Goal: Feedback & Contribution: Contribute content

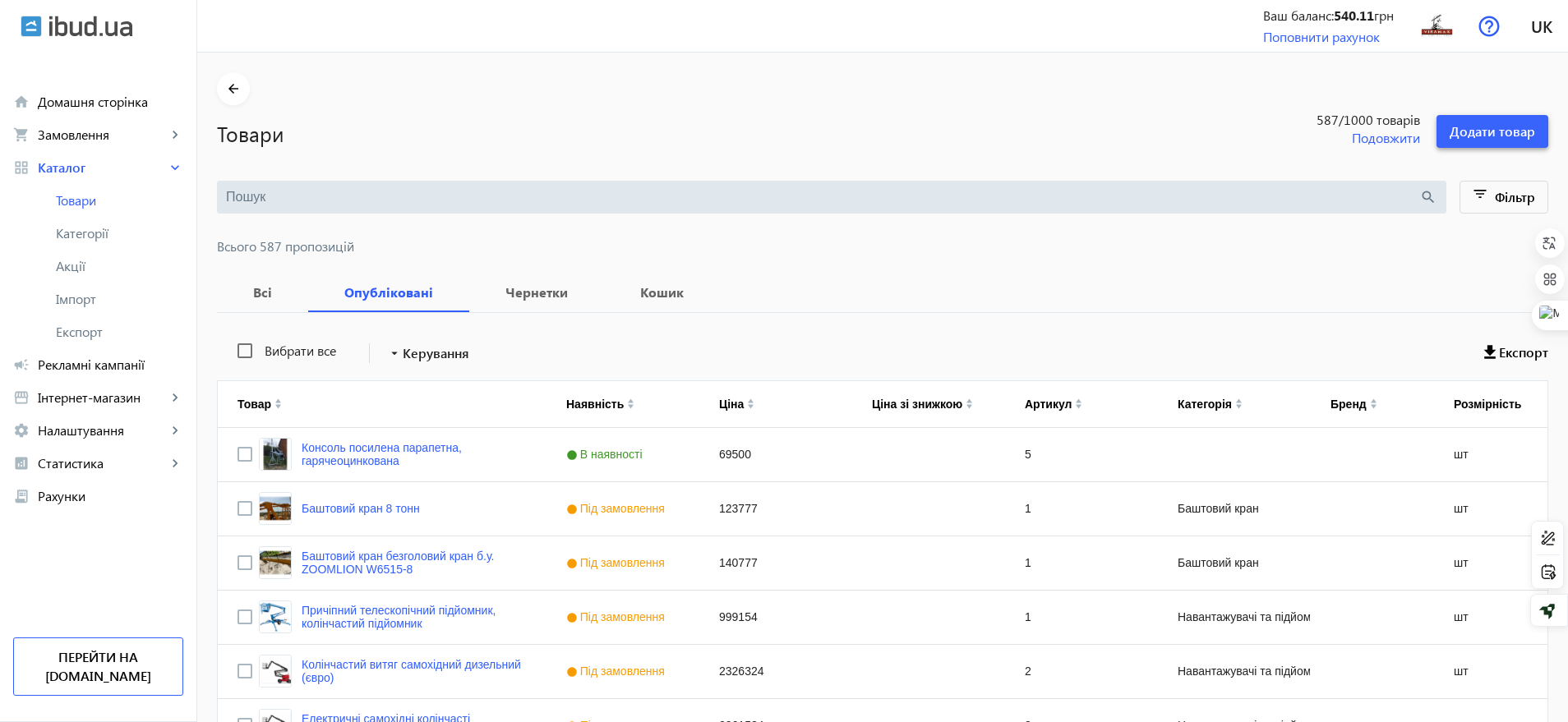
click at [1489, 137] on span "Додати товар" at bounding box center [1492, 131] width 86 height 18
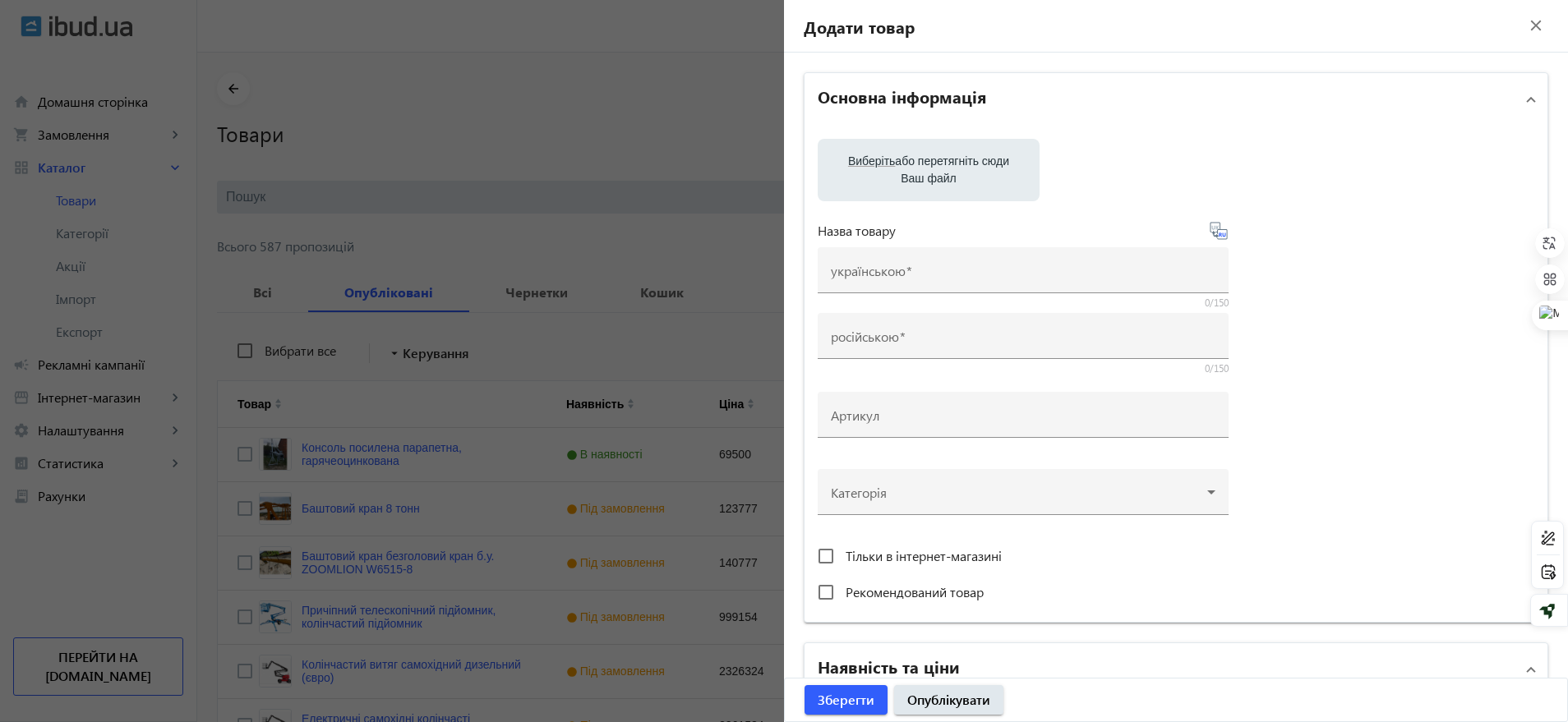
click at [886, 181] on label "Виберіть або перетягніть сюди Ваш файл" at bounding box center [928, 170] width 195 height 46
click at [886, 181] on input "Виберіть або перетягніть сюди Ваш файл" at bounding box center [928, 171] width 195 height 20
type input "C:\fakepath\photo_2025-07-17_15-21-28.jpg"
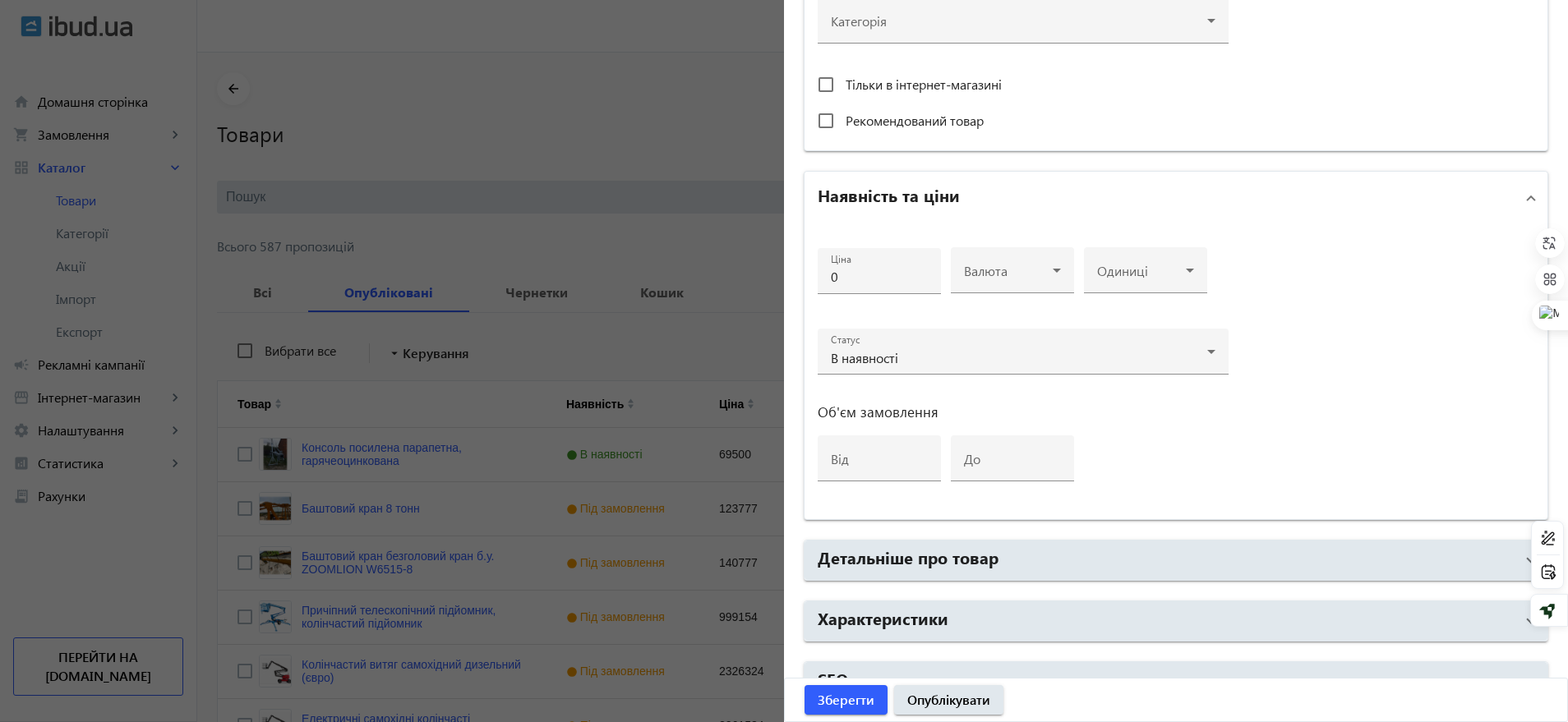
scroll to position [649, 0]
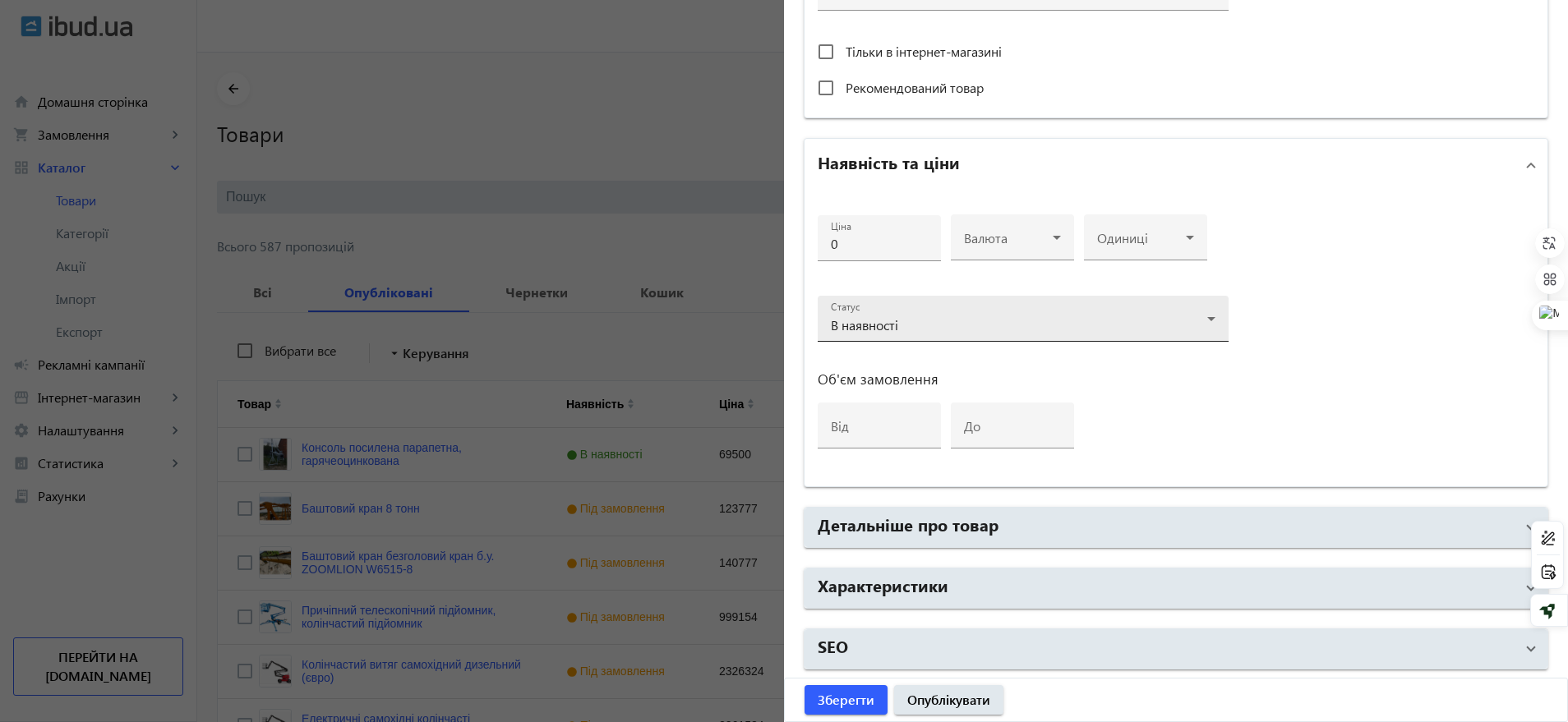
click at [841, 316] on div "В наявності" at bounding box center [1022, 325] width 384 height 20
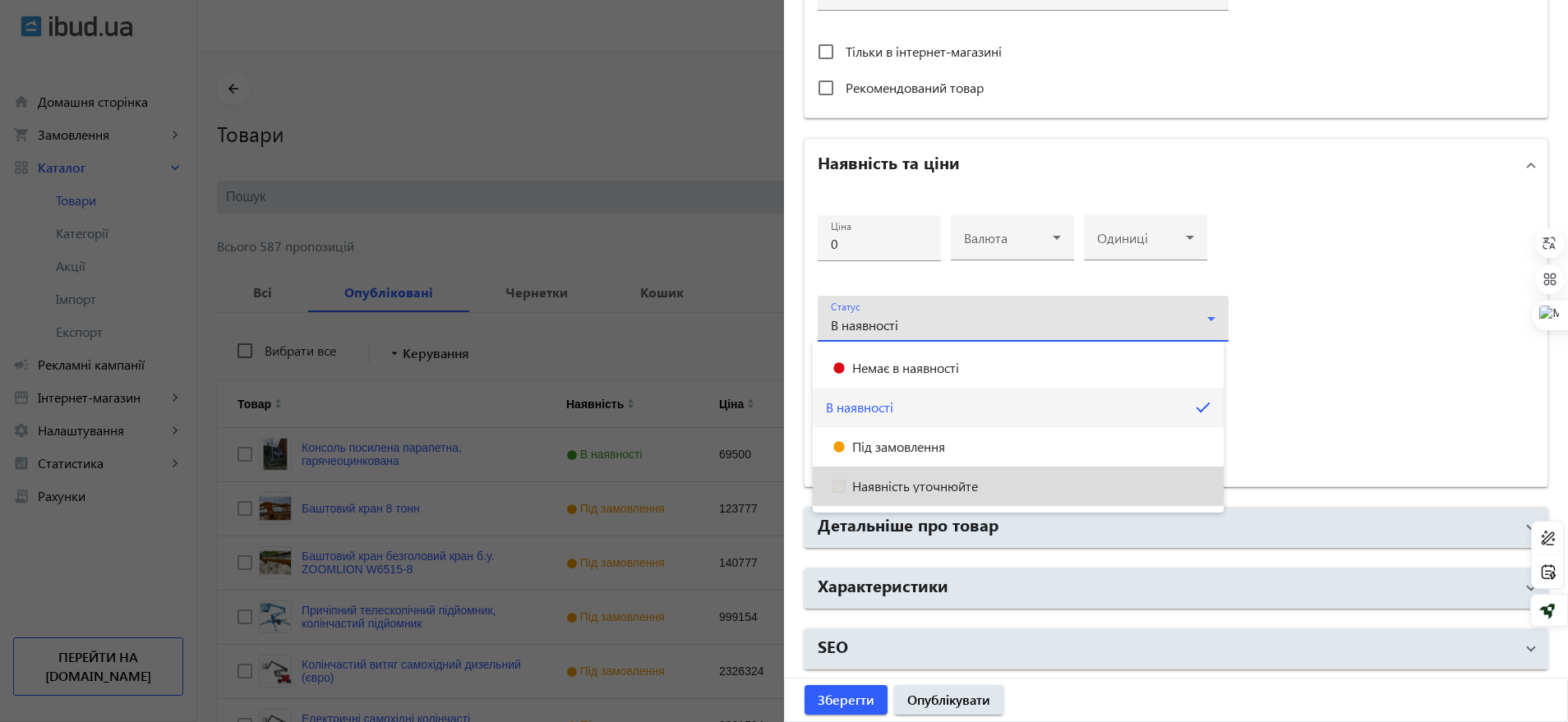
click at [877, 483] on span "Наявність уточнюйте" at bounding box center [915, 486] width 126 height 13
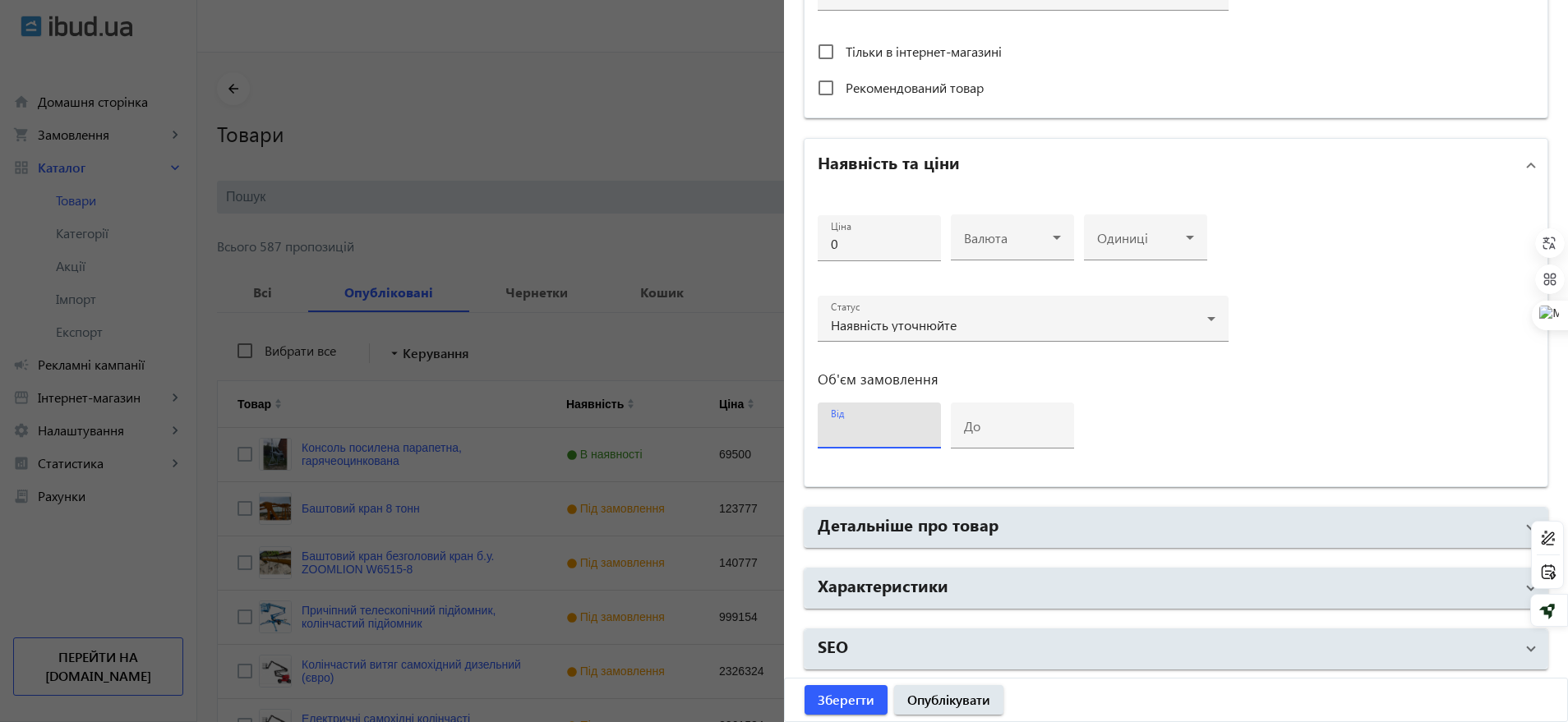
click at [864, 422] on input "від" at bounding box center [879, 430] width 97 height 17
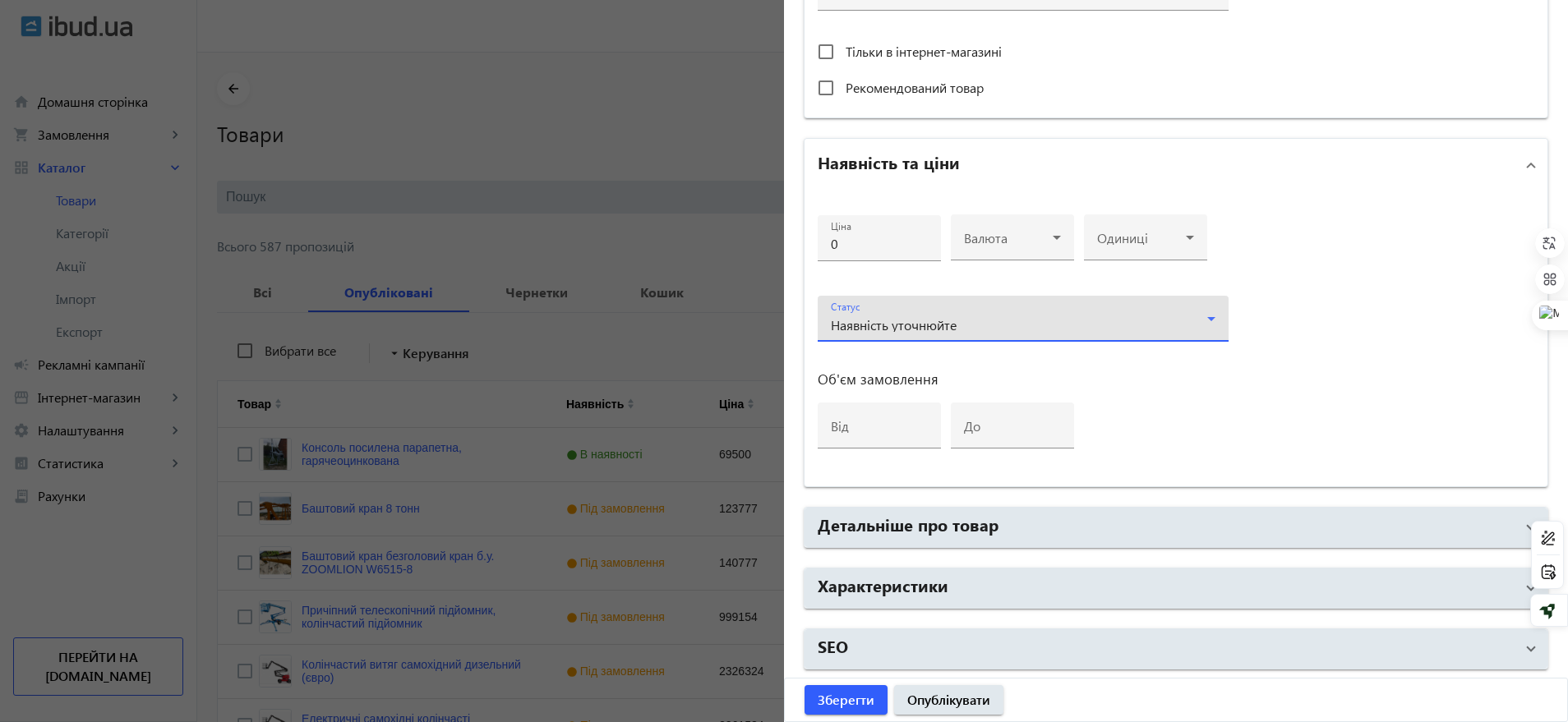
click at [894, 333] on div "Наявність уточнюйте" at bounding box center [1022, 325] width 384 height 20
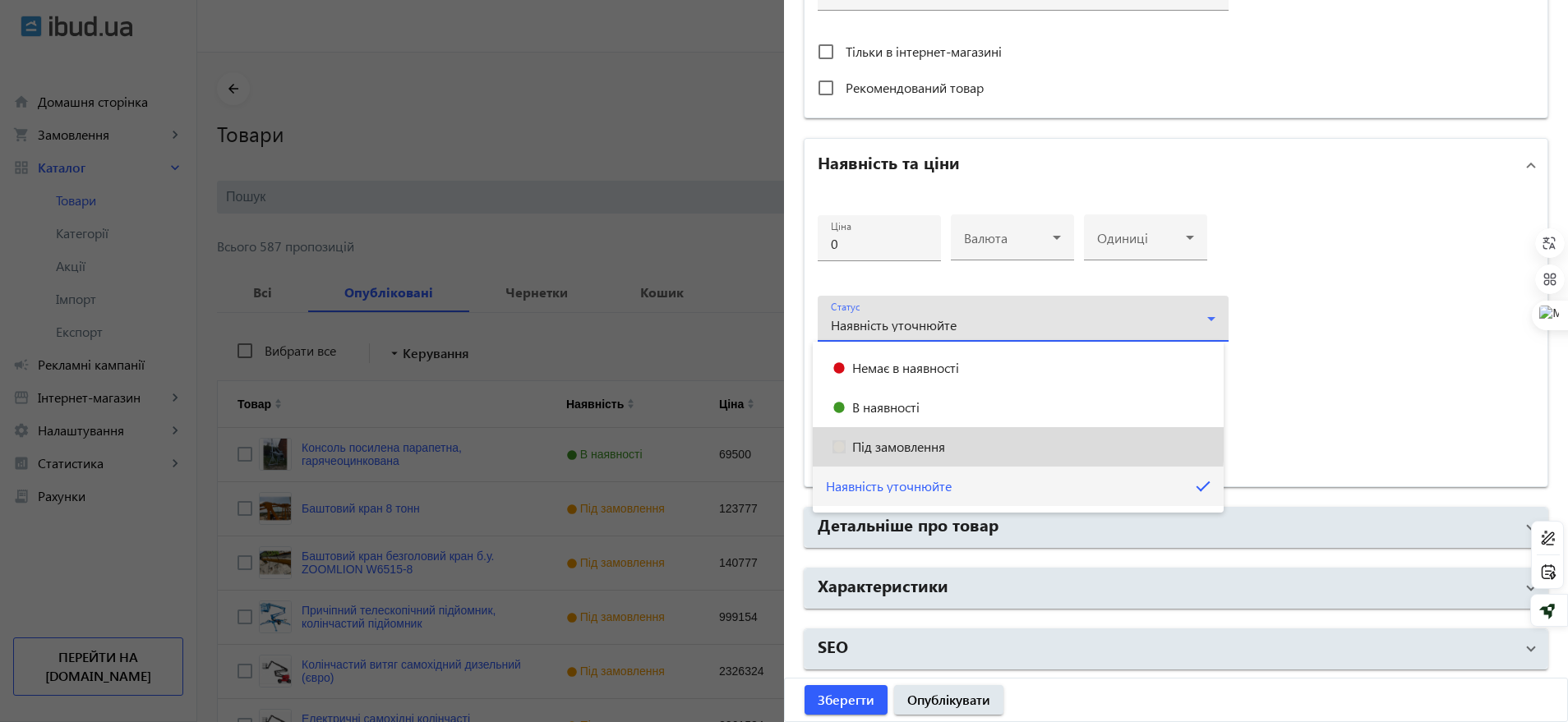
click at [872, 438] on mat-option "Під замовлення" at bounding box center [1018, 447] width 411 height 40
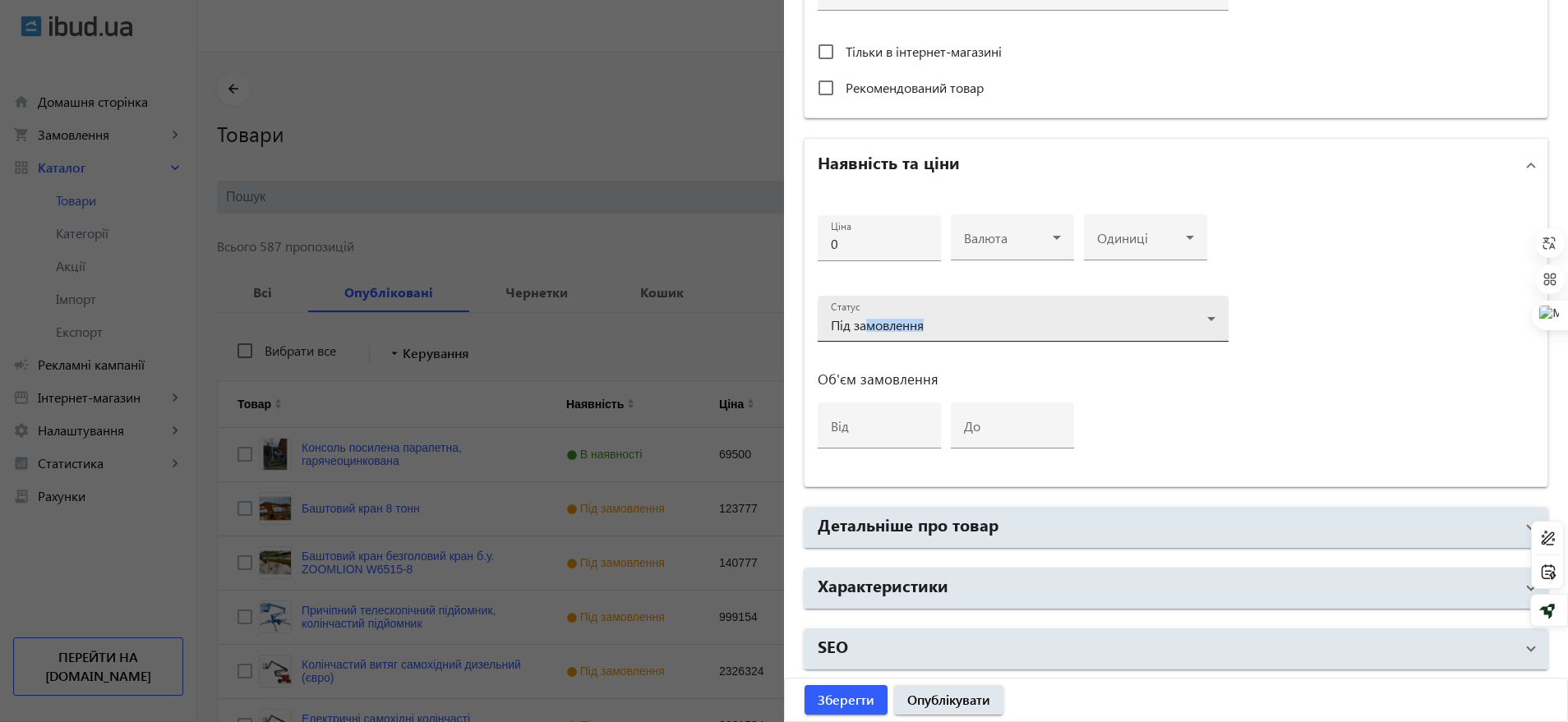
drag, startPoint x: 867, startPoint y: 340, endPoint x: 859, endPoint y: 325, distance: 17.0
click at [859, 325] on mat-form-field "Статус Під замовлення" at bounding box center [1022, 326] width 411 height 60
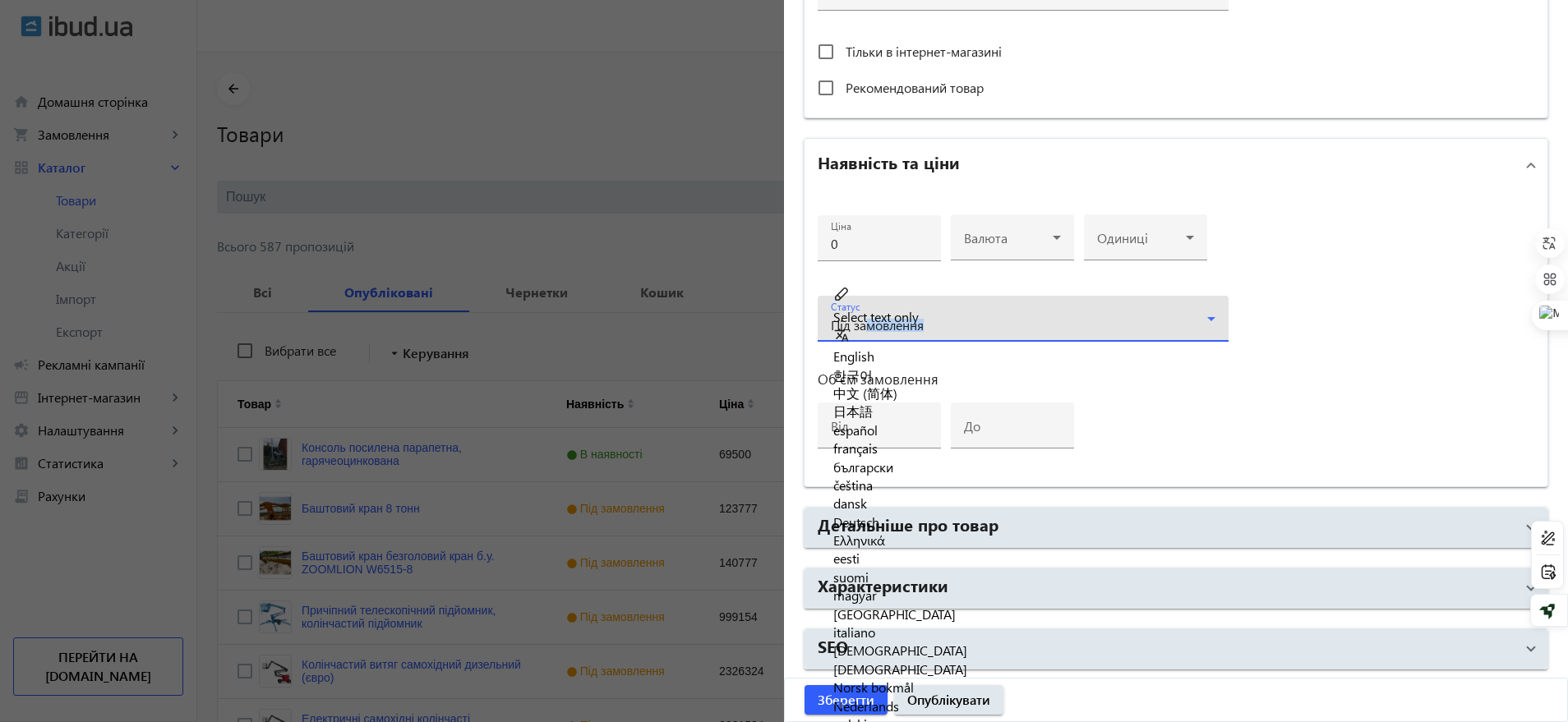
click at [859, 325] on span "Під замовлення" at bounding box center [877, 325] width 93 height 17
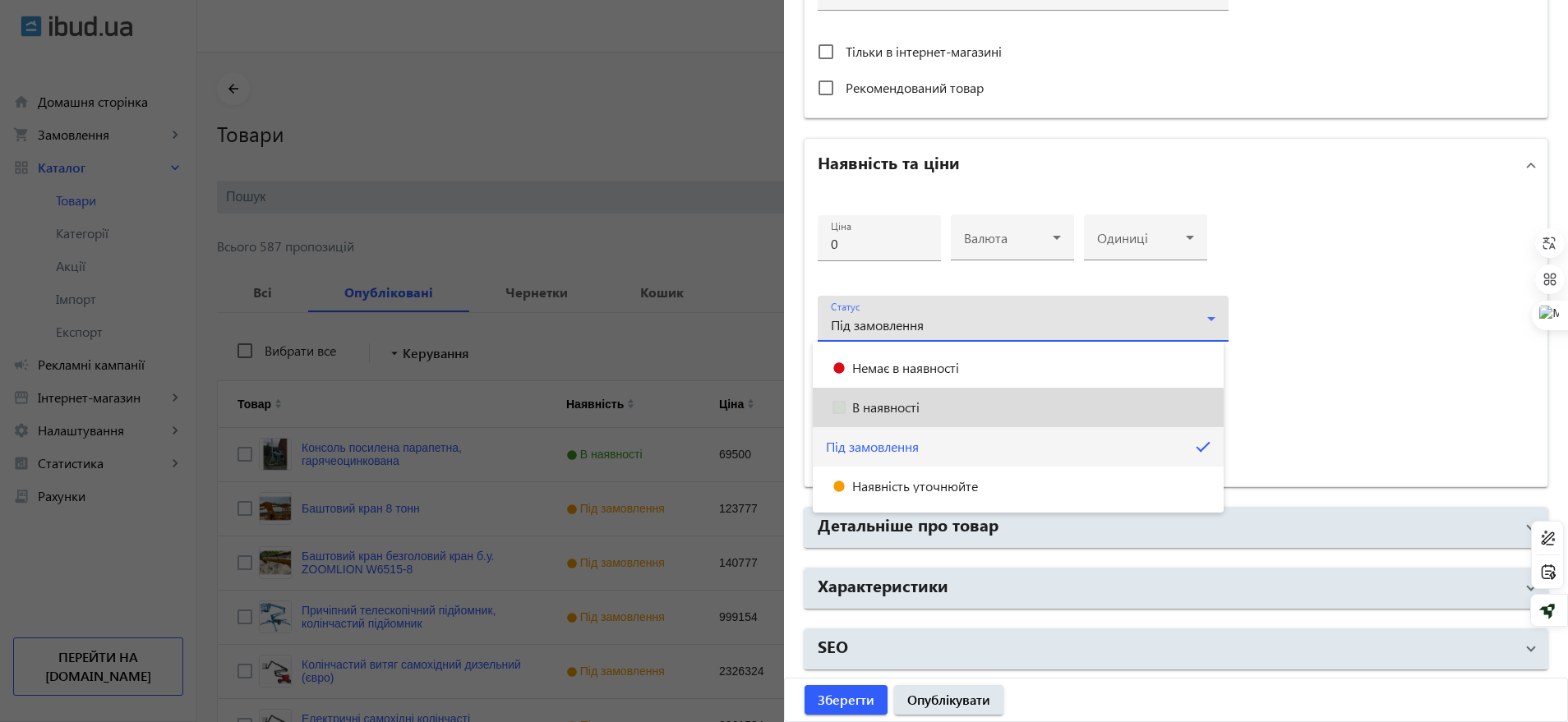
click at [841, 415] on mat-option "В наявності" at bounding box center [1018, 408] width 411 height 40
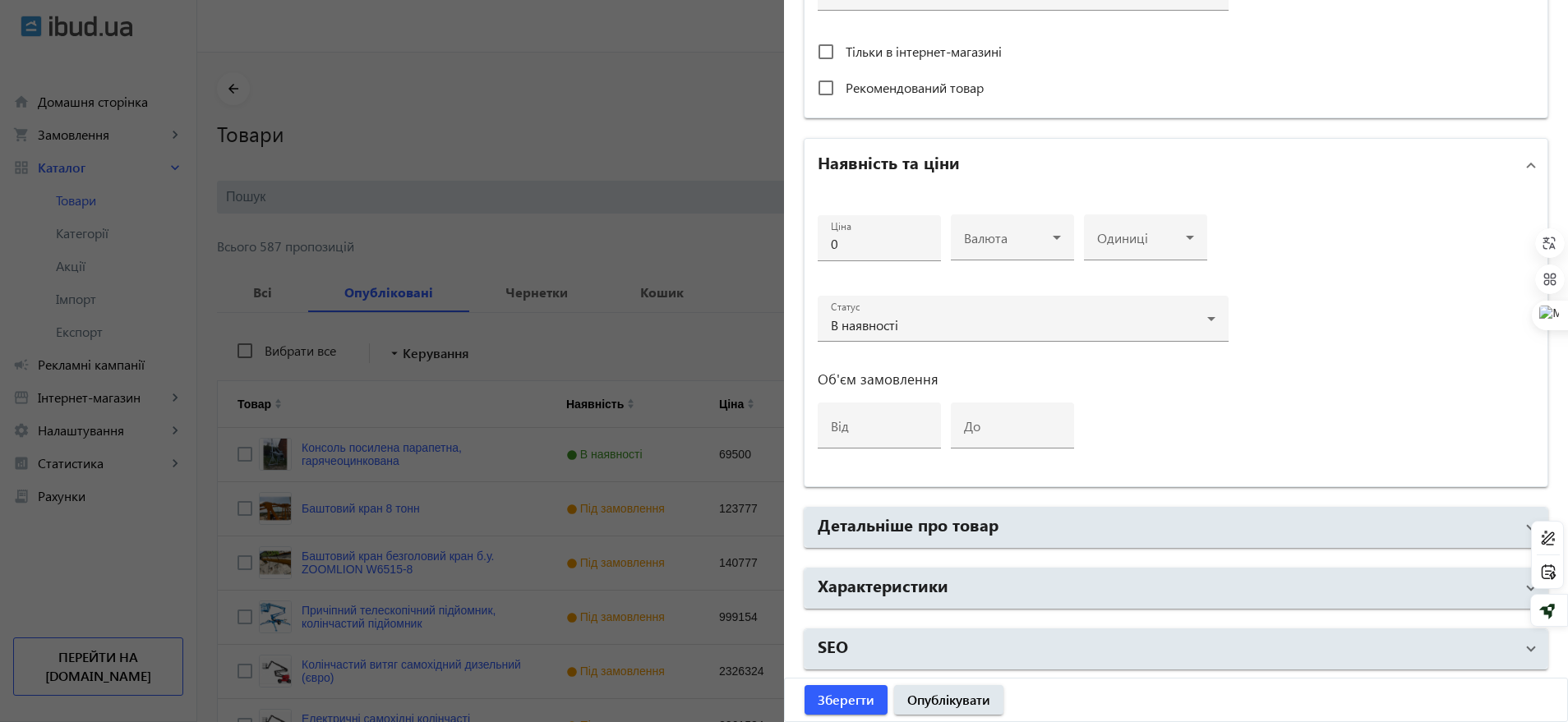
click at [841, 417] on mat-label "від" at bounding box center [839, 426] width 18 height 17
click at [841, 422] on input "від" at bounding box center [879, 430] width 97 height 17
type input "1"
click at [842, 236] on input "0" at bounding box center [879, 243] width 97 height 17
type input "51425"
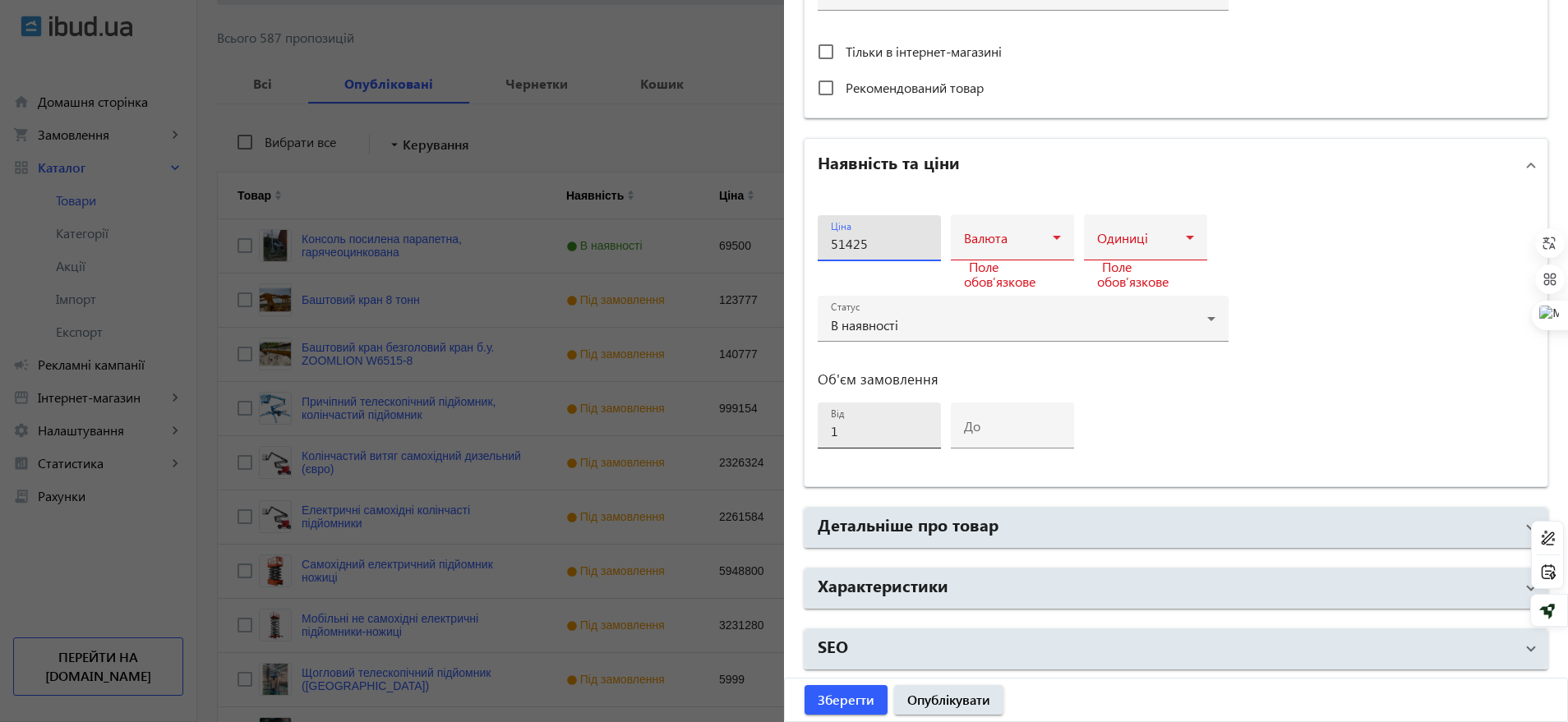
scroll to position [308, 0]
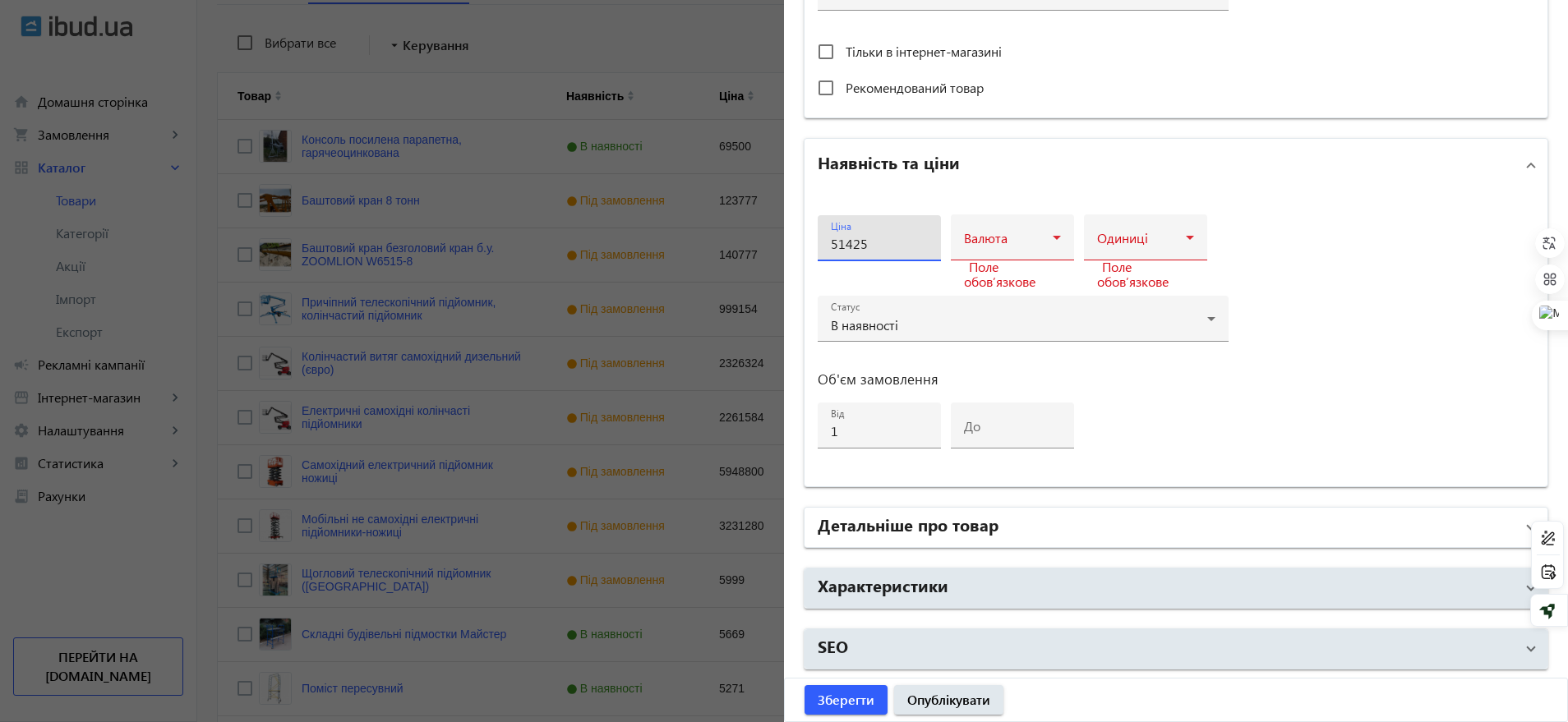
click at [867, 531] on h2 "Детальніше про товар" at bounding box center [908, 524] width 181 height 23
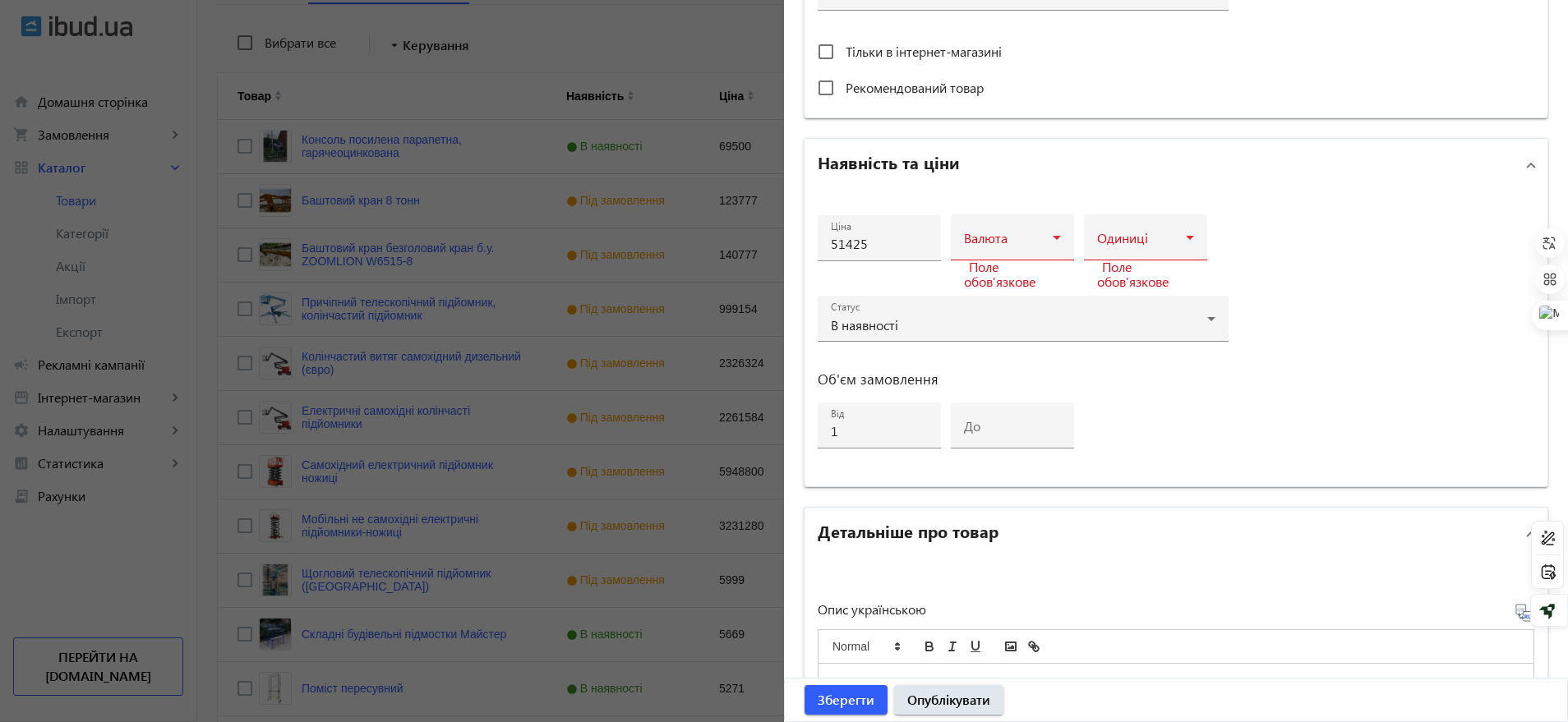
scroll to position [957, 0]
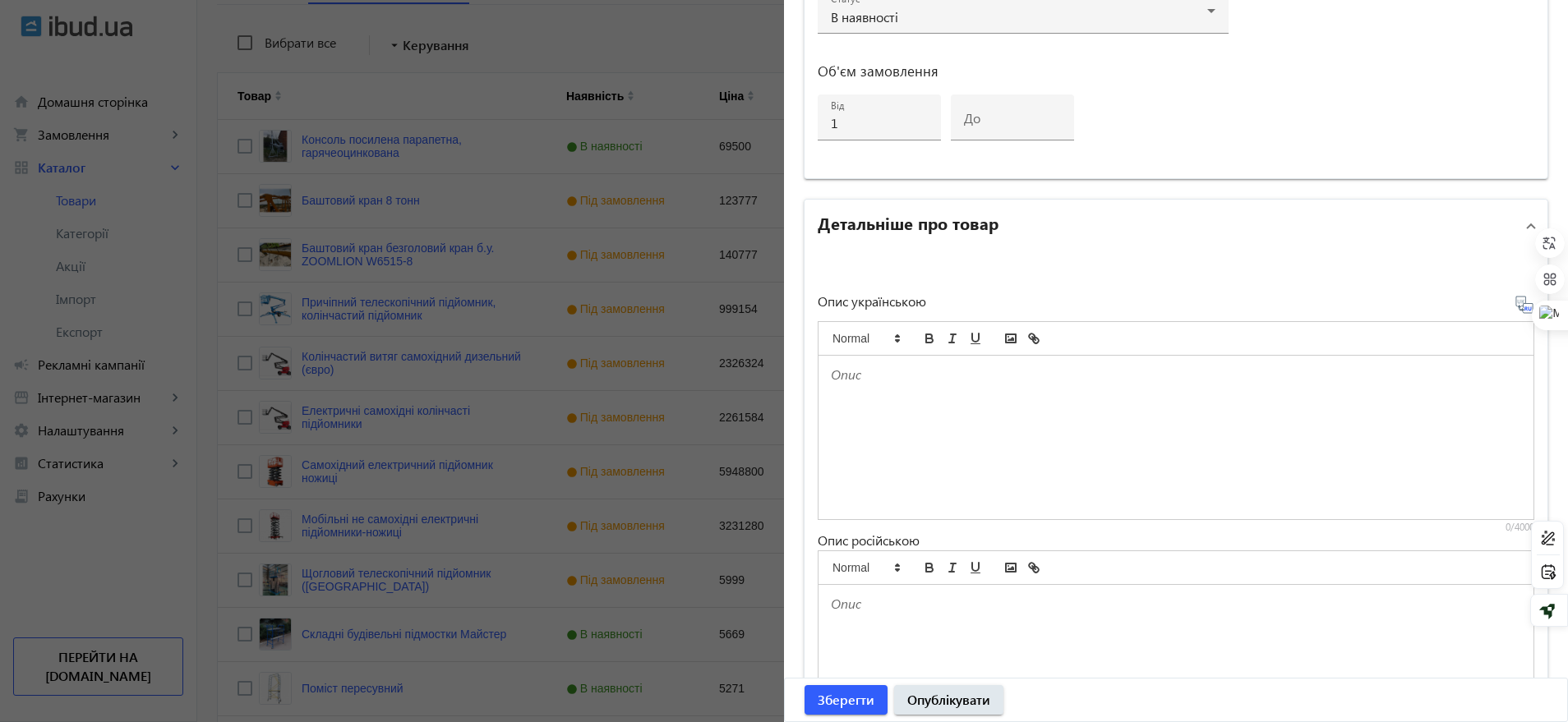
click at [885, 416] on div at bounding box center [1175, 437] width 715 height 163
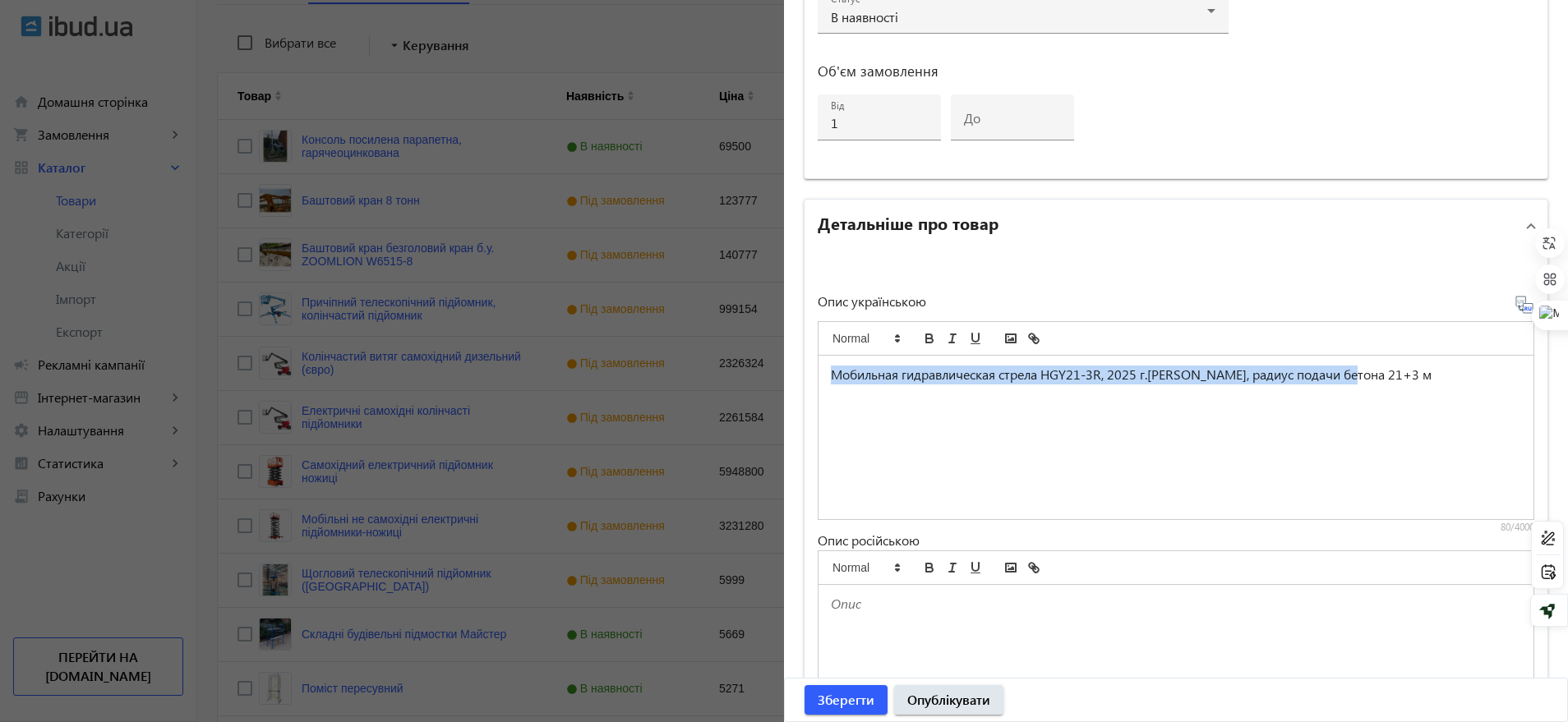
drag, startPoint x: 1373, startPoint y: 379, endPoint x: 625, endPoint y: 402, distance: 748.4
click at [625, 402] on mat-sidenav-container "arrow_back Товари 587 /1000 товарів Подовжити Додати товар search filter_list Ф…" at bounding box center [883, 466] width 1371 height 1444
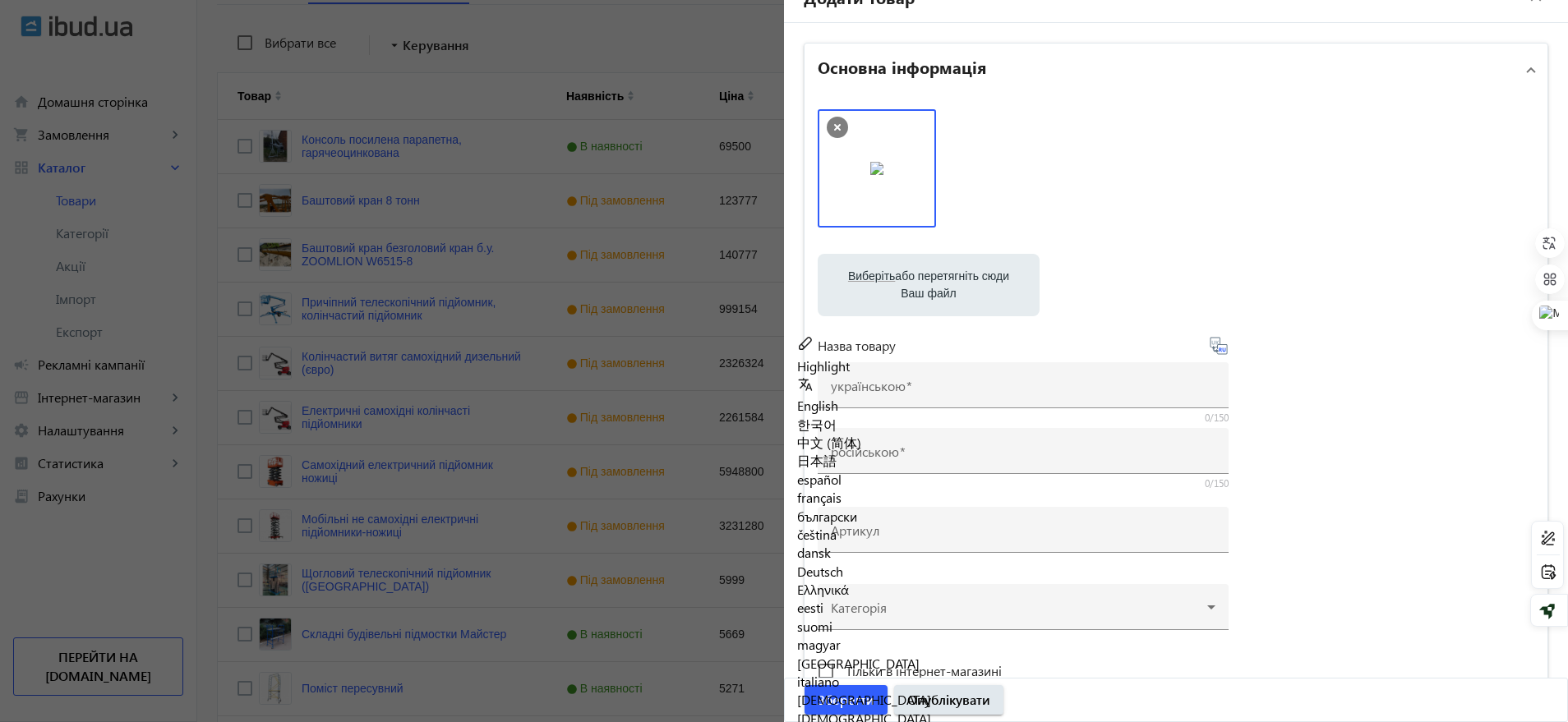
scroll to position [0, 0]
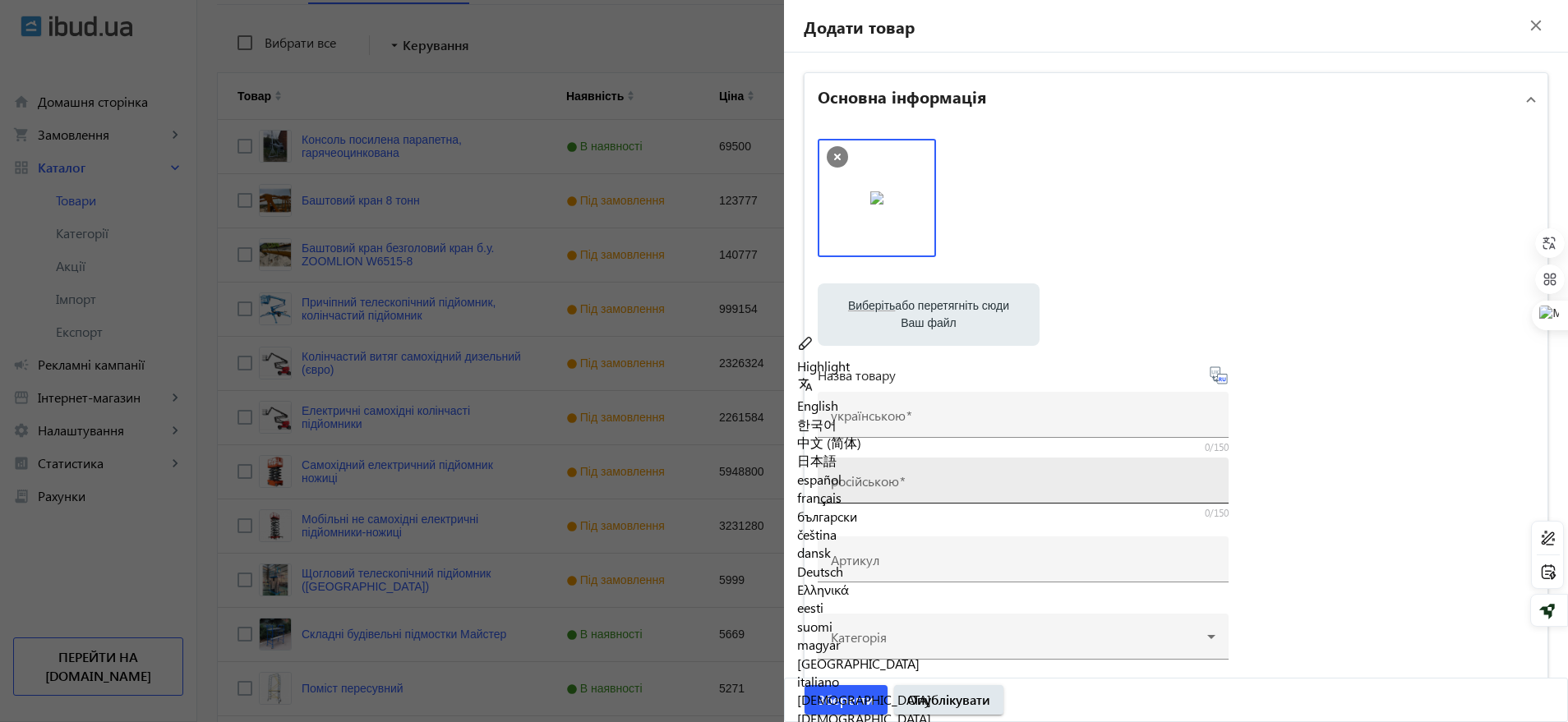
click at [863, 470] on div "російською" at bounding box center [1022, 480] width 384 height 46
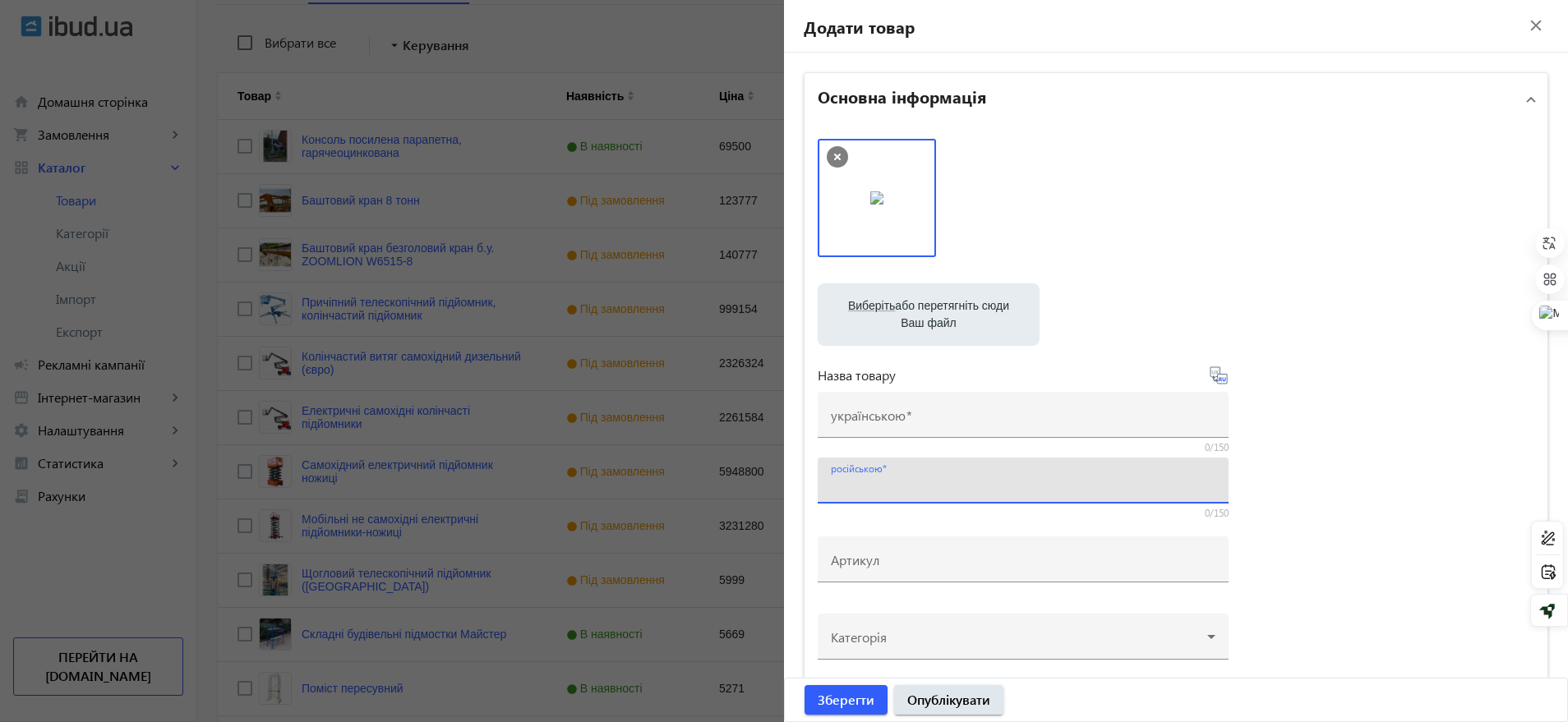
click at [869, 478] on input "російською" at bounding box center [1022, 486] width 384 height 17
paste input "Мобильная гидравлическая стрела HGY21-3R, 2025 г.[PERSON_NAME], радиус подачи б…"
type input "Мобильная гидравлическая стрела HGY21-3R, 2025 г.[PERSON_NAME], радиус подачи б…"
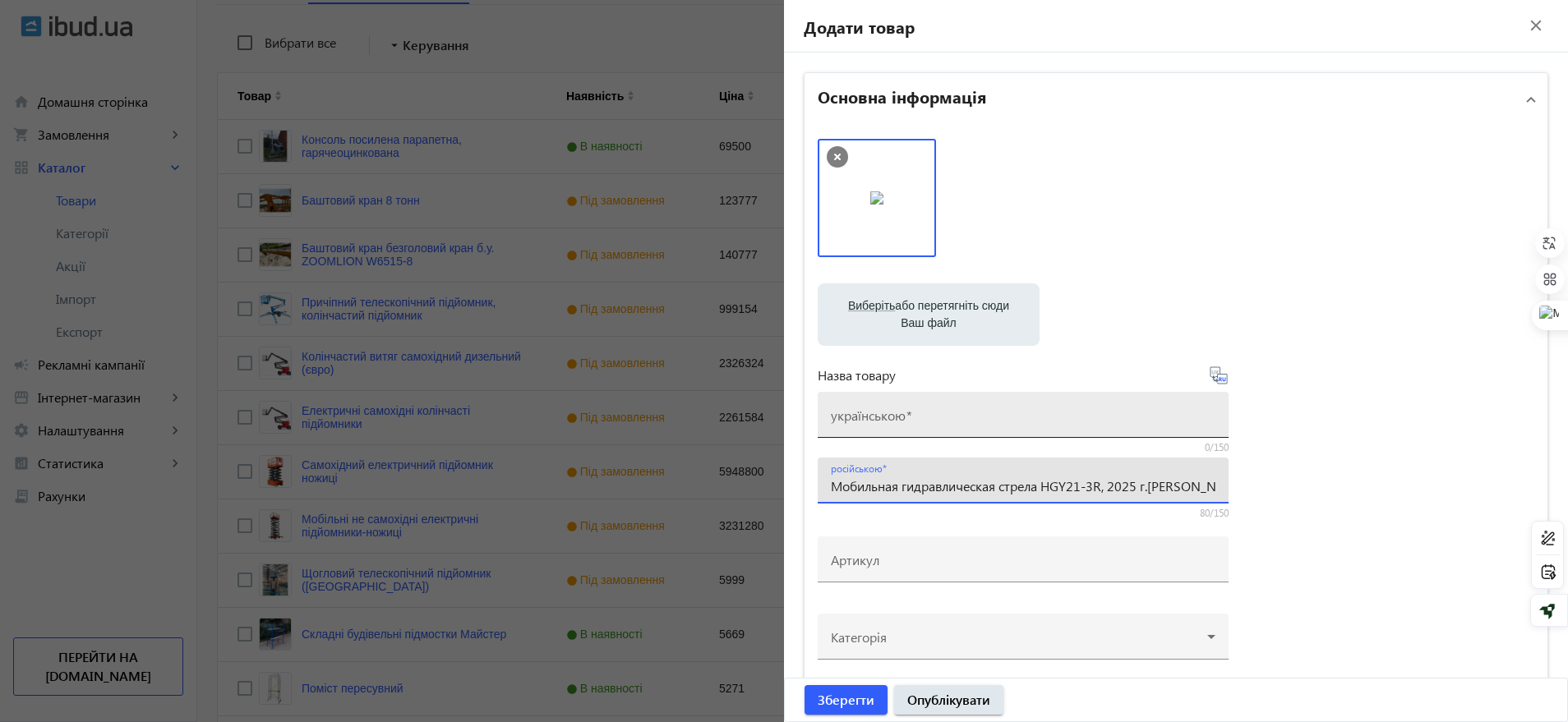
click at [879, 426] on input "українською" at bounding box center [1022, 420] width 384 height 17
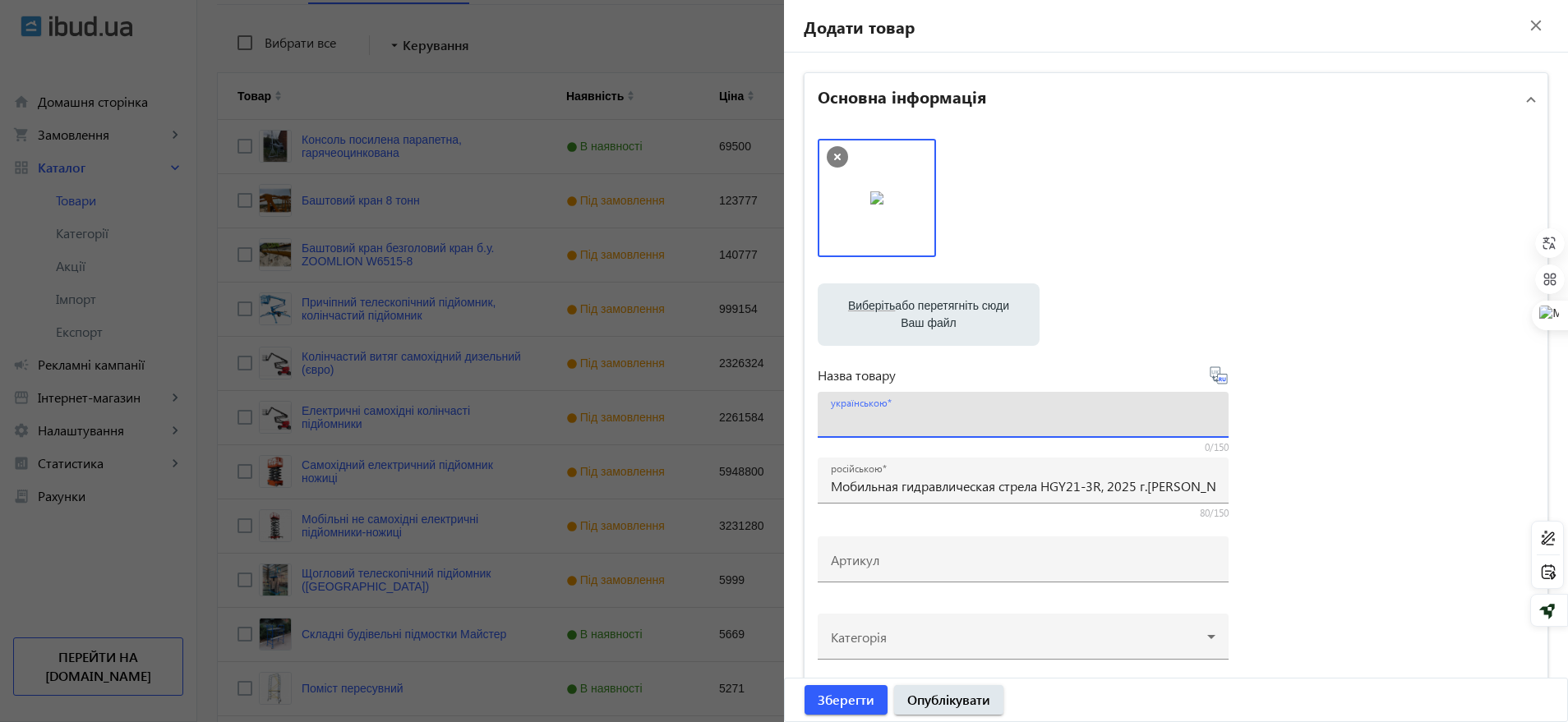
paste input "Мобільна гідравлічна стріла HGY21-3R, 2025 р.в., радіус подачі бетону 21+3 м"
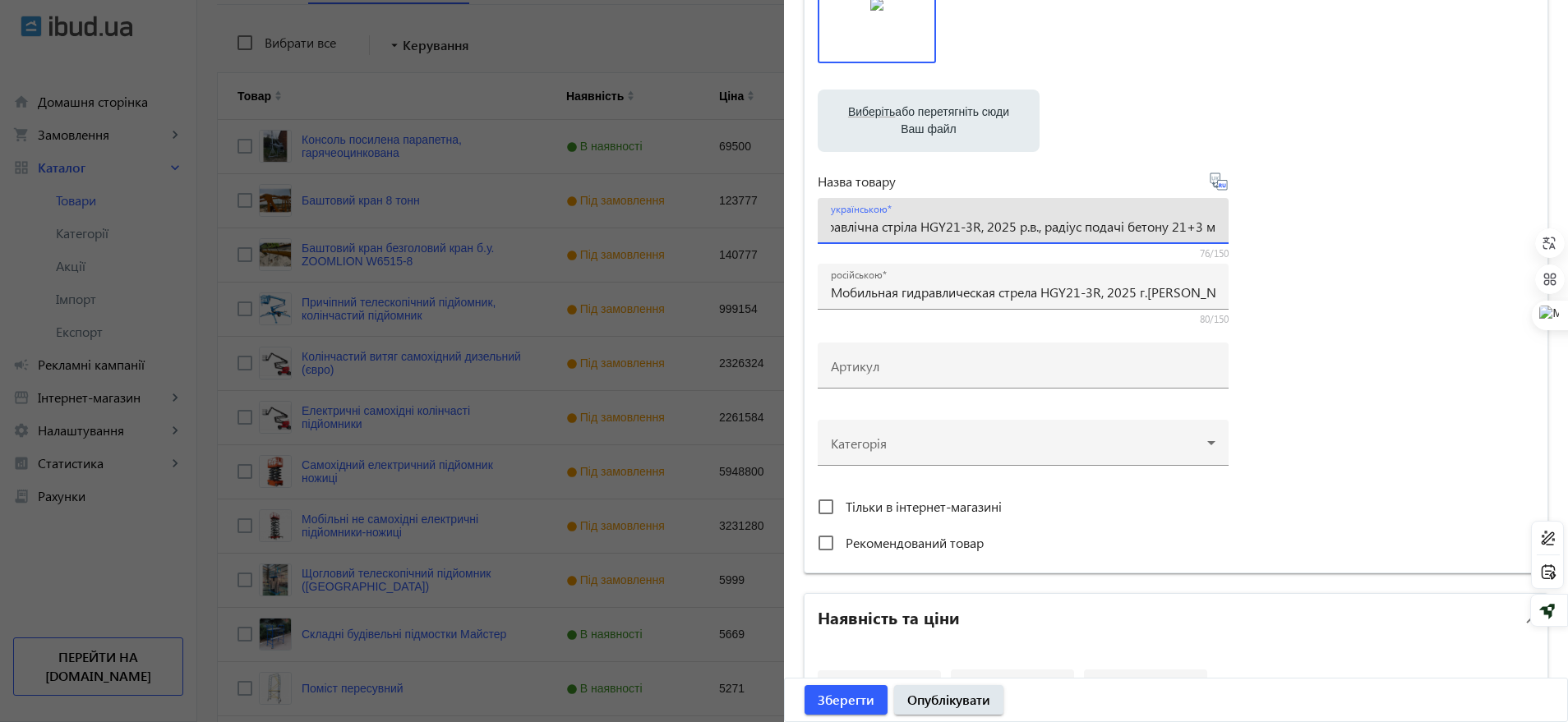
scroll to position [206, 0]
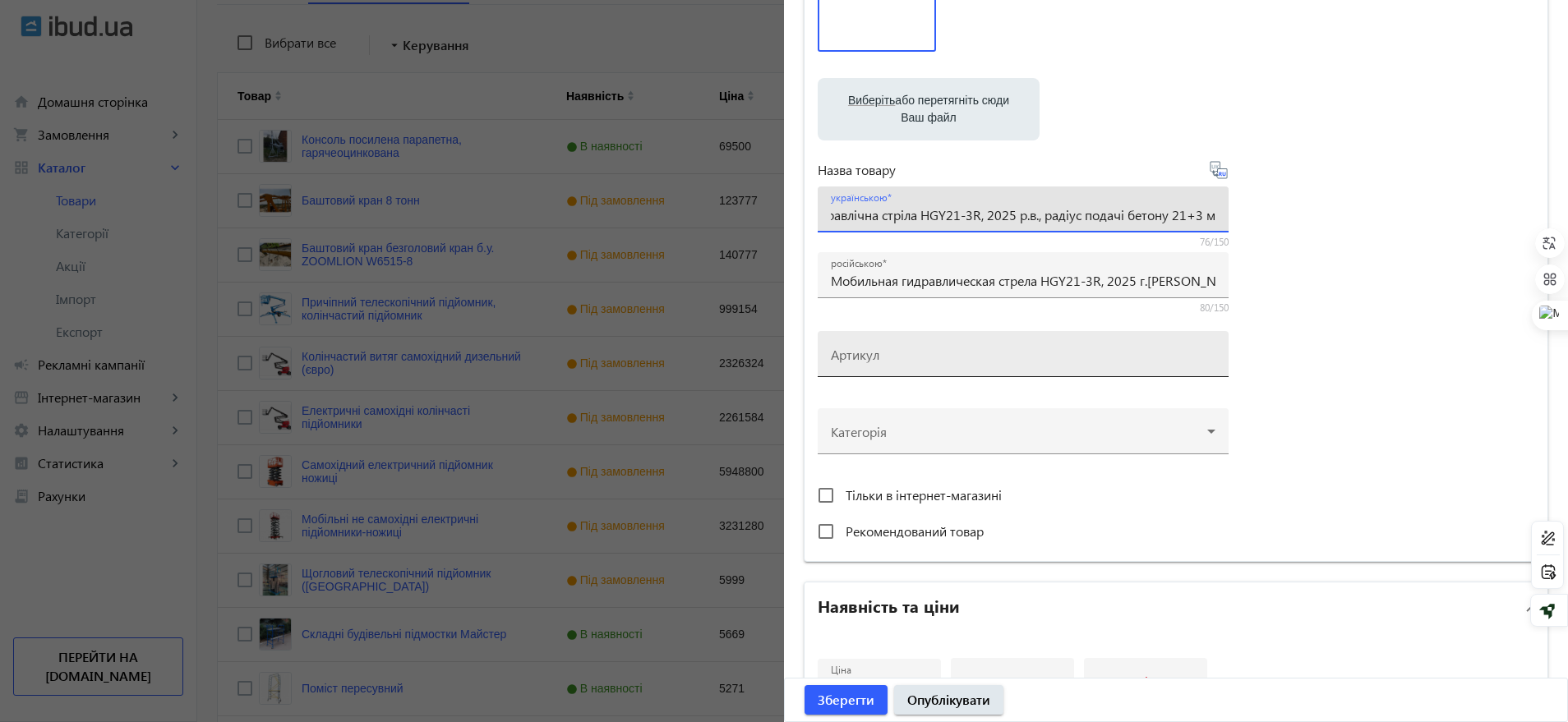
type input "Мобільна гідравлічна стріла HGY21-3R, 2025 р.в., радіус подачі бетону 21+3 м"
click at [939, 355] on input "Артикул" at bounding box center [1022, 360] width 384 height 17
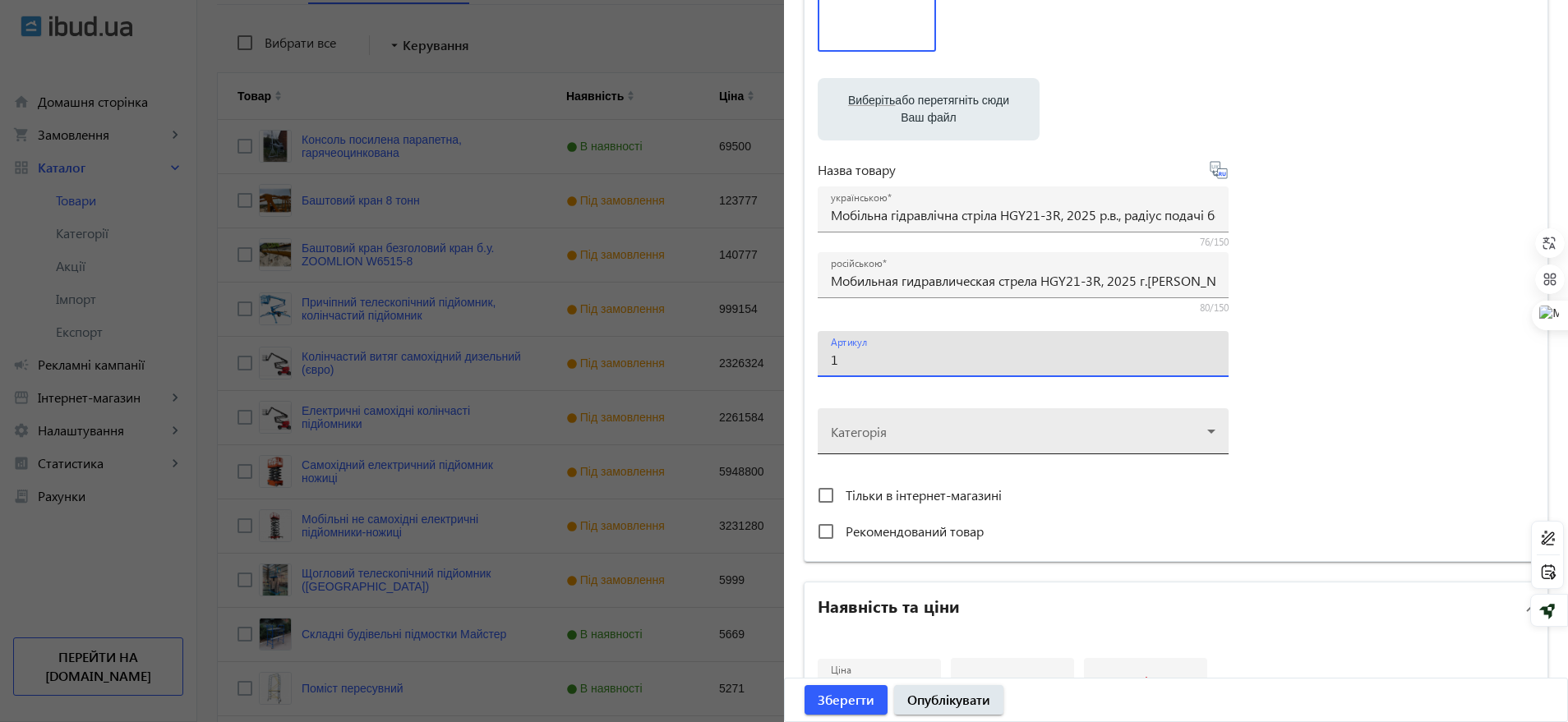
type input "1"
click at [917, 428] on div at bounding box center [1022, 425] width 384 height 59
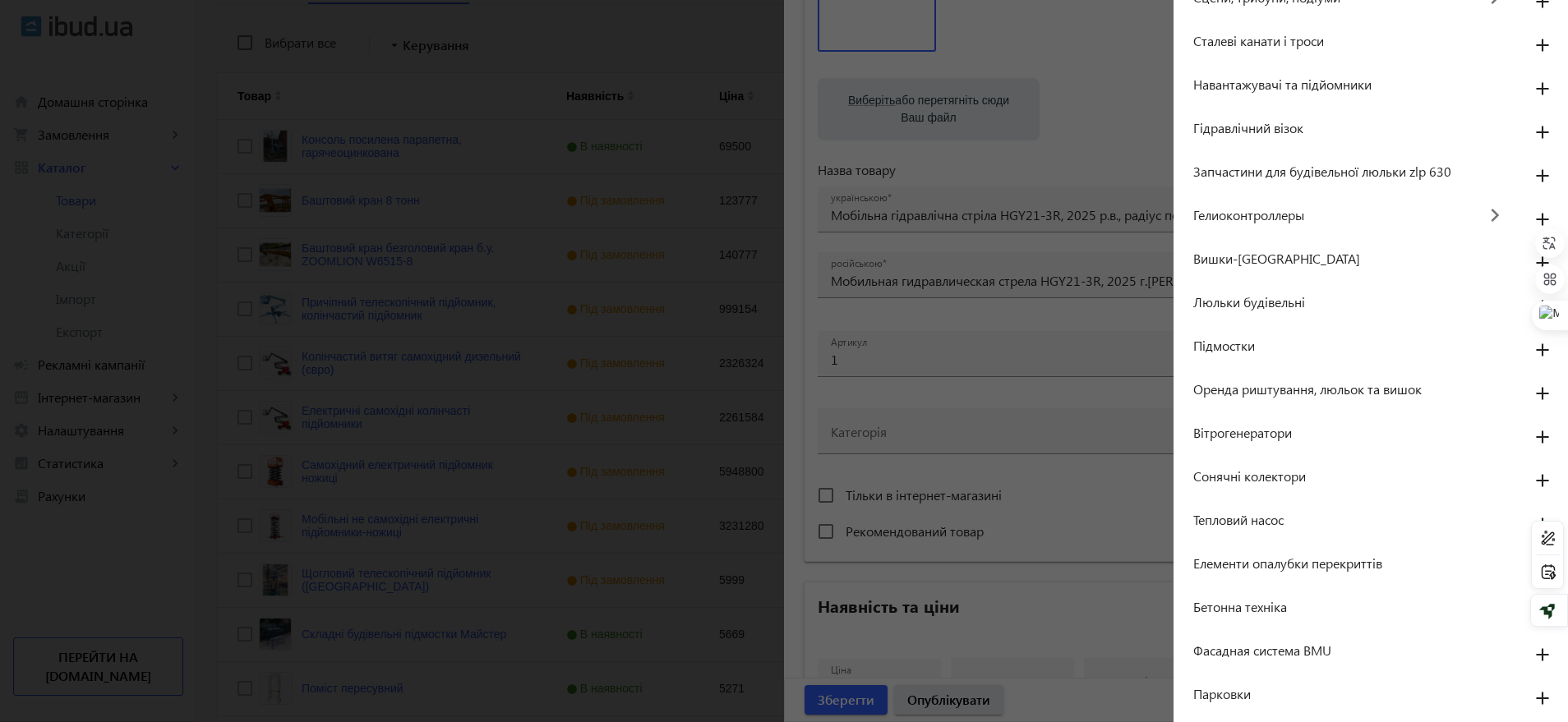
scroll to position [308, 0]
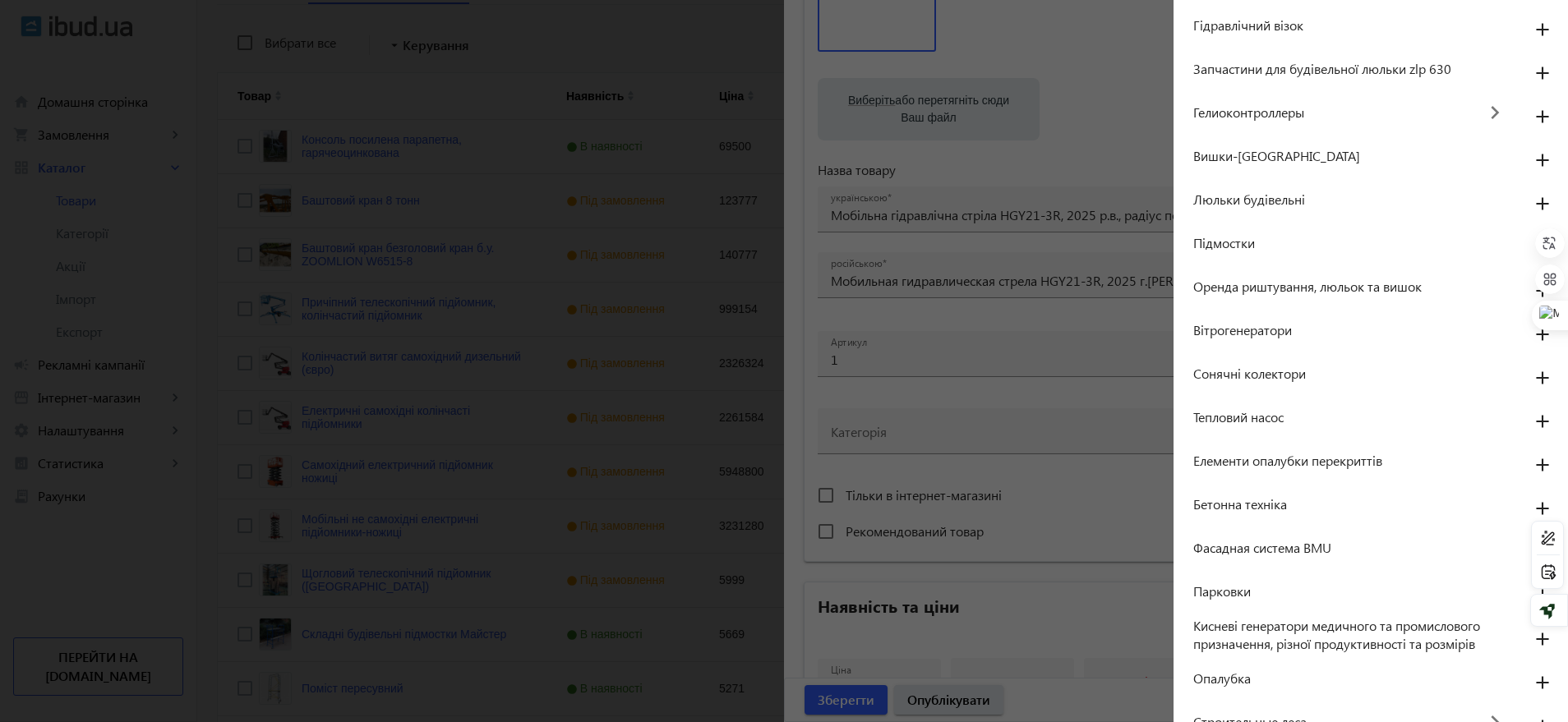
click at [1528, 510] on mat-icon "add" at bounding box center [1543, 509] width 40 height 29
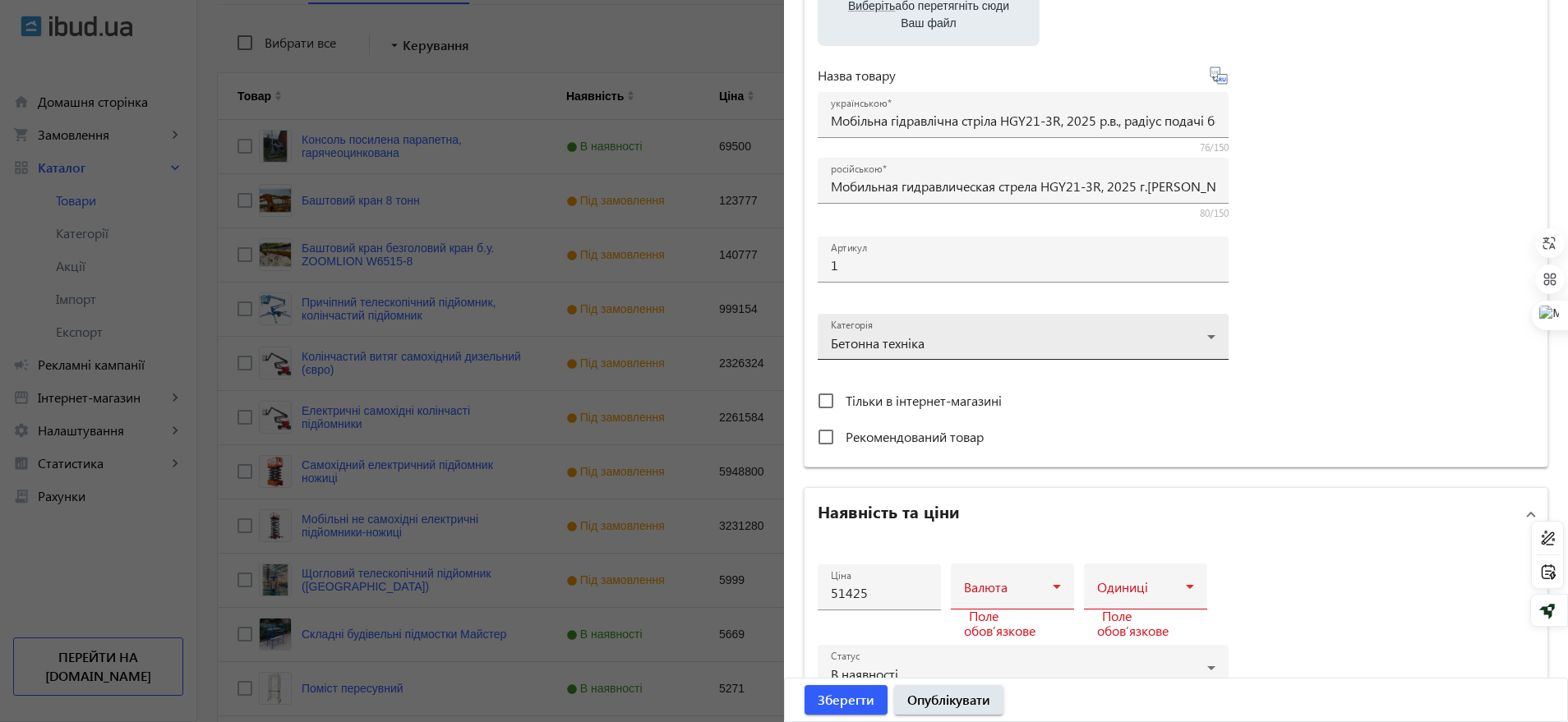
scroll to position [411, 0]
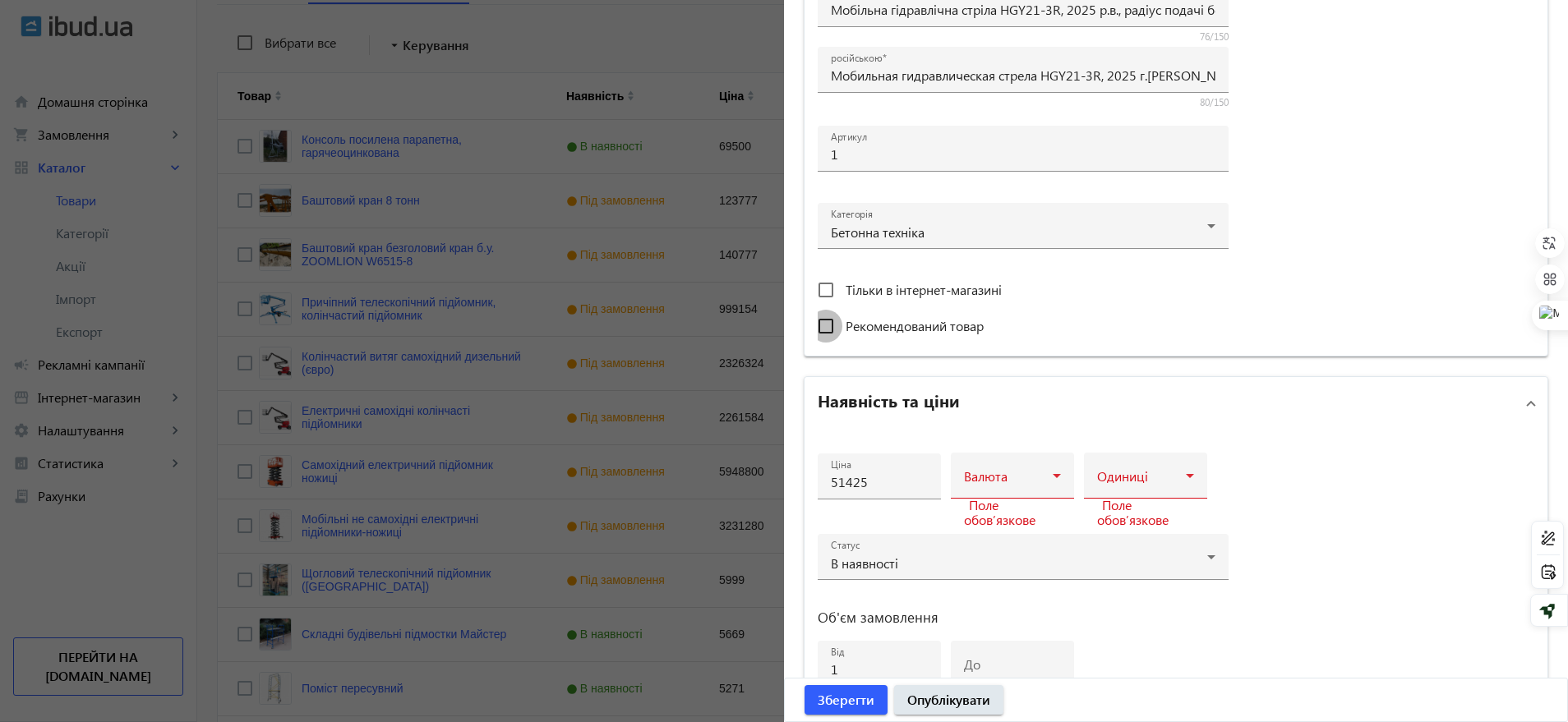
click at [828, 326] on input "Рекомендований товар" at bounding box center [825, 326] width 33 height 33
checkbox input "true"
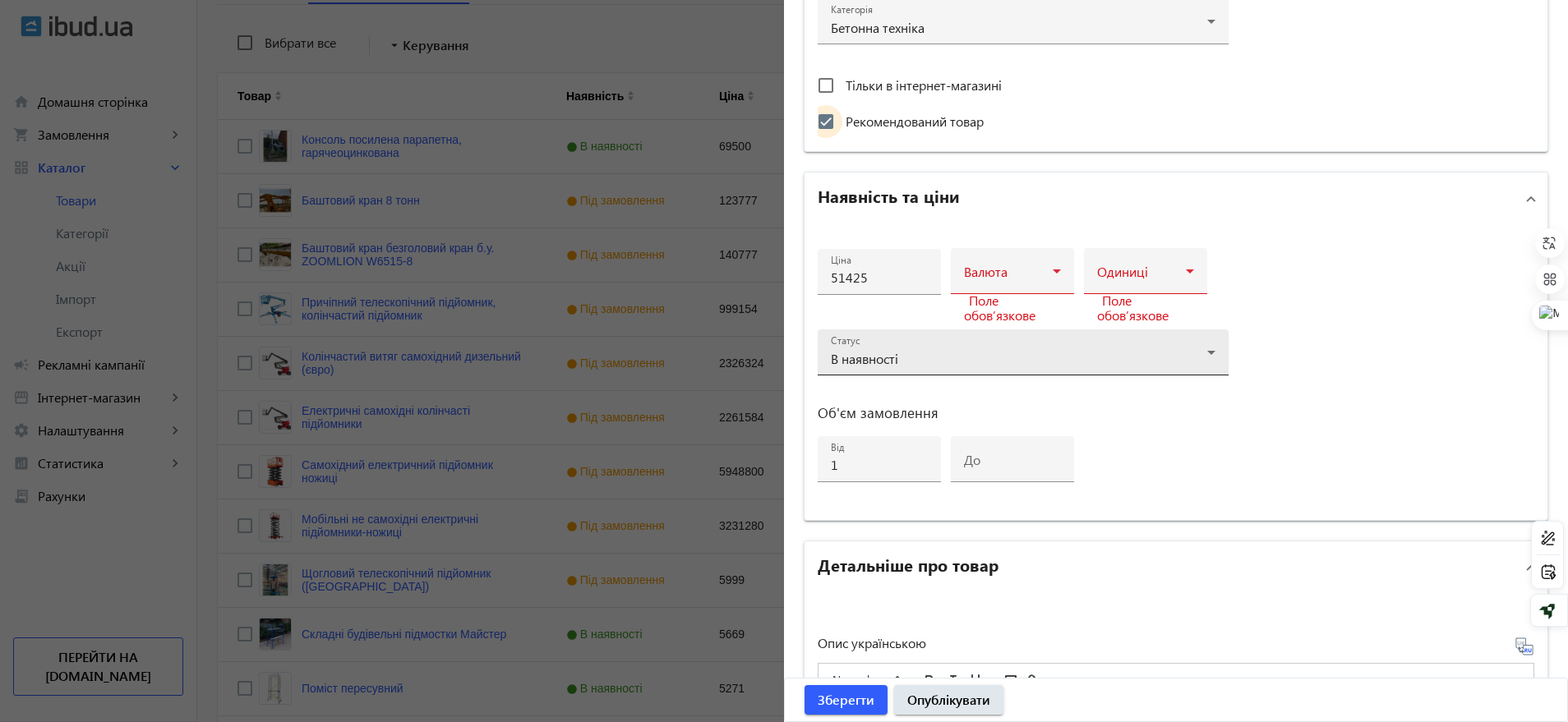
scroll to position [616, 0]
click at [1059, 248] on div "Валюта" at bounding box center [1012, 270] width 124 height 46
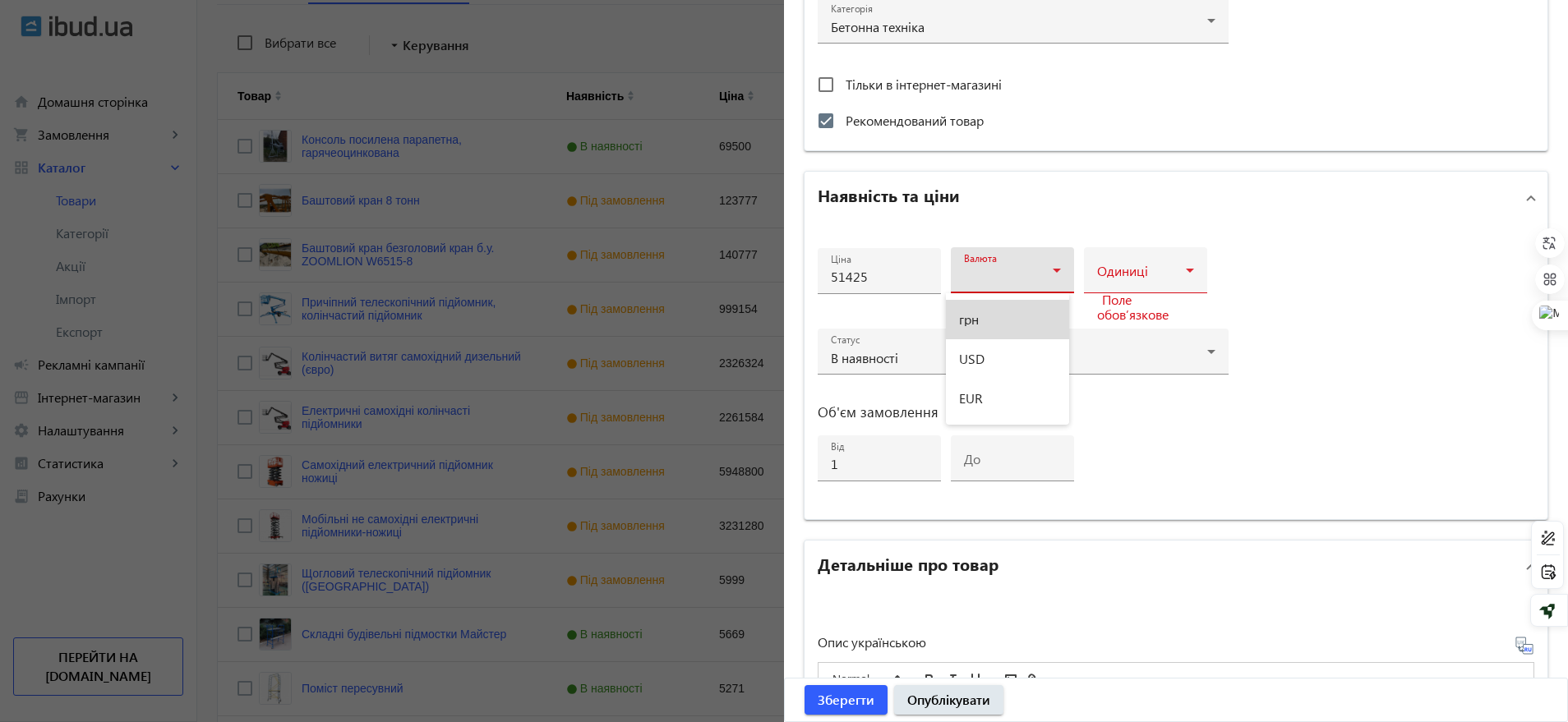
click at [1019, 331] on mat-option "грн" at bounding box center [1007, 320] width 124 height 40
click at [1037, 272] on div "грн" at bounding box center [1008, 277] width 89 height 13
click at [996, 367] on mat-option "USD" at bounding box center [1007, 360] width 124 height 40
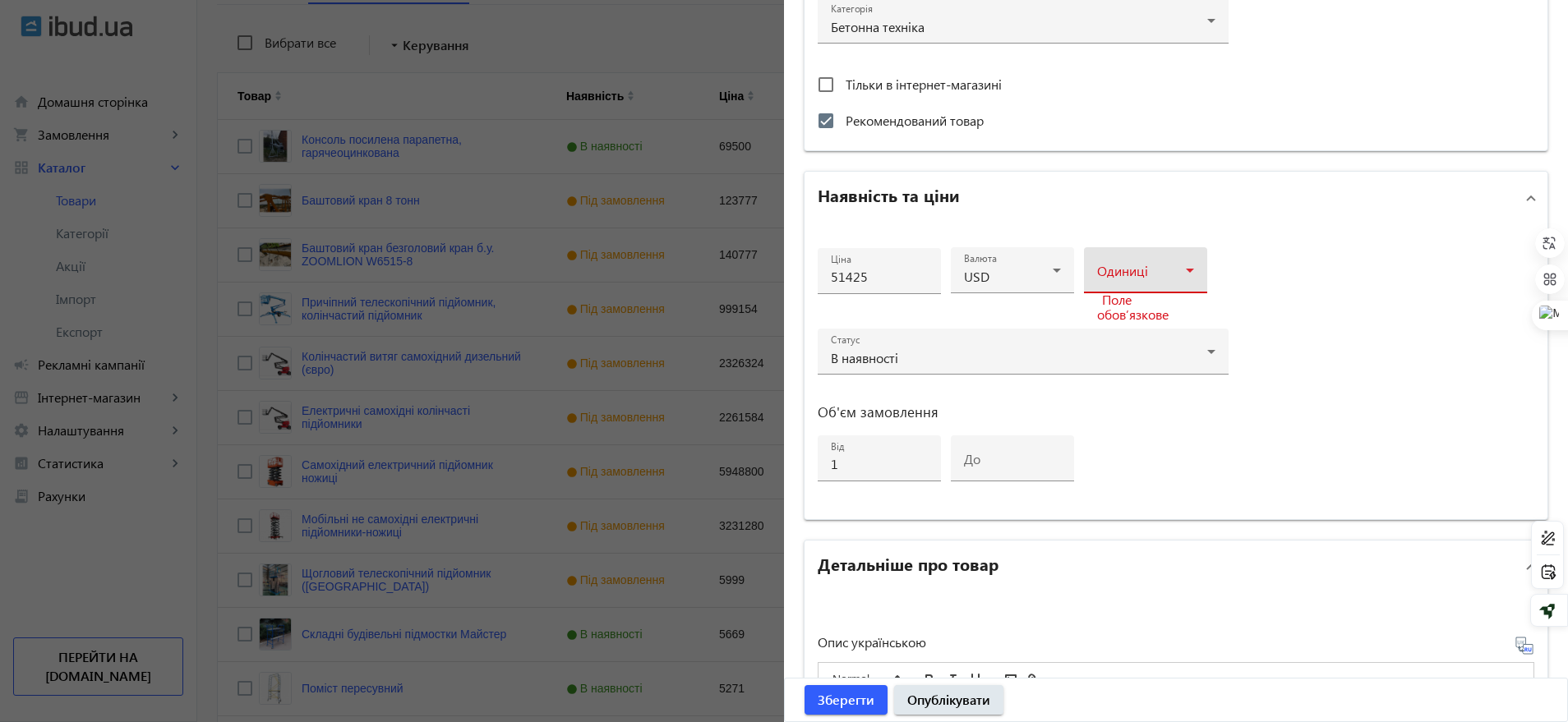
click at [1136, 271] on span at bounding box center [1141, 277] width 89 height 13
click at [1121, 384] on mat-option "шт" at bounding box center [1140, 398] width 124 height 40
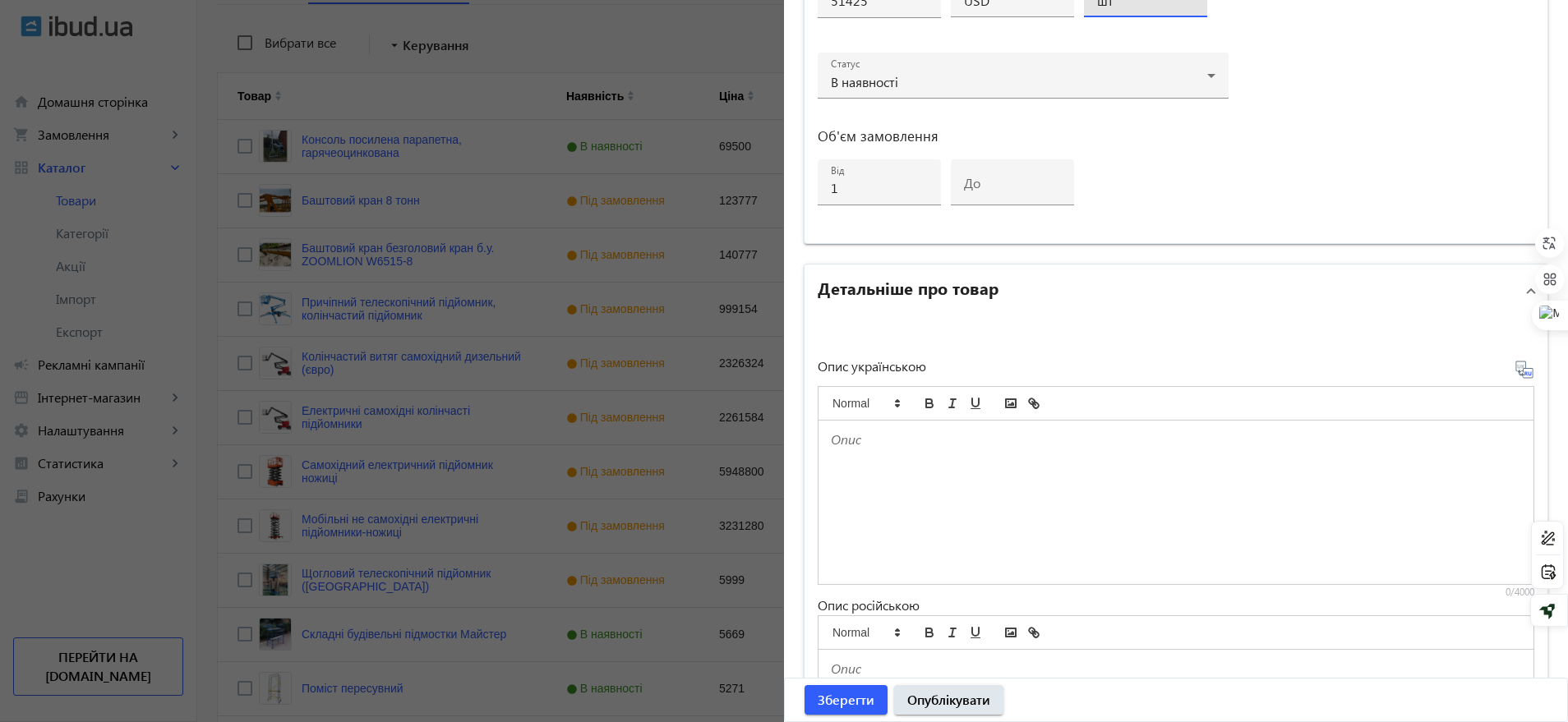
scroll to position [924, 0]
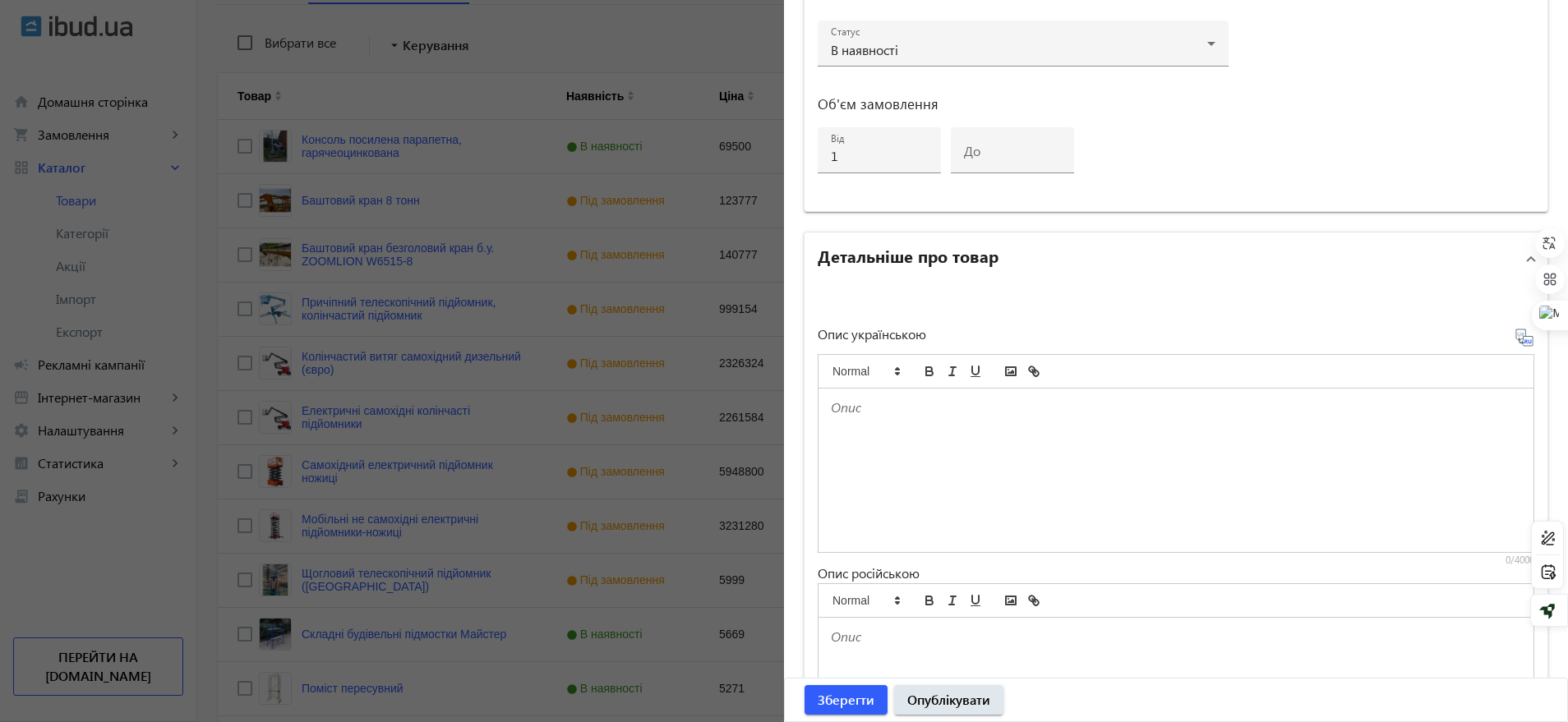
click at [923, 428] on div at bounding box center [1175, 470] width 715 height 163
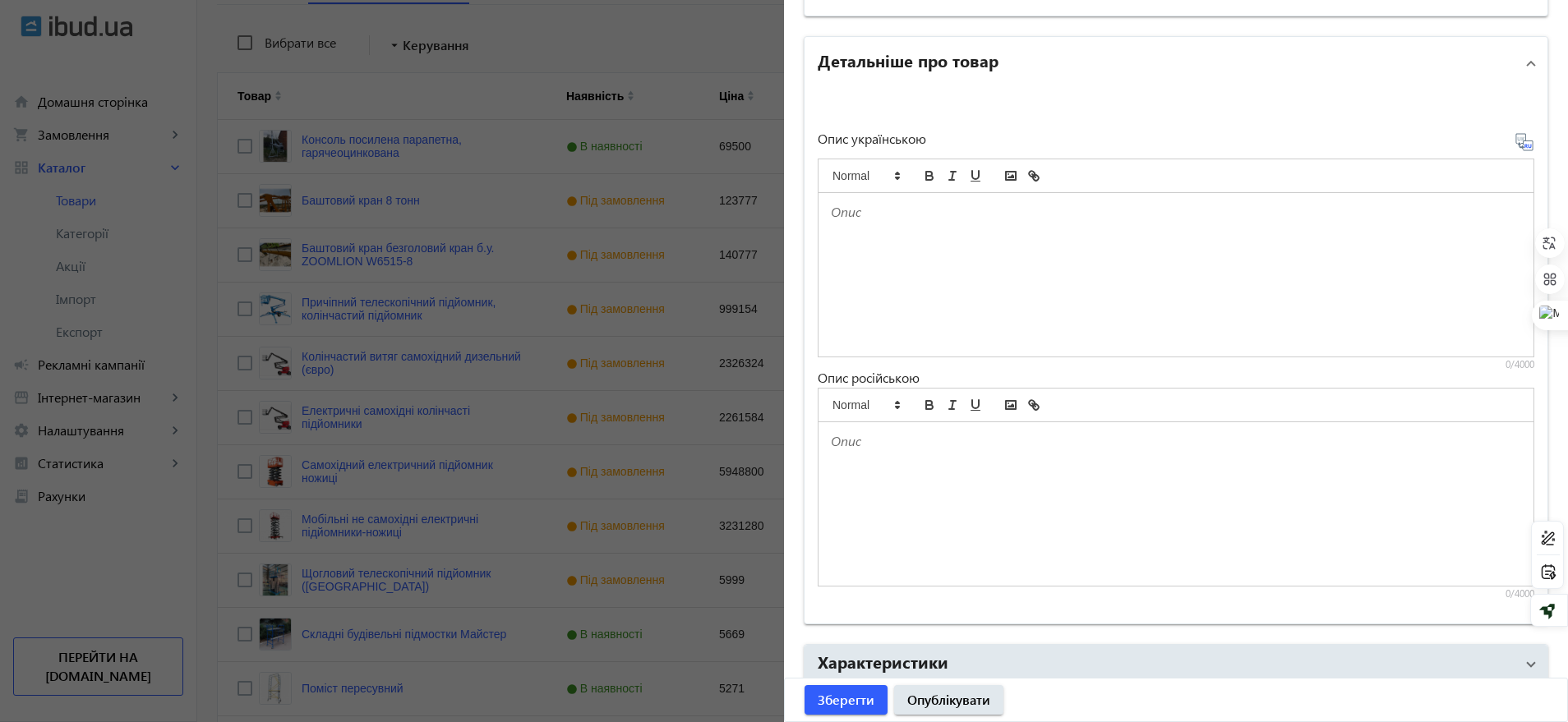
scroll to position [1196, 0]
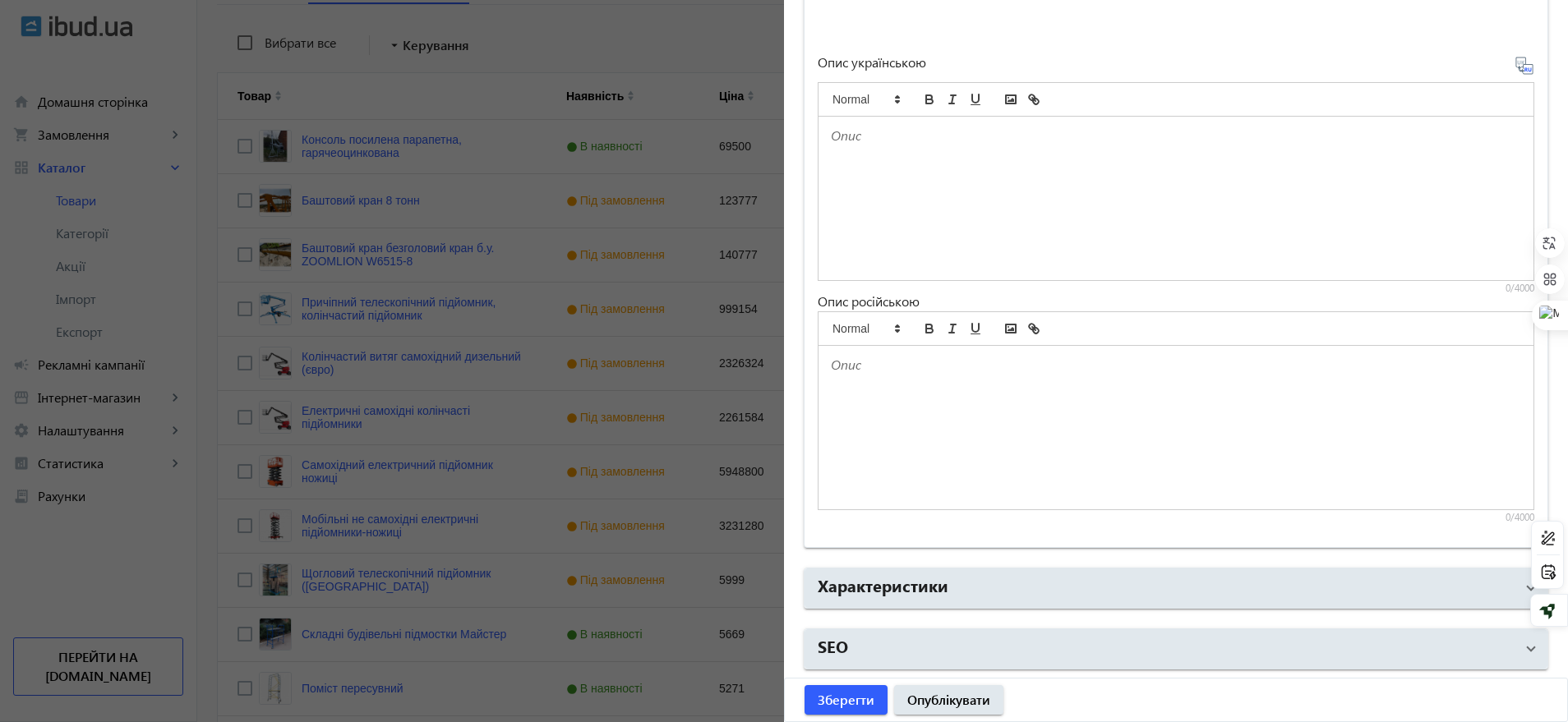
click at [925, 406] on div at bounding box center [1175, 427] width 715 height 163
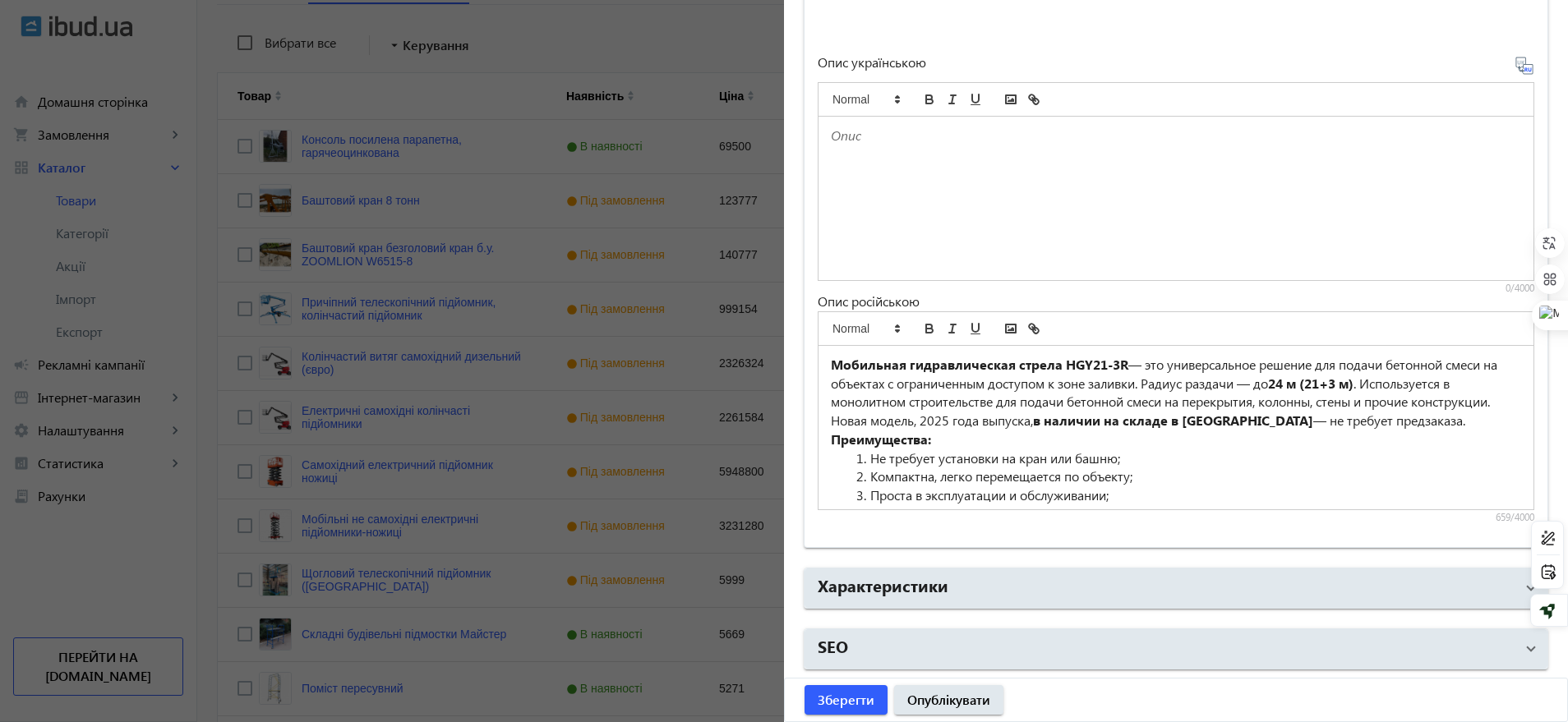
scroll to position [69, 0]
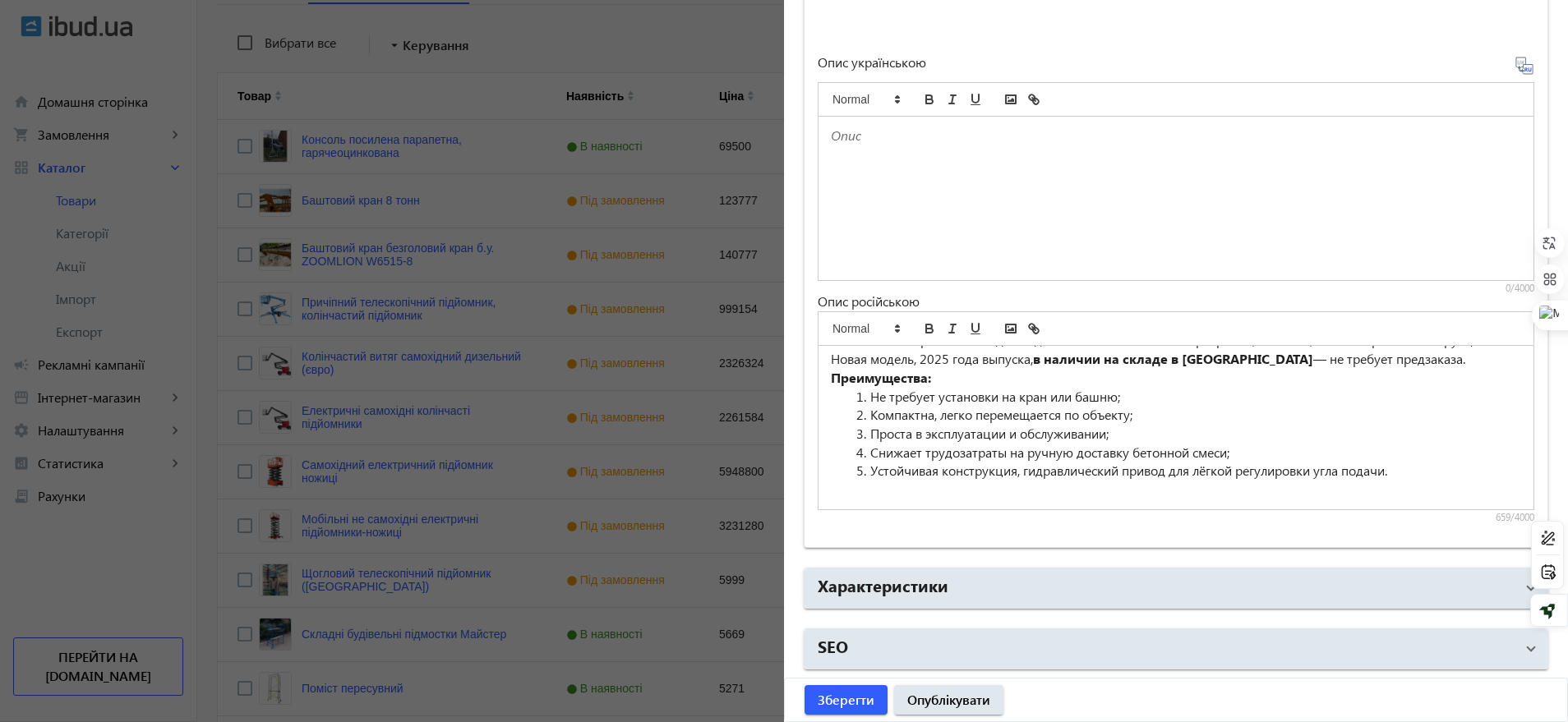
click at [879, 176] on div at bounding box center [1175, 198] width 715 height 163
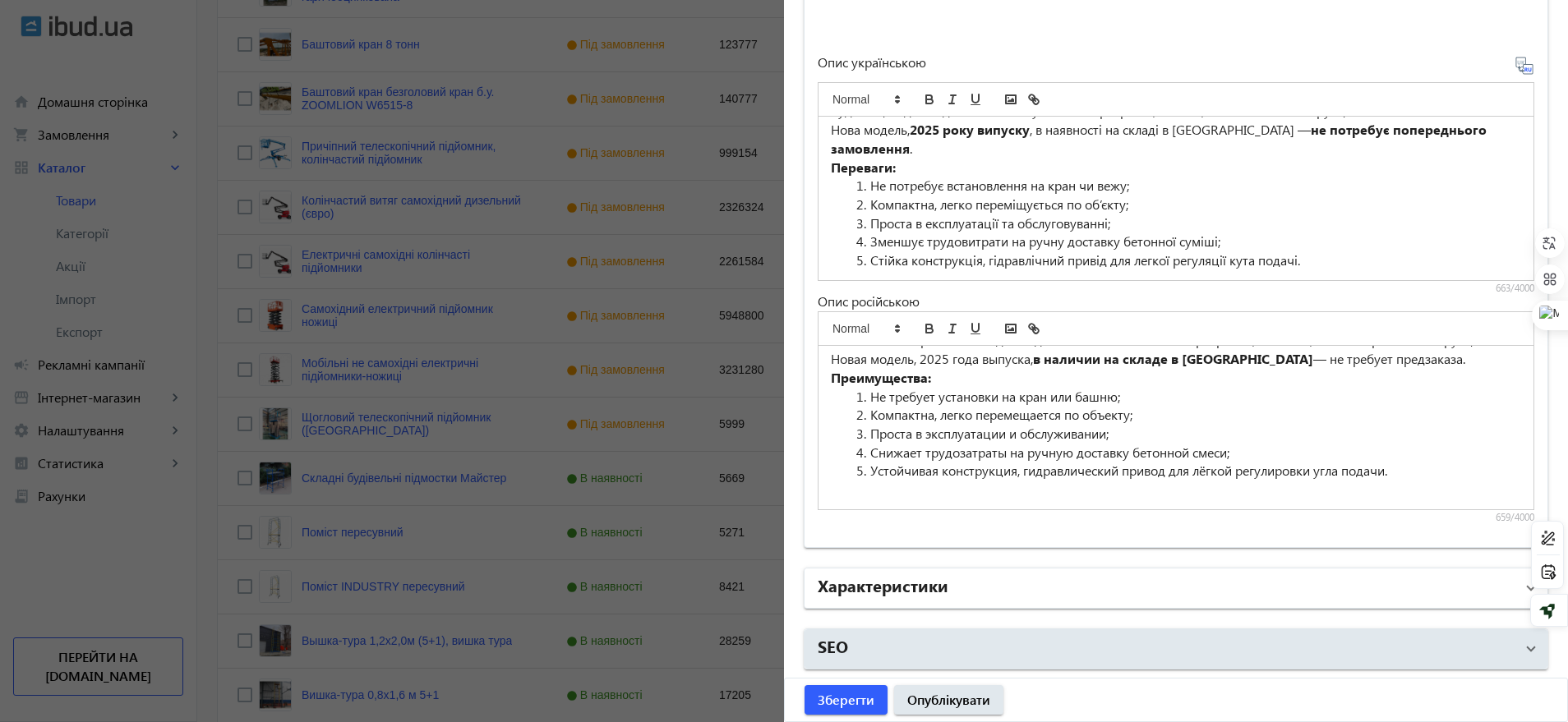
scroll to position [616, 0]
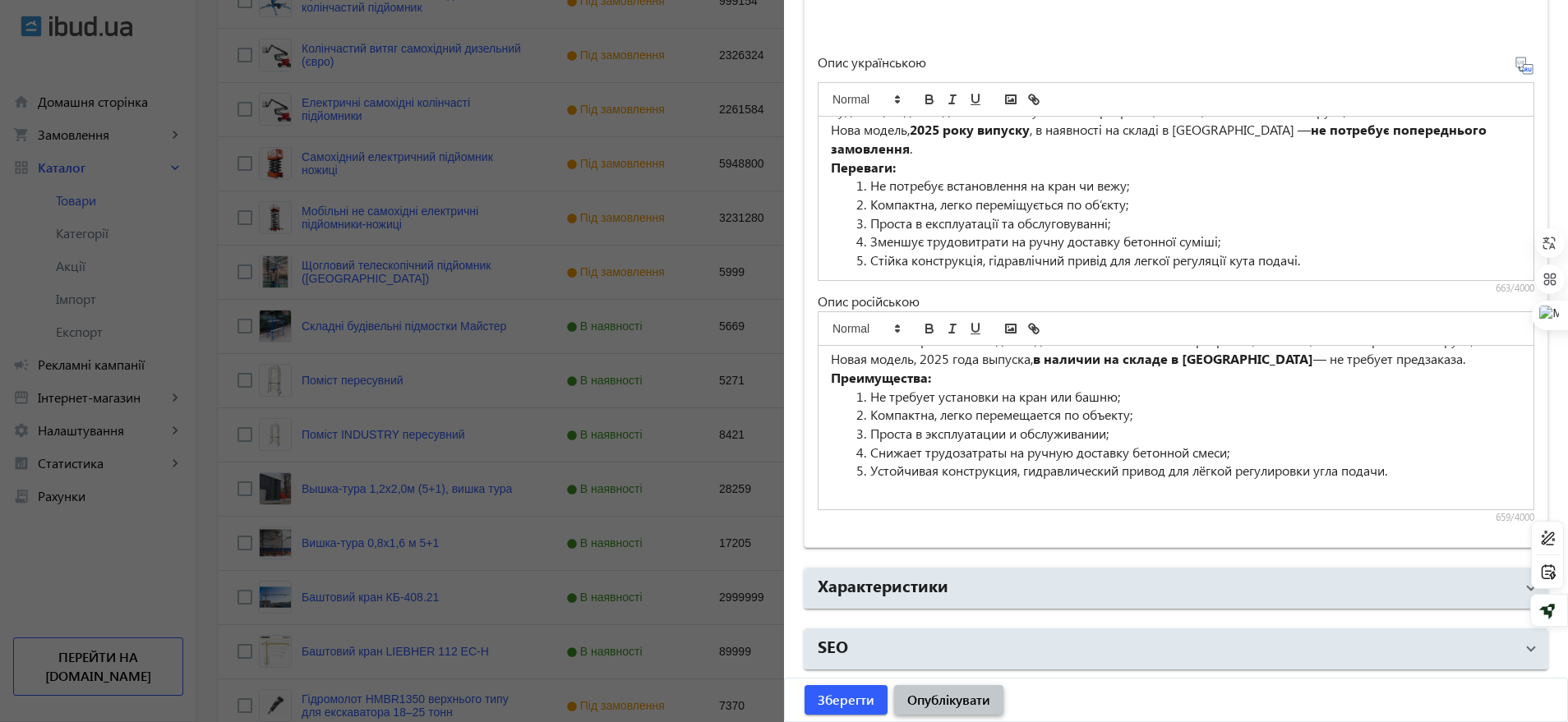
click at [923, 702] on span "Опублікувати" at bounding box center [949, 699] width 83 height 18
click at [966, 700] on div "Зберегти Опублікувати" at bounding box center [1175, 699] width 783 height 42
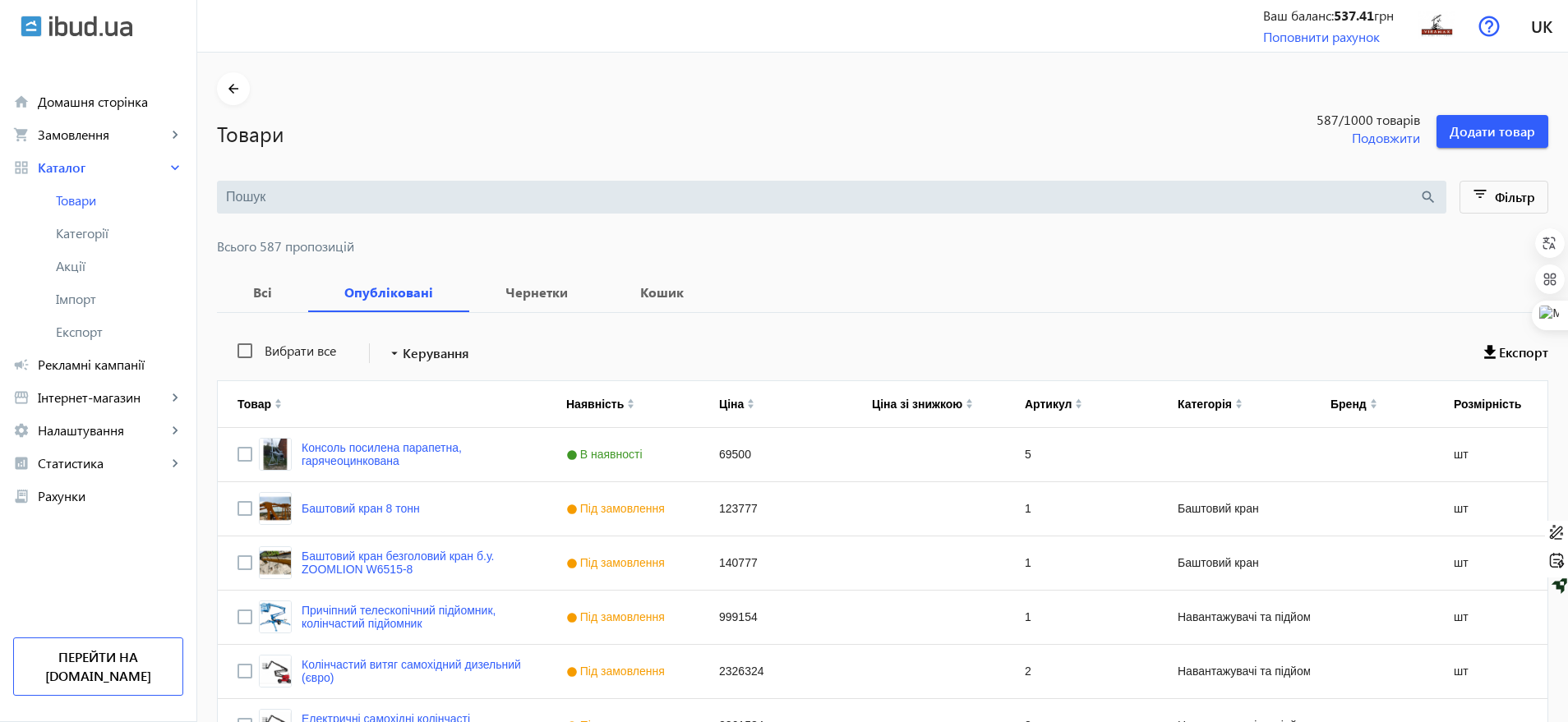
click at [1431, 138] on div "Товари 587 /1000 товарів Подовжити Додати товар" at bounding box center [883, 126] width 1331 height 42
click at [1455, 130] on span "Додати товар" at bounding box center [1492, 131] width 86 height 18
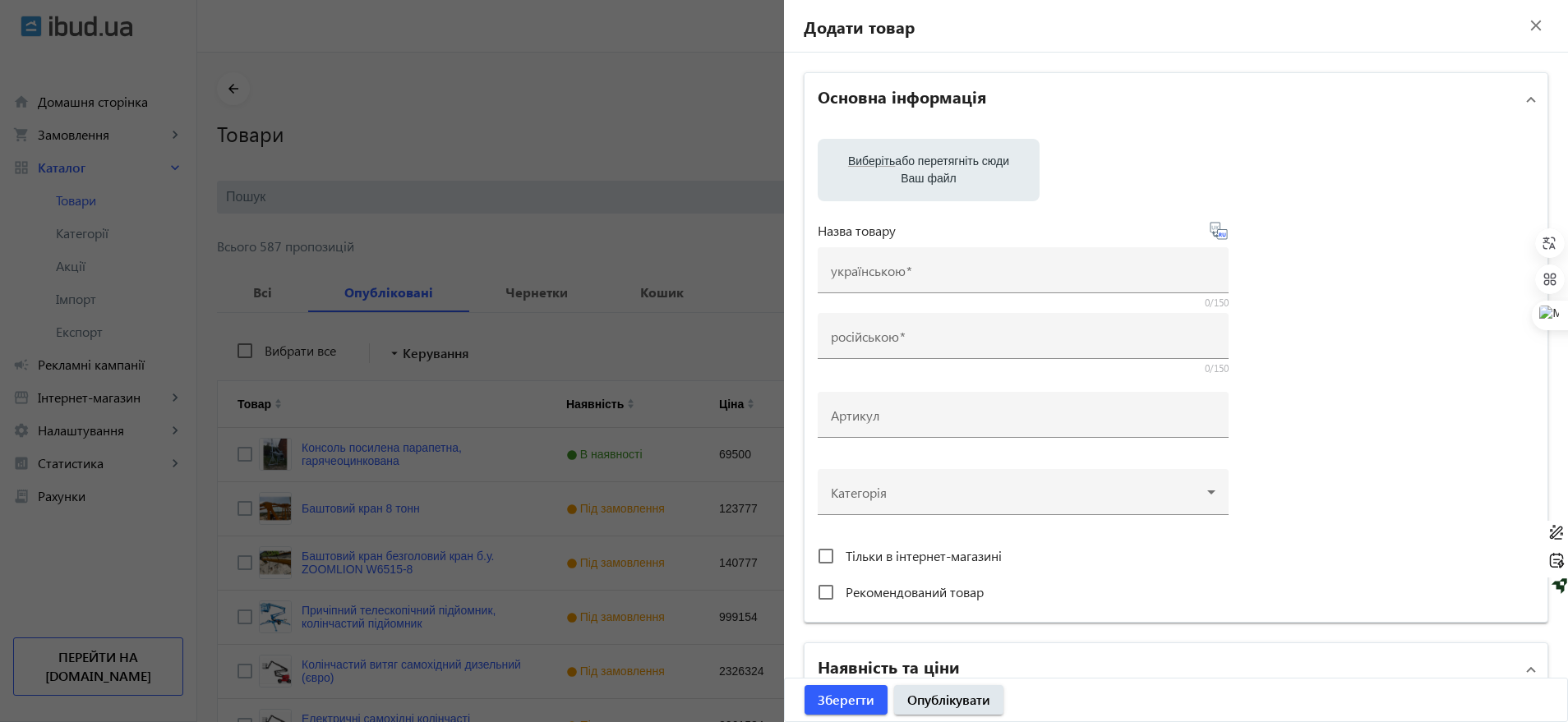
click at [868, 168] on span "Виберіть" at bounding box center [871, 161] width 47 height 13
click at [868, 168] on input "Виберіть або перетягніть сюди Ваш файл" at bounding box center [928, 171] width 195 height 20
type input "C:\fakepath\photo_2025-07-17_15-21-28.jpg"
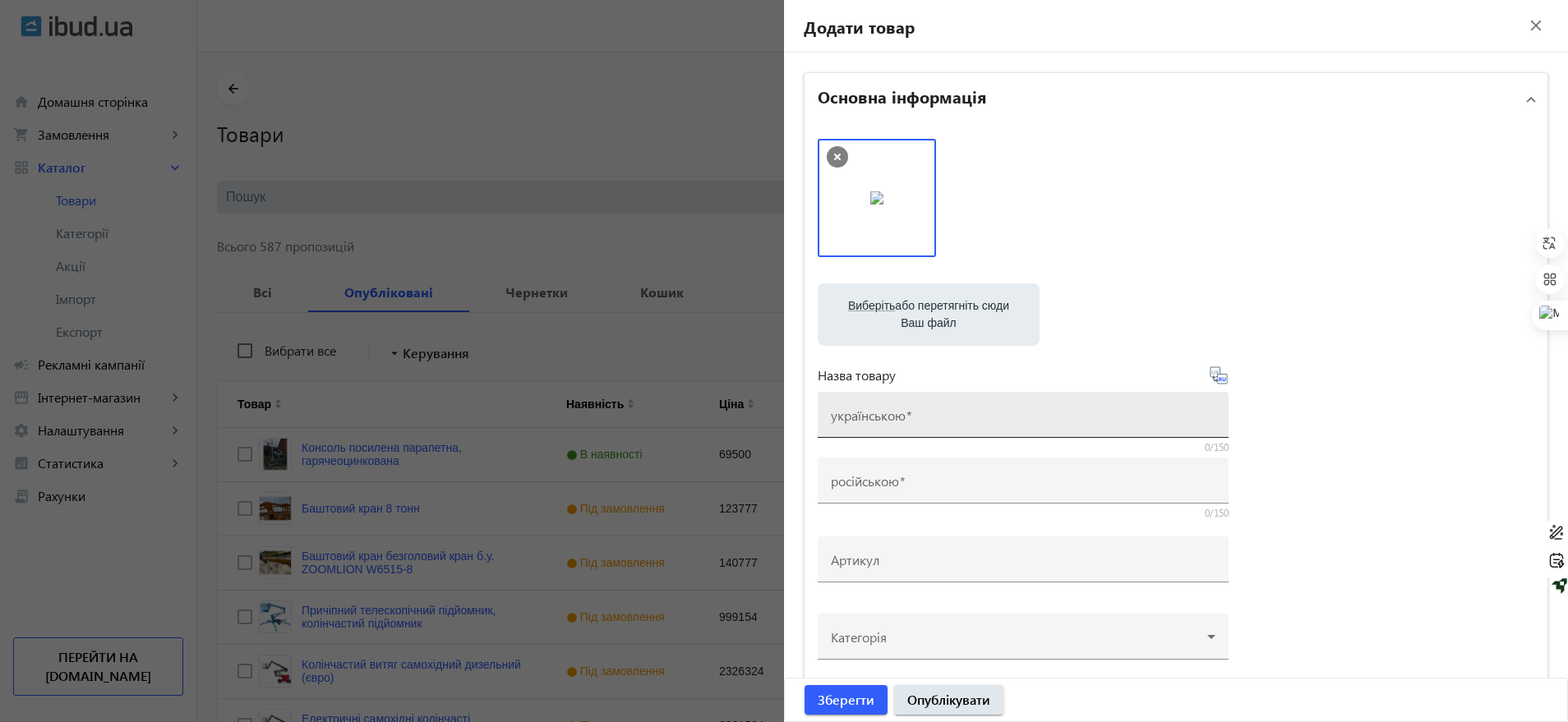
click at [890, 431] on div "українською" at bounding box center [1022, 414] width 384 height 46
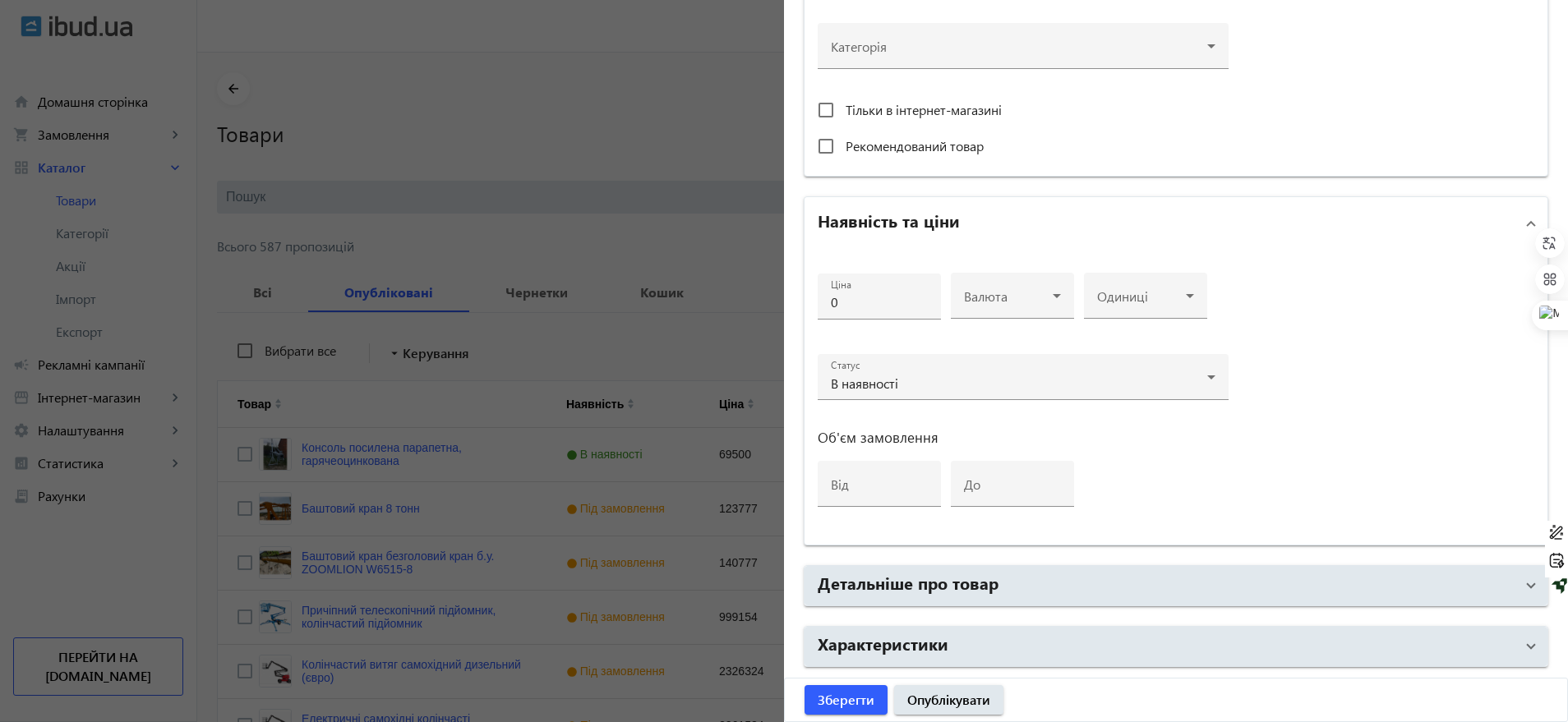
scroll to position [649, 0]
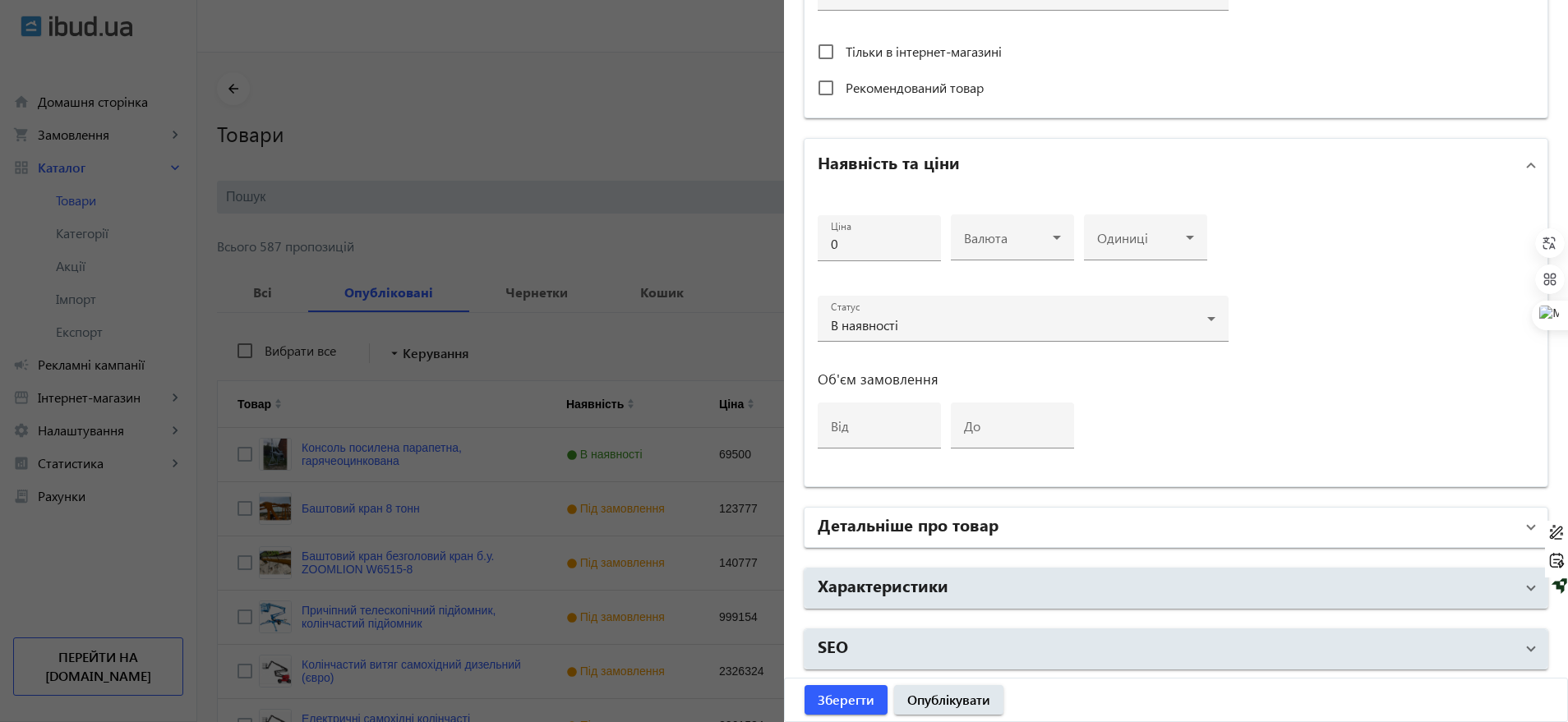
click at [891, 512] on h2 "Детальніше про товар" at bounding box center [908, 524] width 181 height 23
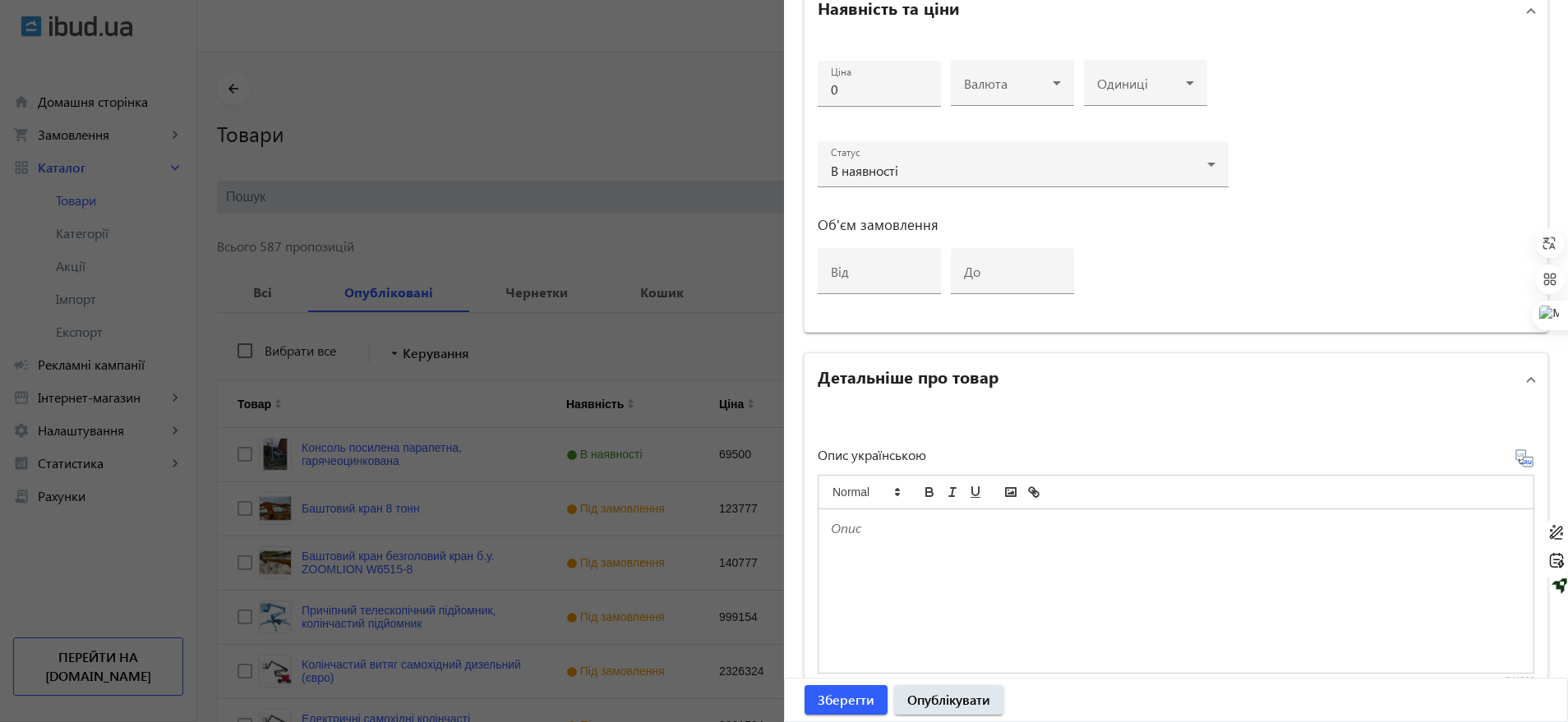
scroll to position [957, 0]
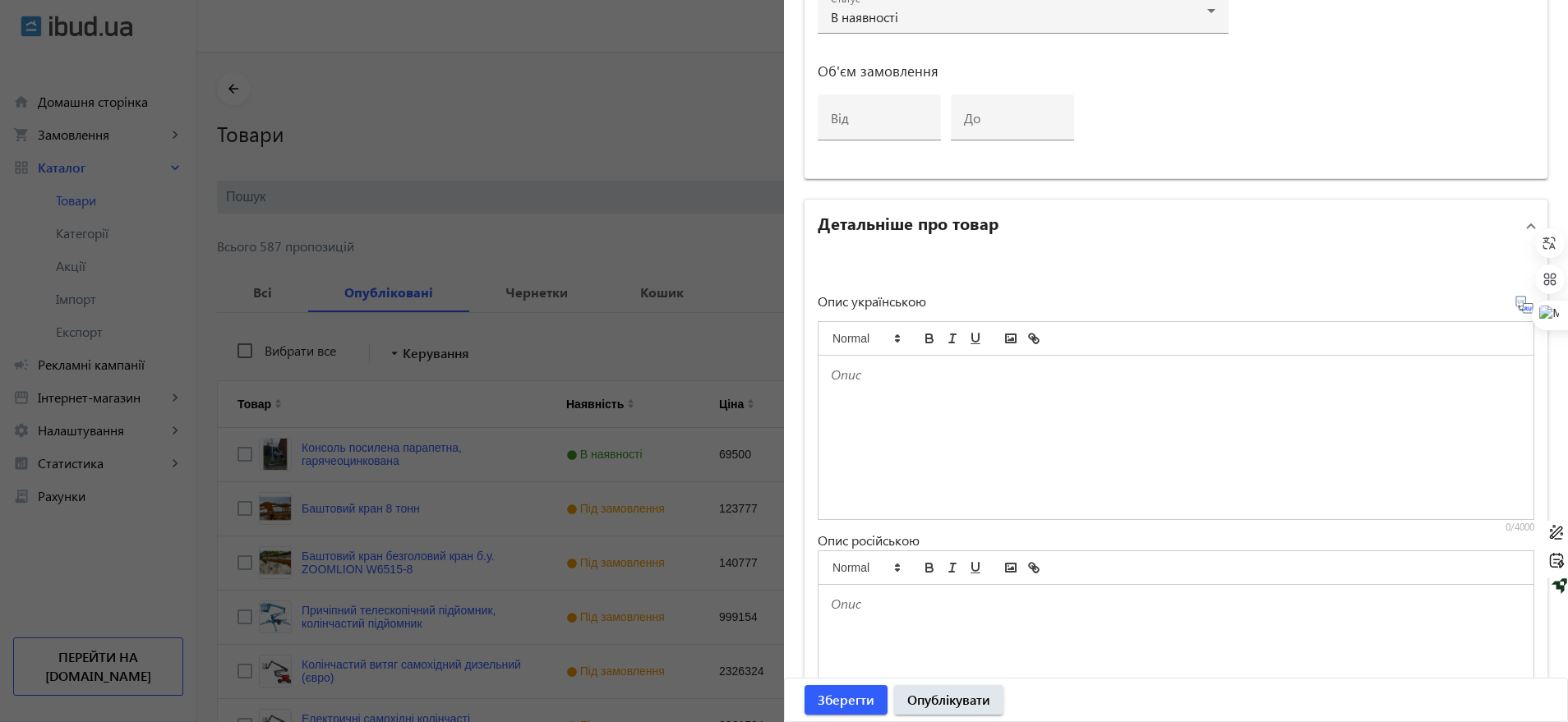
click at [873, 384] on div at bounding box center [1175, 437] width 715 height 163
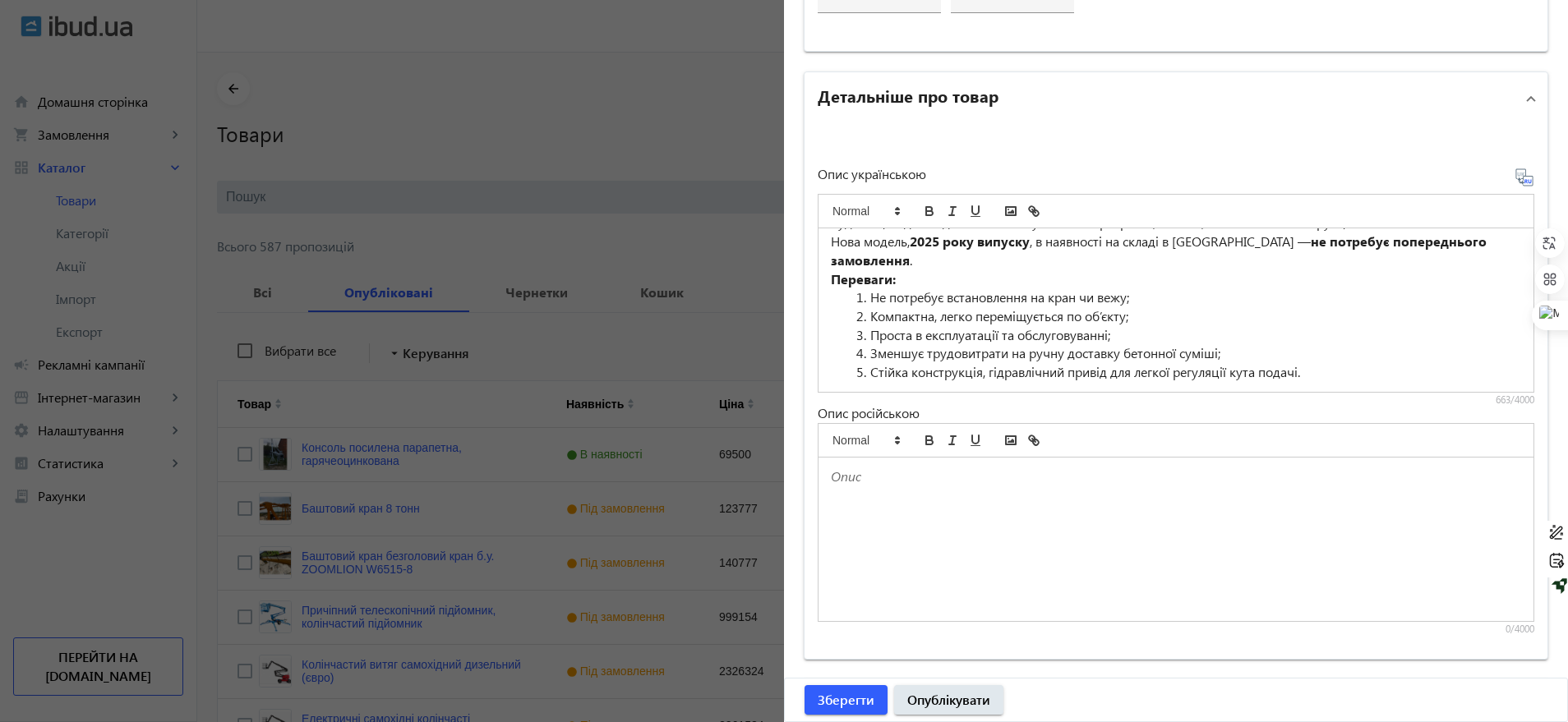
scroll to position [1196, 0]
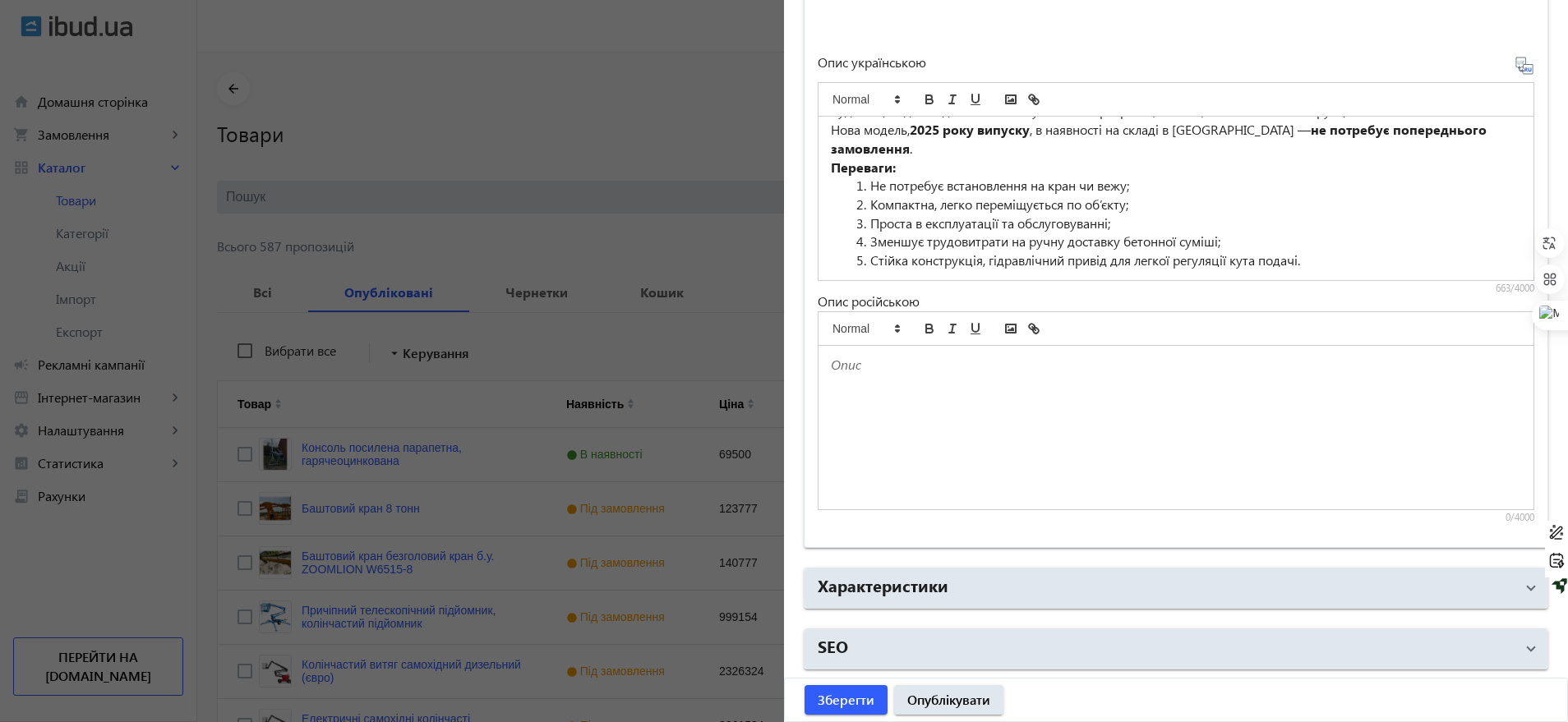
click at [905, 402] on div at bounding box center [1175, 427] width 715 height 163
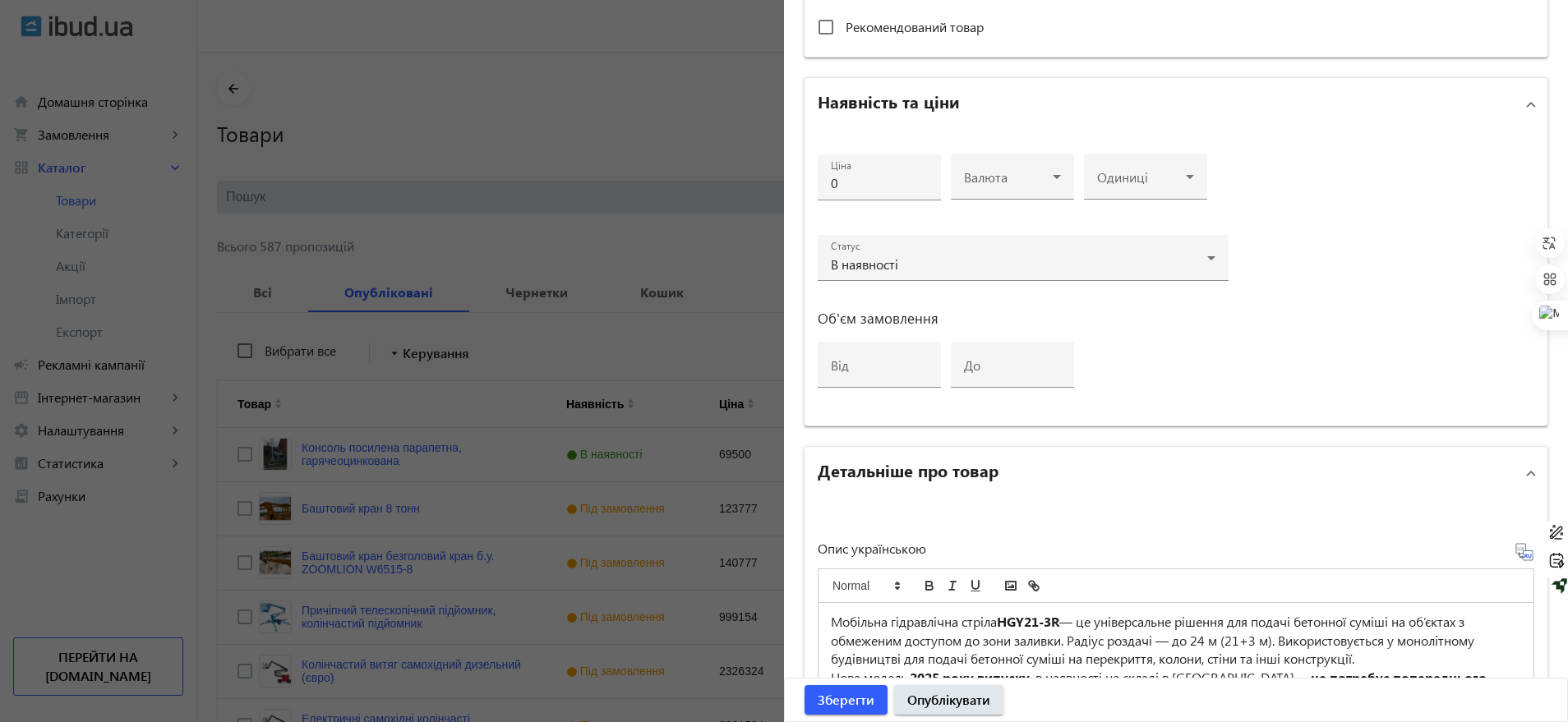
scroll to position [682, 0]
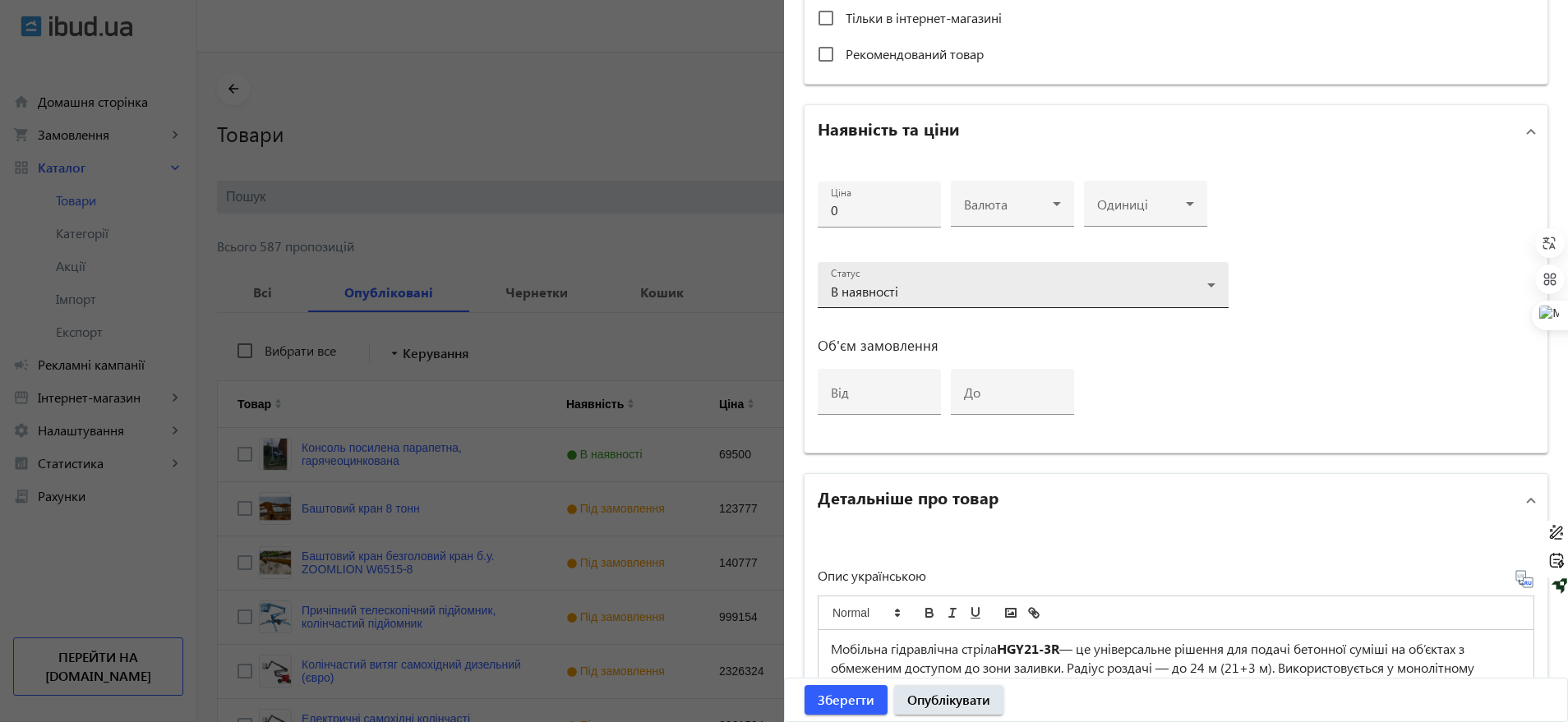
click at [879, 271] on div "Статус В наявності" at bounding box center [1022, 285] width 384 height 46
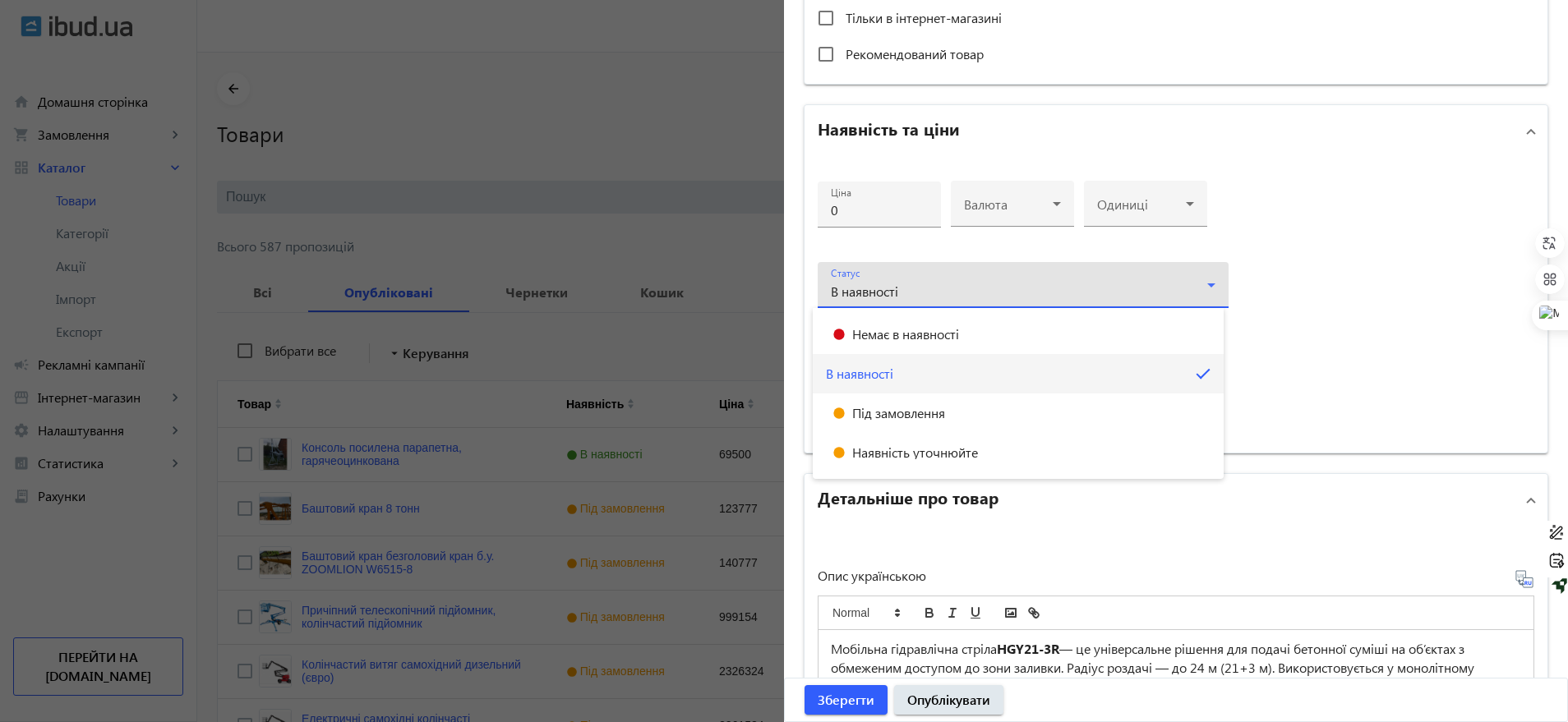
click at [1434, 223] on div at bounding box center [784, 361] width 1568 height 722
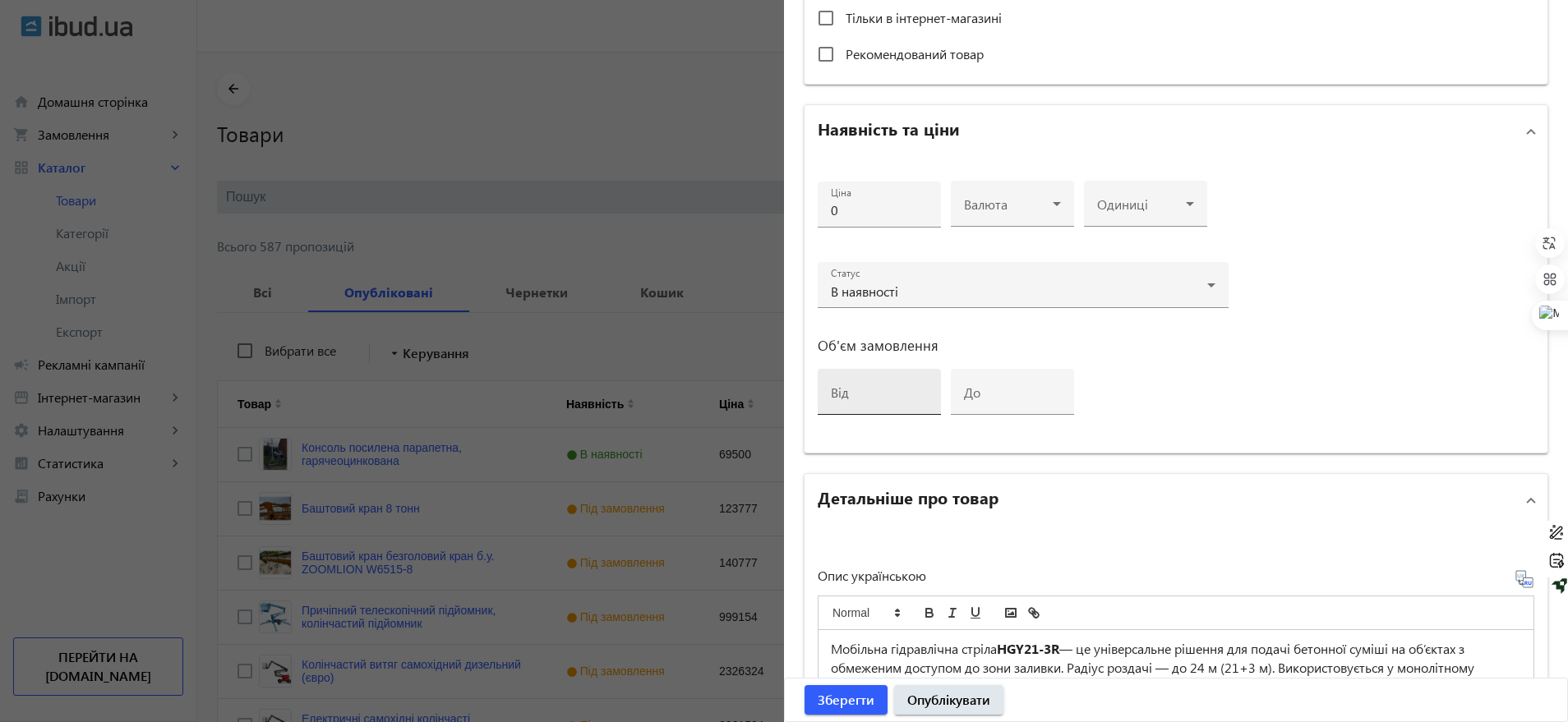
click at [831, 384] on mat-label "від" at bounding box center [839, 393] width 18 height 17
click at [831, 389] on input "від" at bounding box center [879, 397] width 97 height 17
type input "1"
drag, startPoint x: 1319, startPoint y: 289, endPoint x: 1001, endPoint y: 288, distance: 318.0
click at [1320, 288] on div "Ціна 0 Валюта Одиниці Статус В наявності Об'єм замовлення від 1 до" at bounding box center [1175, 305] width 743 height 295
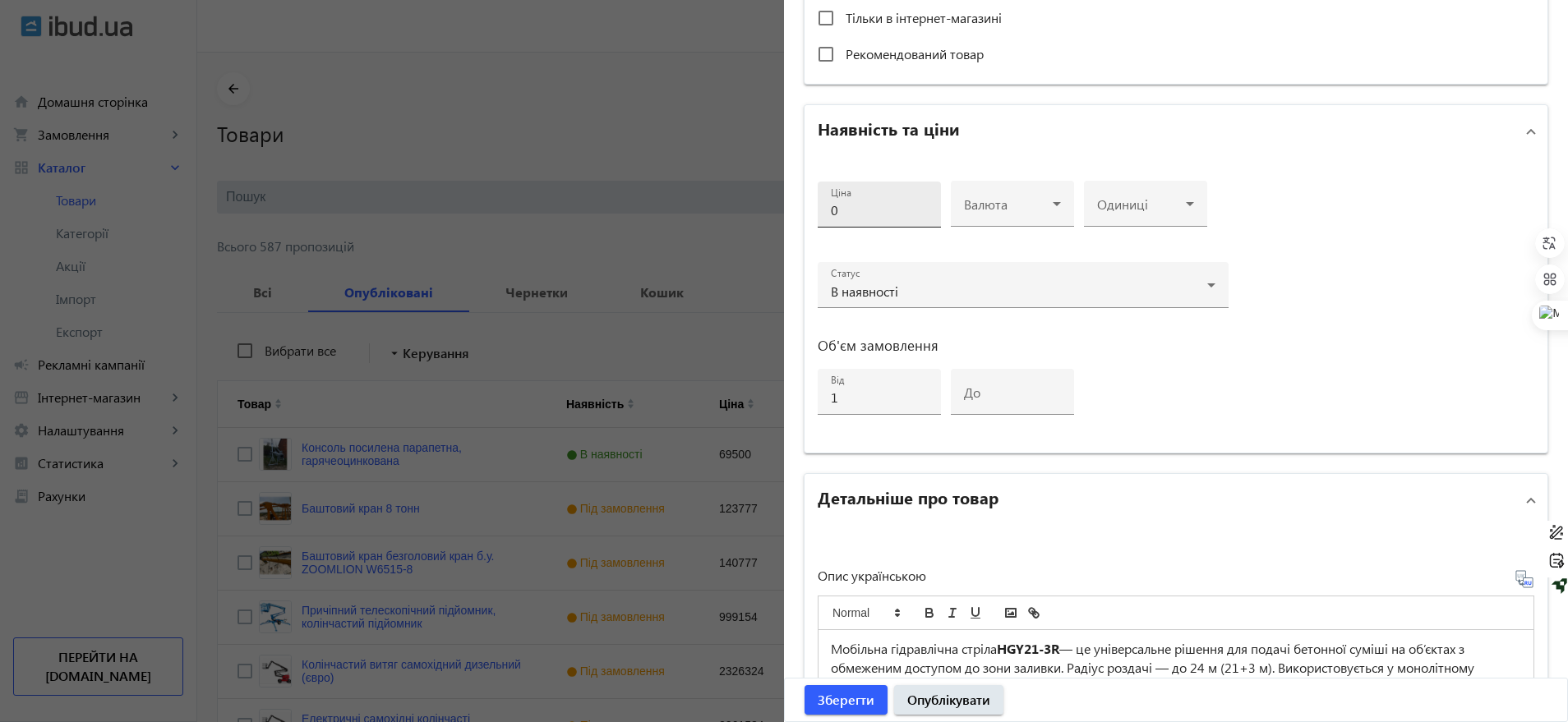
click at [869, 213] on input "0" at bounding box center [879, 210] width 97 height 17
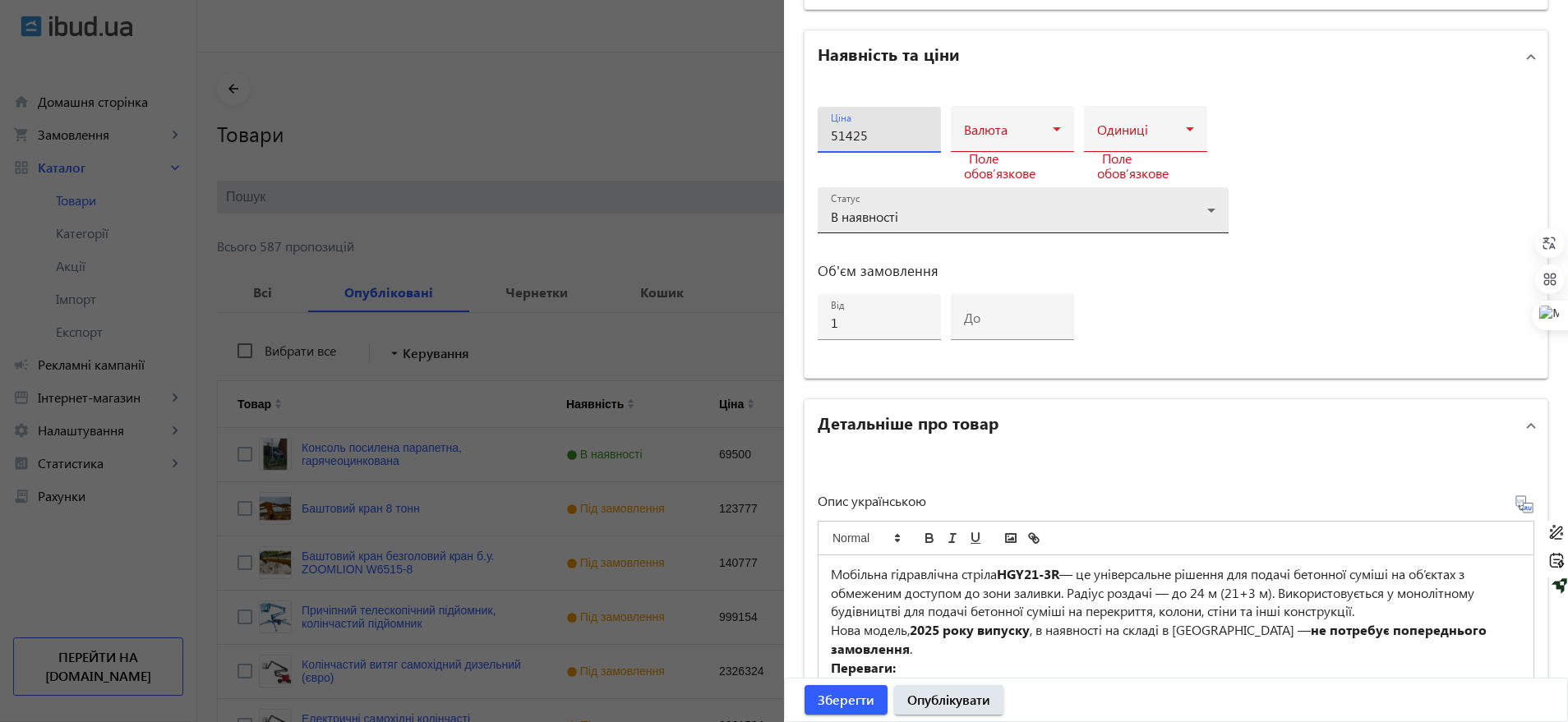
scroll to position [785, 0]
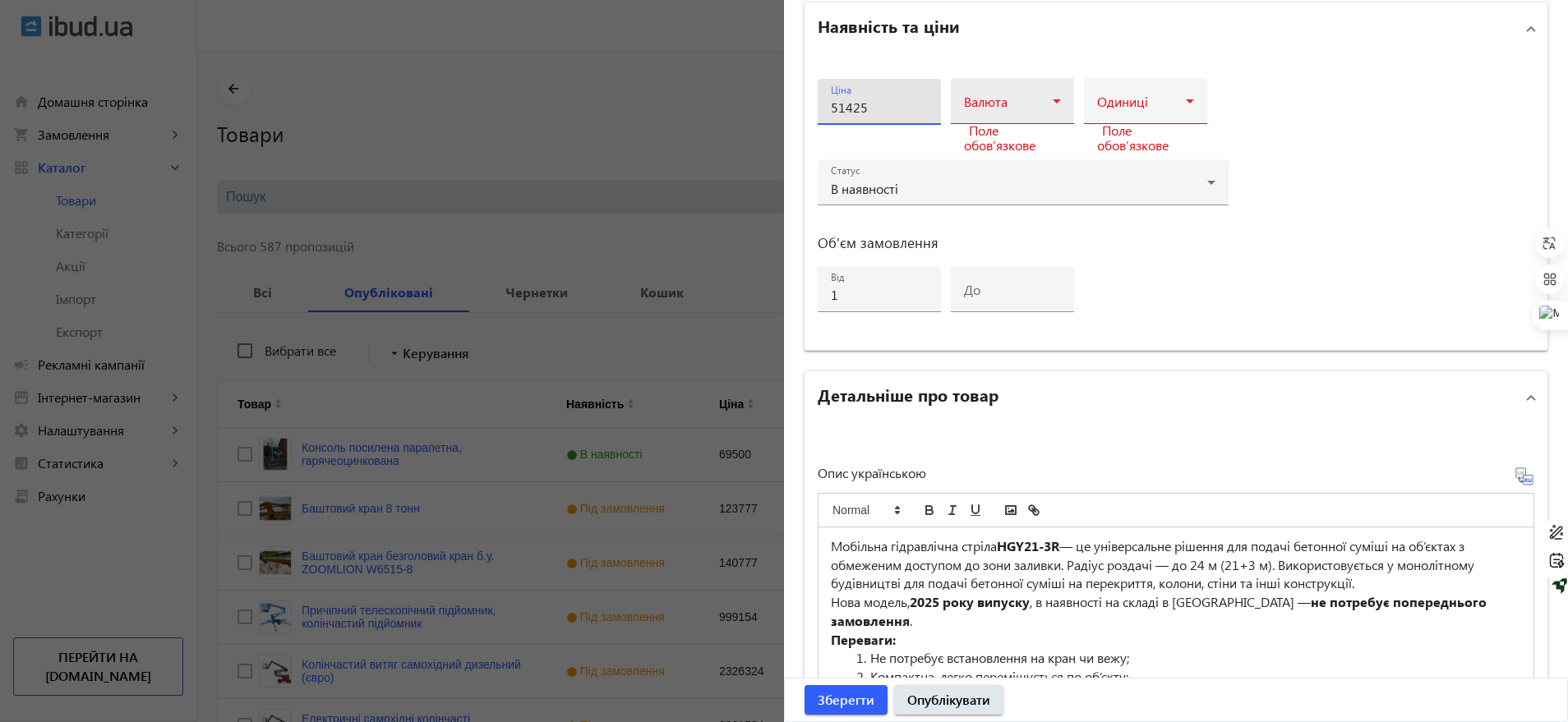
type input "51425"
click at [1010, 109] on span at bounding box center [1008, 108] width 89 height 13
drag, startPoint x: 979, startPoint y: 158, endPoint x: 991, endPoint y: 187, distance: 31.4
click at [991, 187] on div "грн USD EUR" at bounding box center [1007, 189] width 124 height 131
click at [991, 187] on mat-option "USD" at bounding box center [1007, 190] width 124 height 40
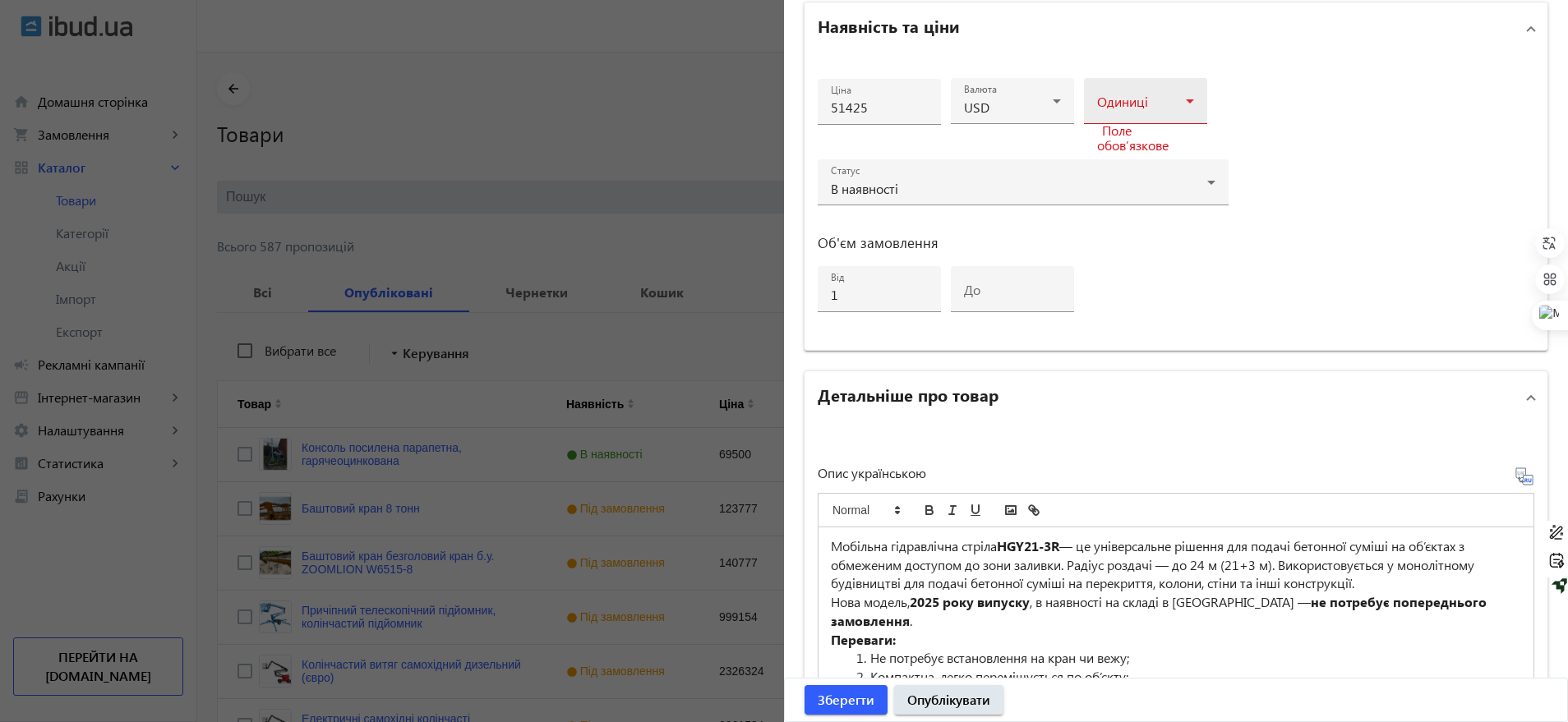
click at [1162, 79] on div "Одиниці" at bounding box center [1145, 101] width 97 height 46
drag, startPoint x: 1145, startPoint y: 148, endPoint x: 1164, endPoint y: 204, distance: 59.1
click at [1166, 202] on div "м мм шт м2 % см комплект кг 100 шт 1000 шт г 100 г т мл л м3 км пог. м т/км год…" at bounding box center [1140, 236] width 124 height 226
click at [1141, 226] on mat-option "шт" at bounding box center [1140, 229] width 124 height 40
click at [1266, 135] on div "Ціна 51425 Валюта USD Одиниці шт Статус В наявності Об'єм замовлення від 1 до" at bounding box center [1175, 202] width 743 height 295
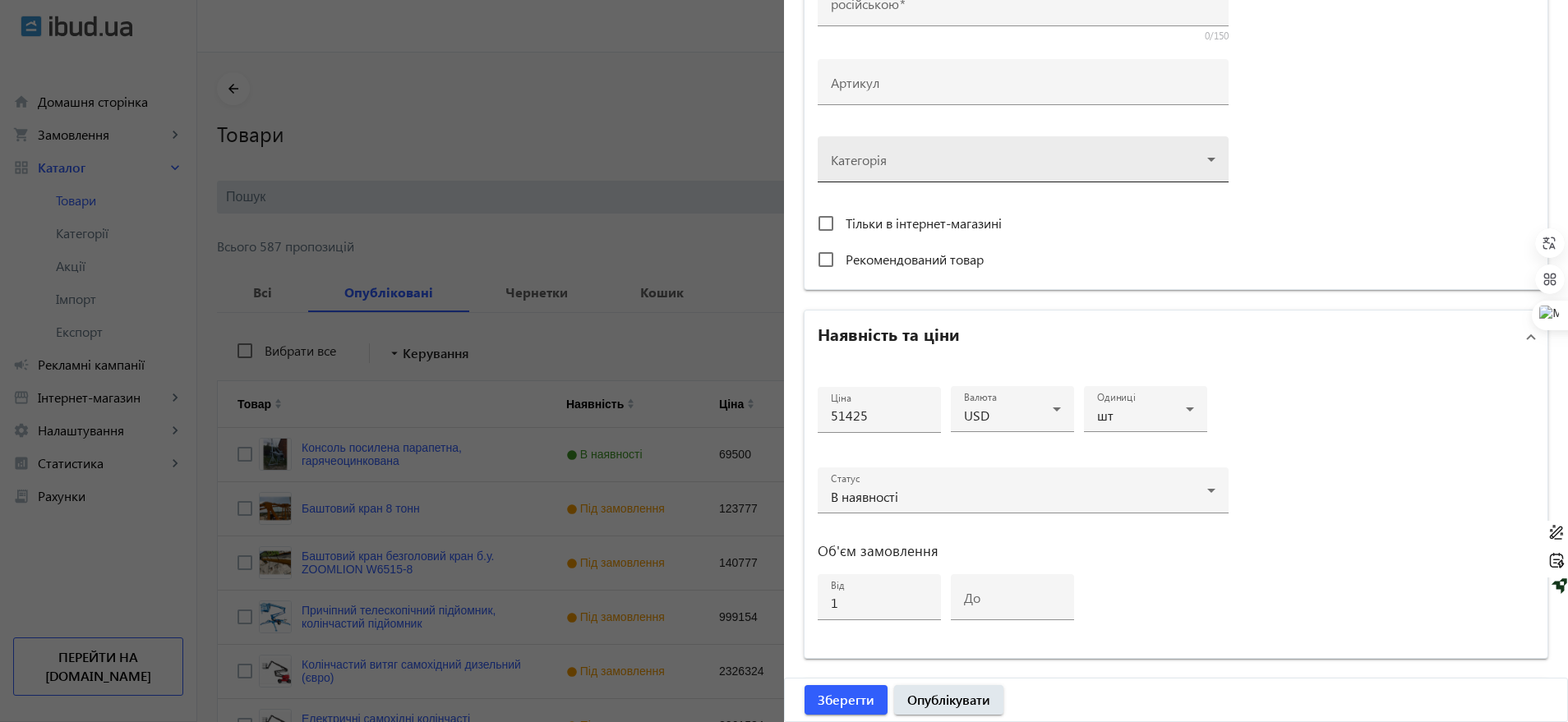
scroll to position [375, 0]
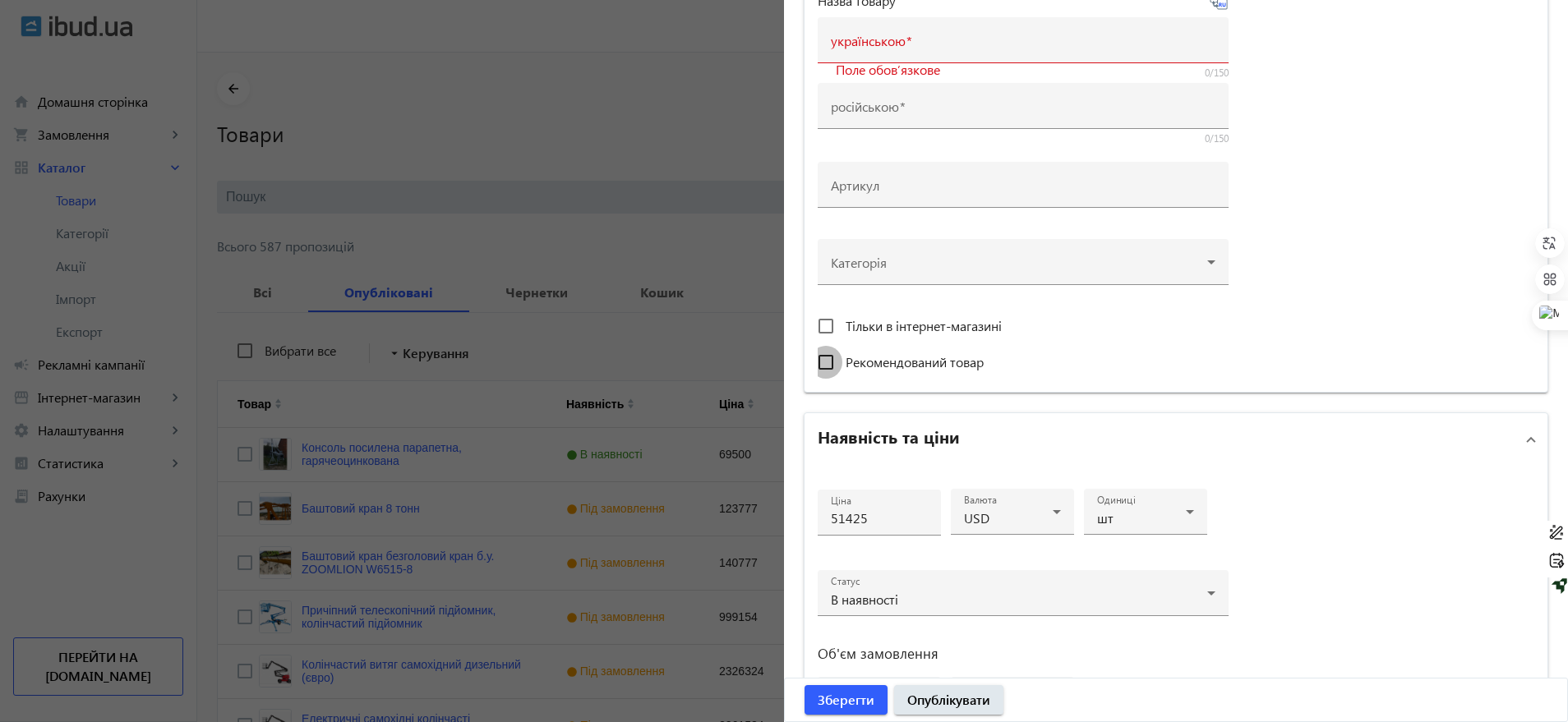
click at [815, 359] on input "Рекомендований товар" at bounding box center [825, 361] width 33 height 33
checkbox input "true"
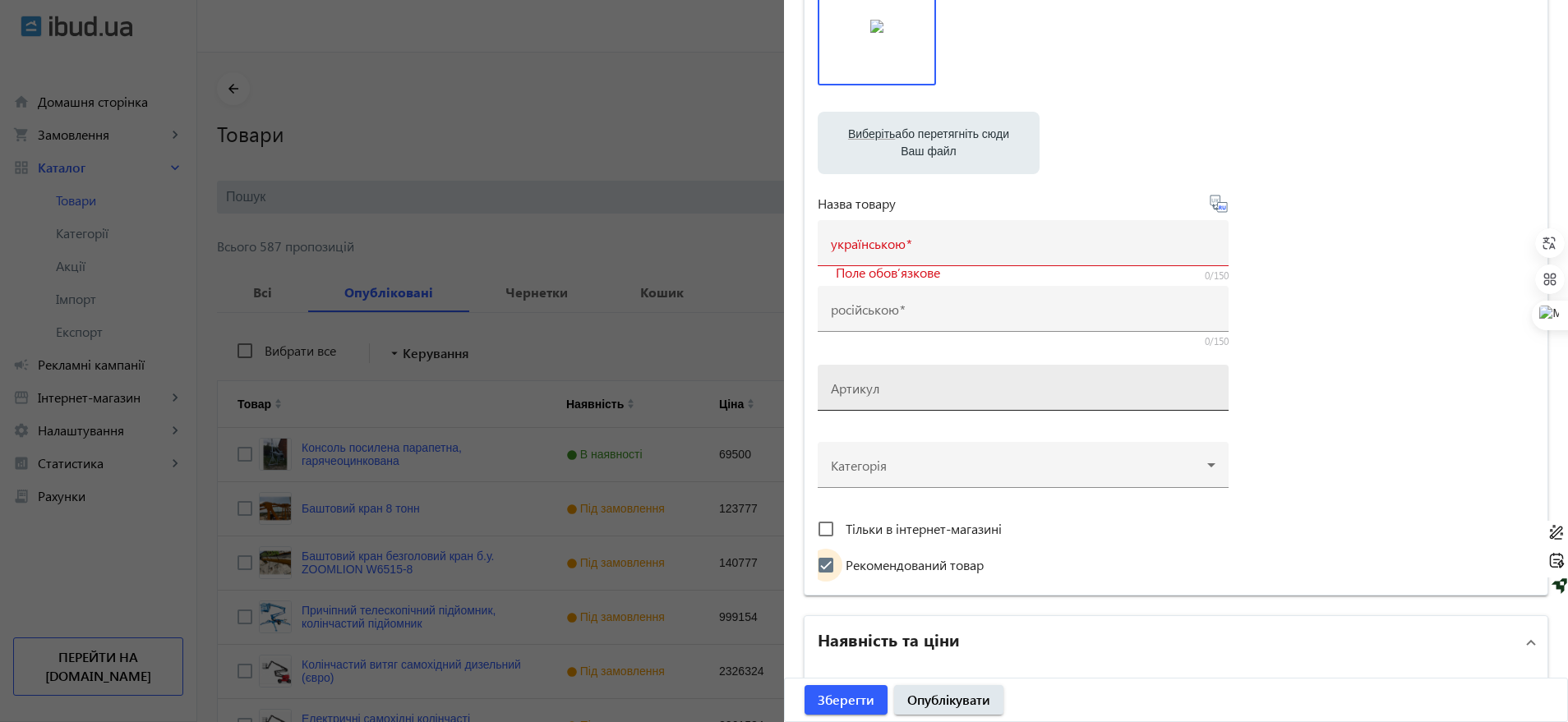
scroll to position [169, 0]
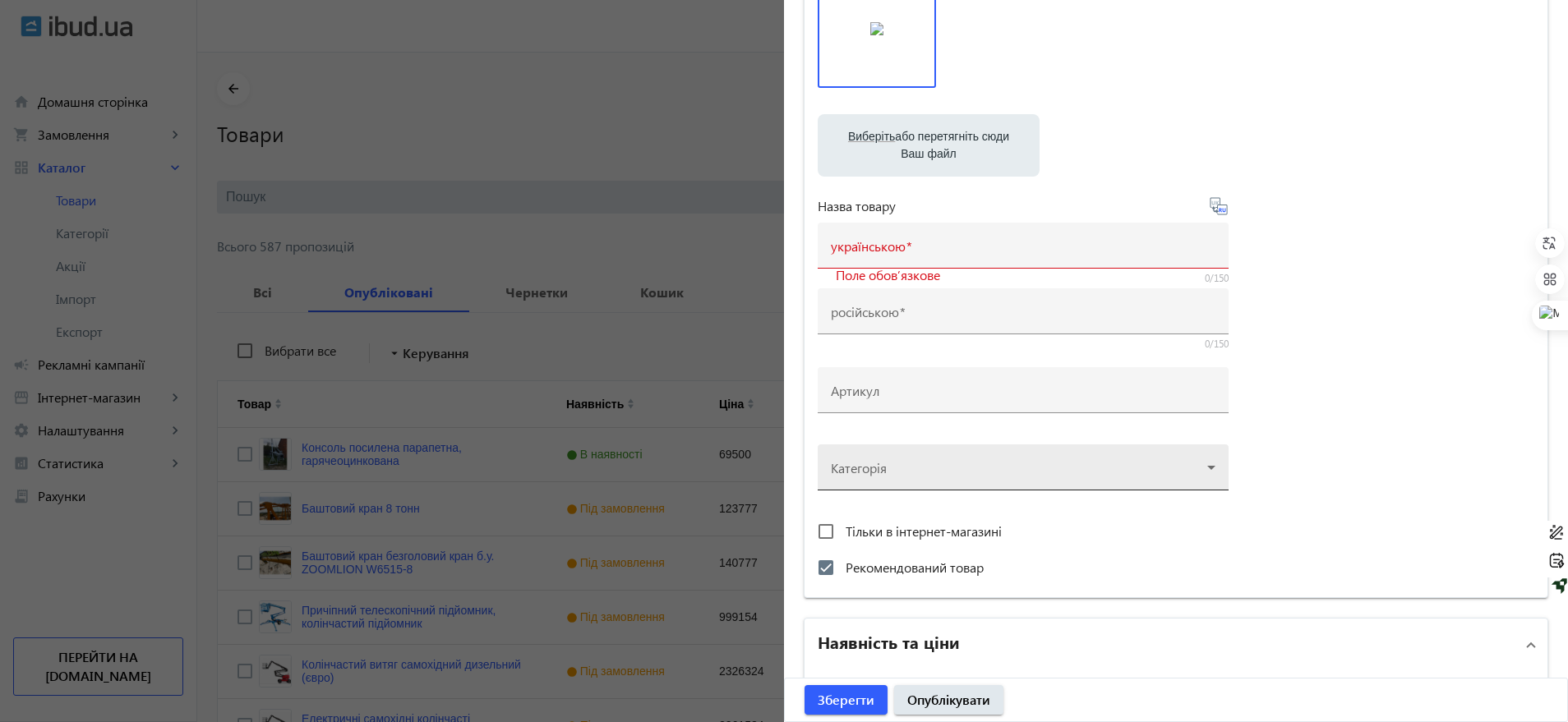
click at [855, 462] on div at bounding box center [1022, 461] width 384 height 59
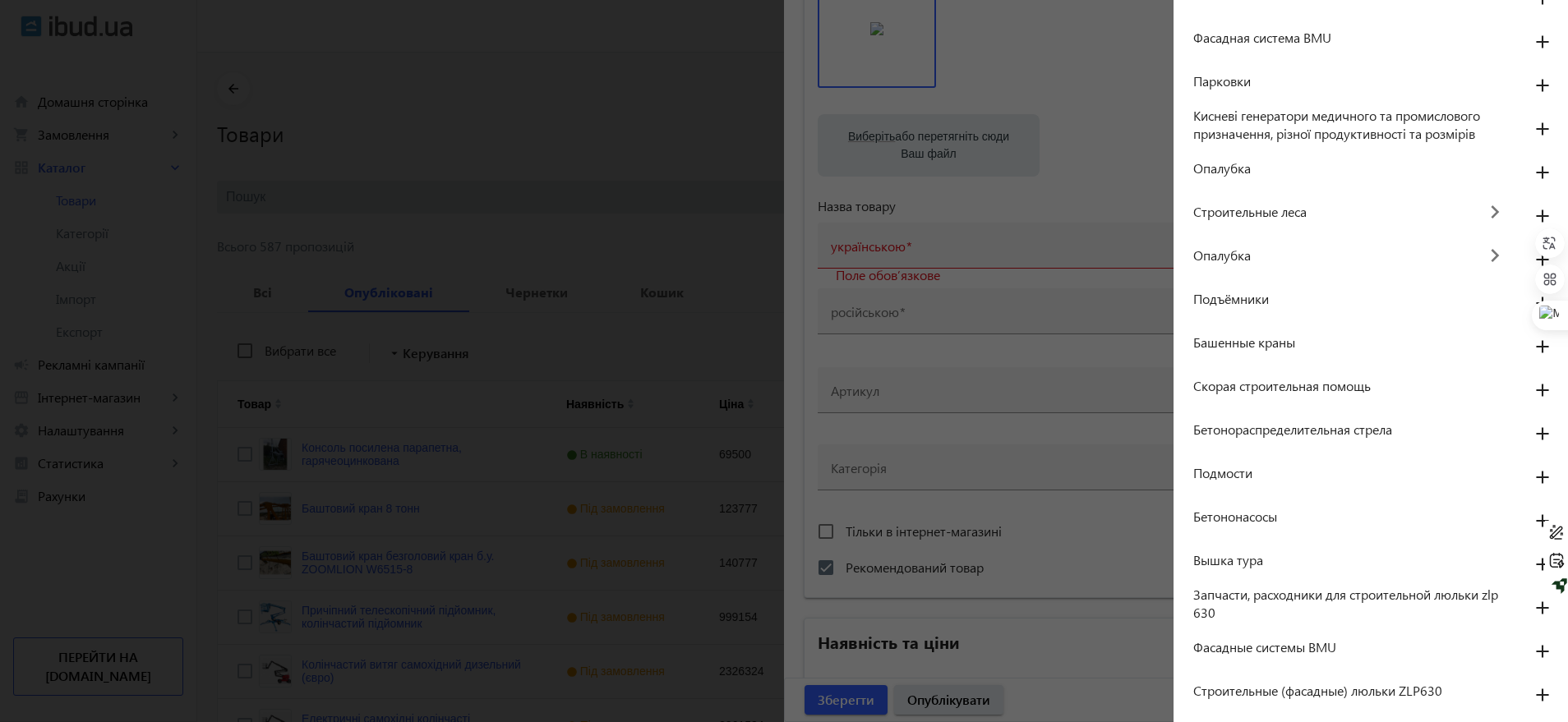
scroll to position [821, 0]
click at [1530, 512] on mat-icon "add" at bounding box center [1543, 518] width 40 height 29
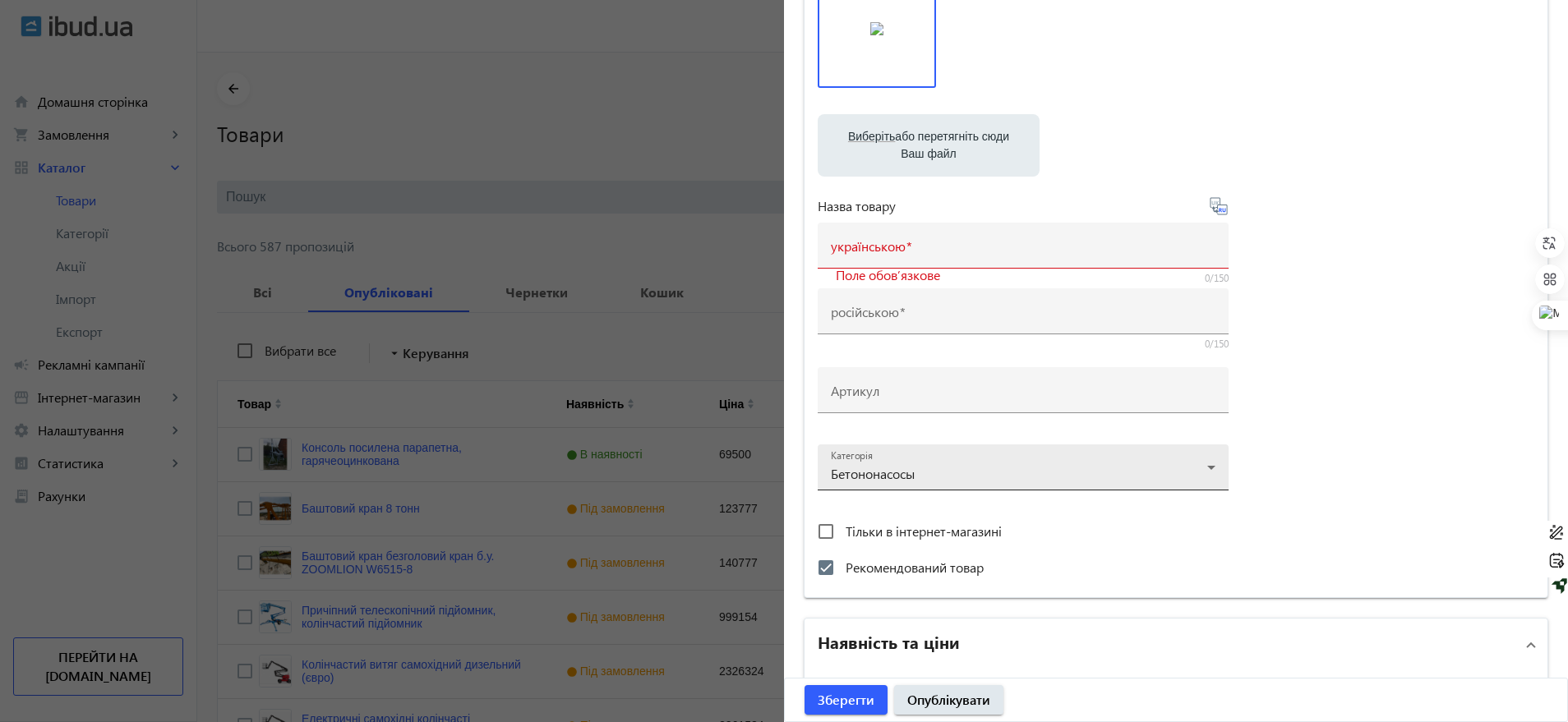
scroll to position [67, 0]
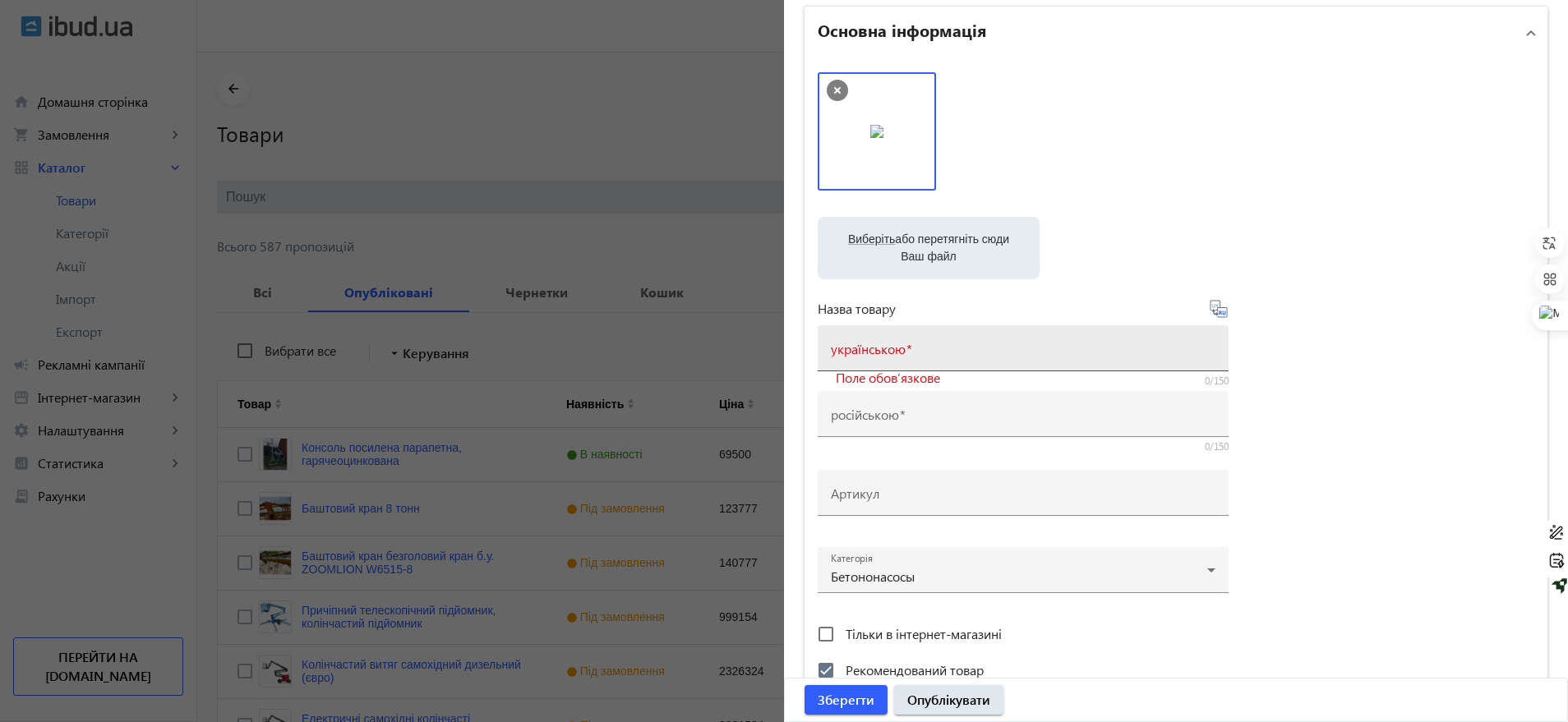
click at [1142, 342] on div "українською" at bounding box center [1022, 348] width 384 height 46
click at [860, 359] on input "українською" at bounding box center [1022, 354] width 384 height 17
paste input "Мобільна гідравлічна стріла HGY21-3R, 2025 р.в., радіус подачі бетону 21+3 м"
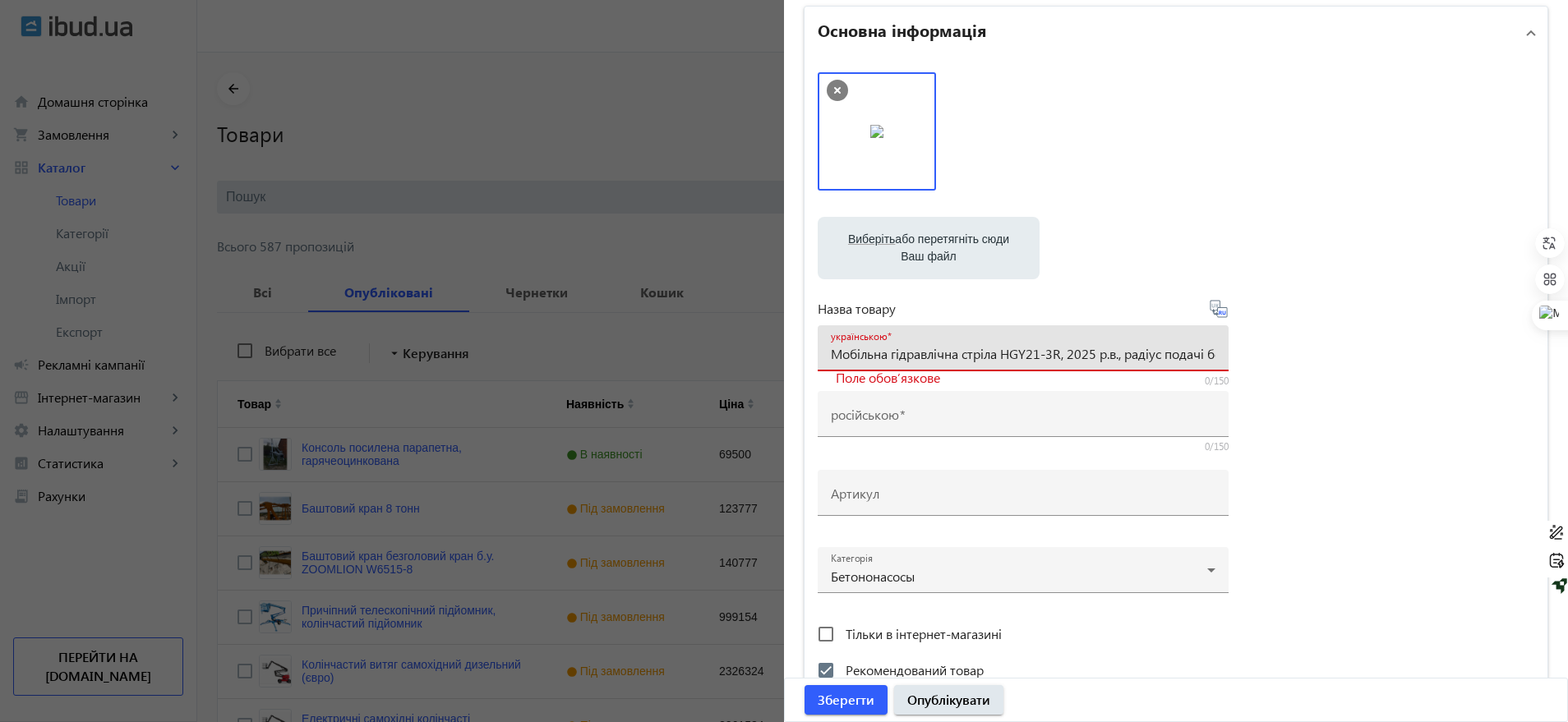
scroll to position [0, 86]
type input "Мобільна гідравлічна стріла HGY21-3R, 2025 р.в., радіус подачі бетону 21+3 м"
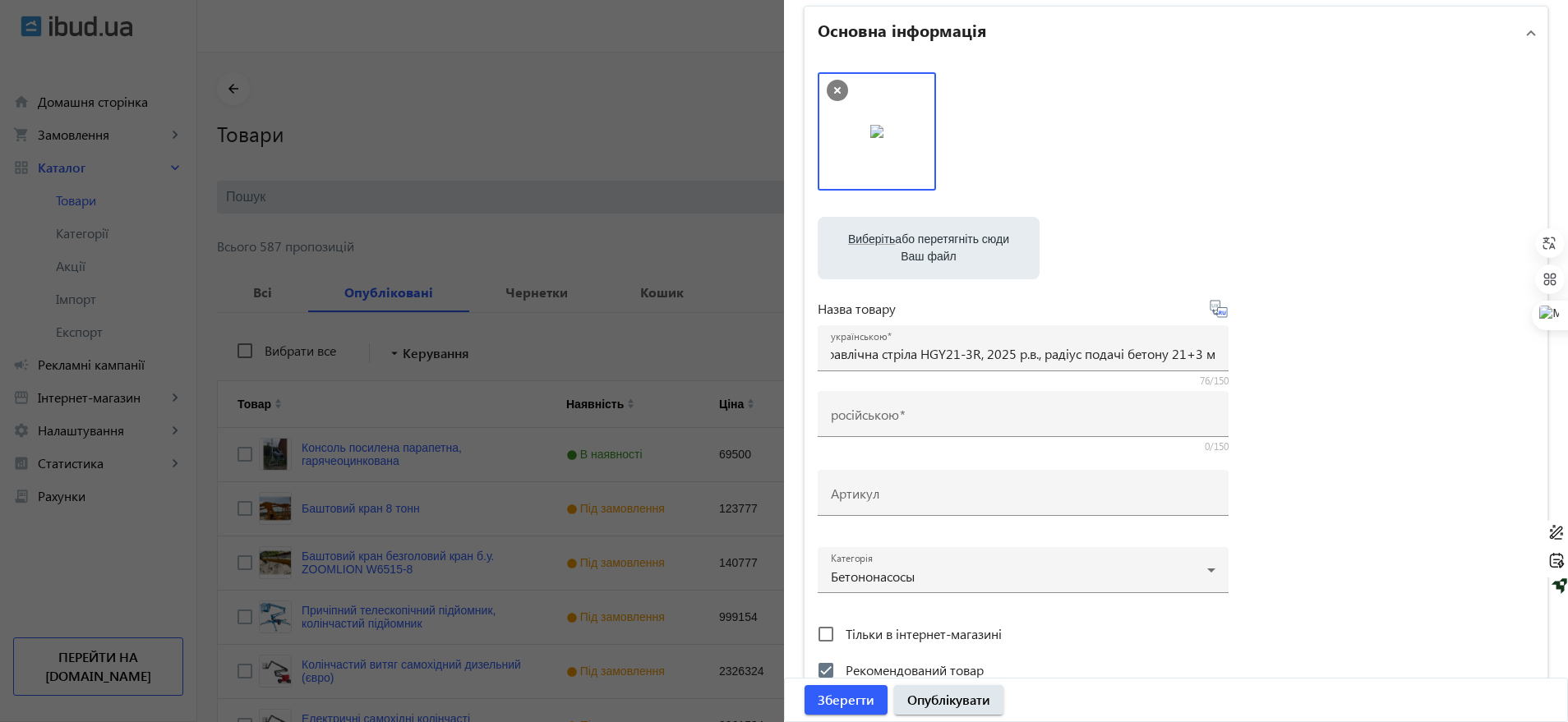
scroll to position [0, 0]
click at [1221, 307] on icon at bounding box center [1218, 309] width 20 height 20
type input "Мобильная гидравлическая стрела HGY21-3R, 2025 г.[PERSON_NAME], радиус подачи б…"
click at [909, 495] on input "Артикул" at bounding box center [1022, 498] width 384 height 17
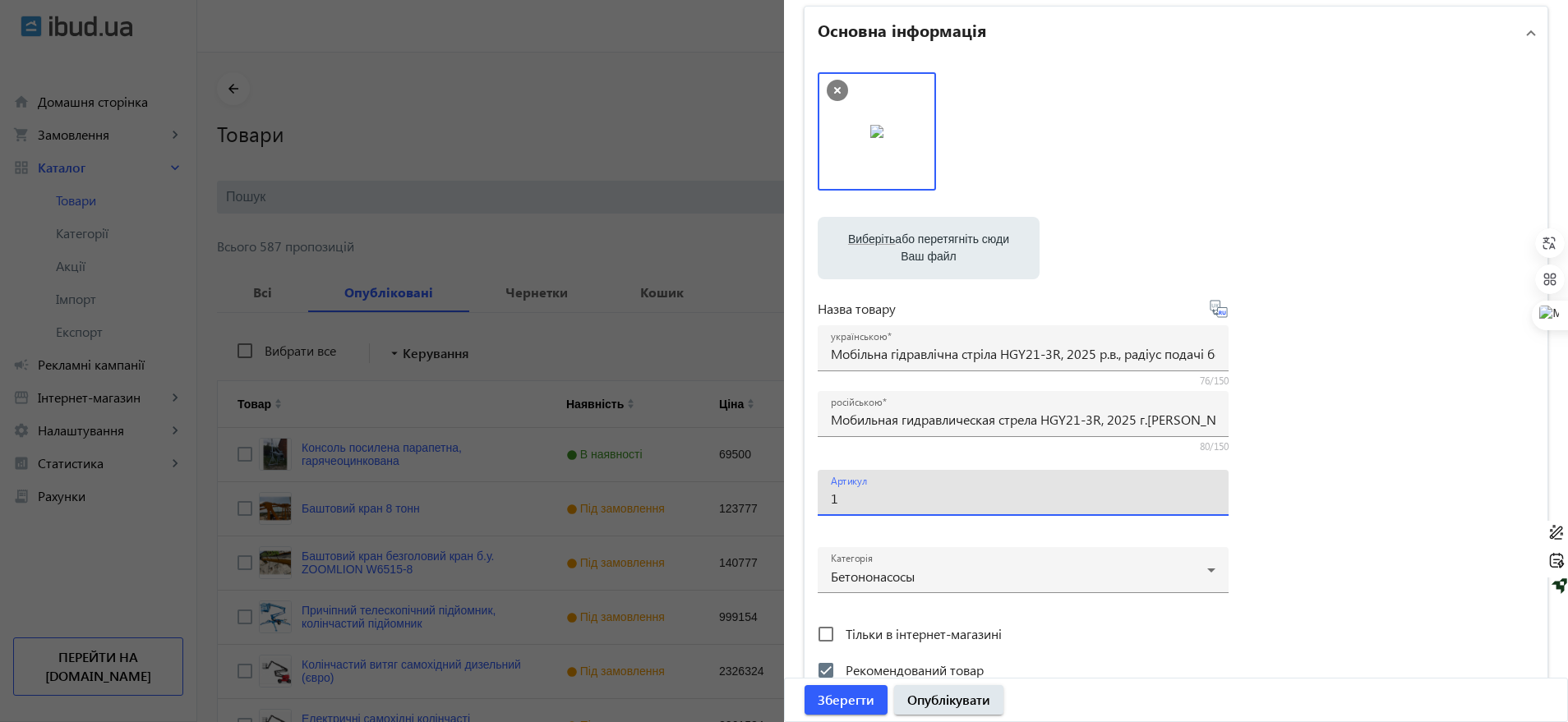
type input "1"
click at [1334, 353] on div "Виберіть або перетягніть сюди Ваш файл photo_2025-07-17_15-21-28.jpg photo_2025…" at bounding box center [1175, 379] width 717 height 614
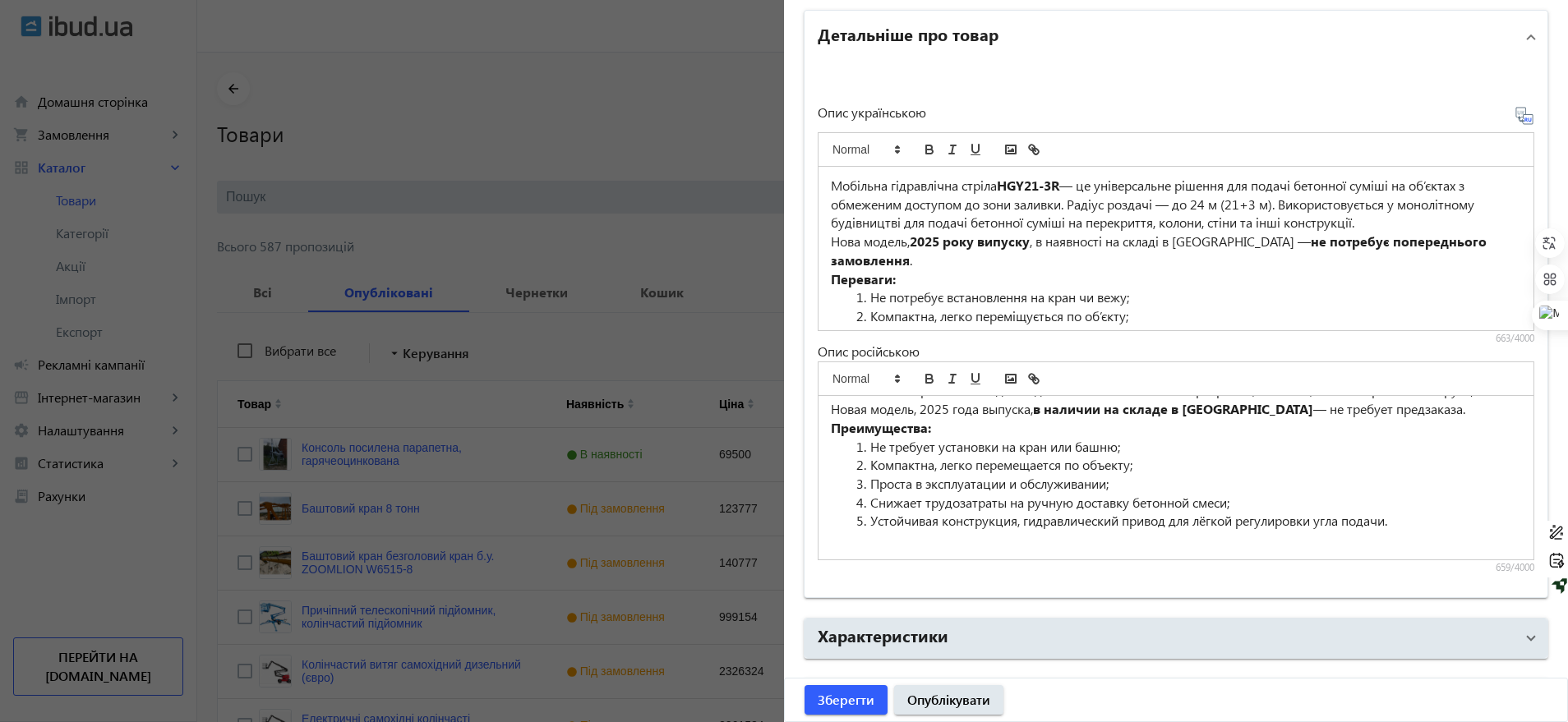
scroll to position [1196, 0]
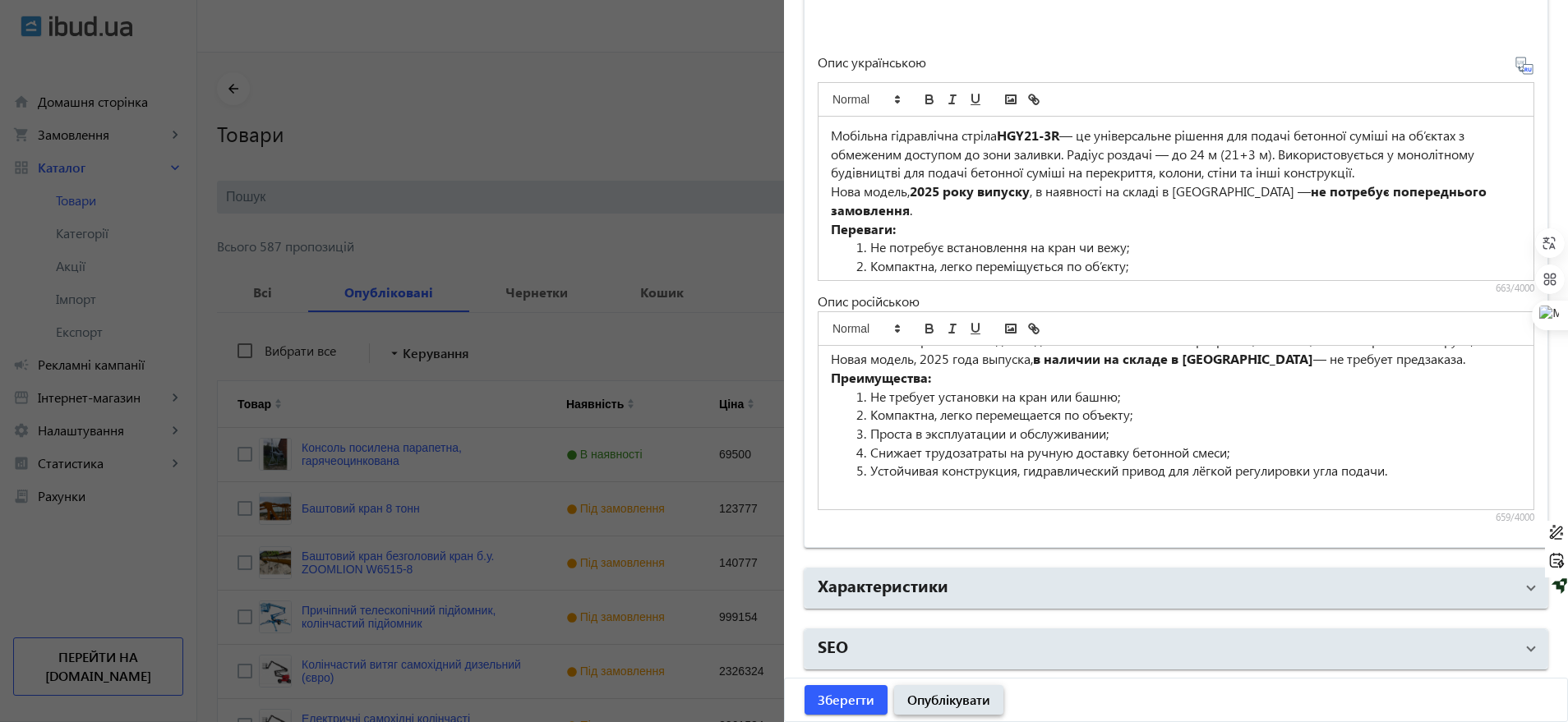
click at [961, 700] on span "Опублікувати" at bounding box center [949, 699] width 83 height 18
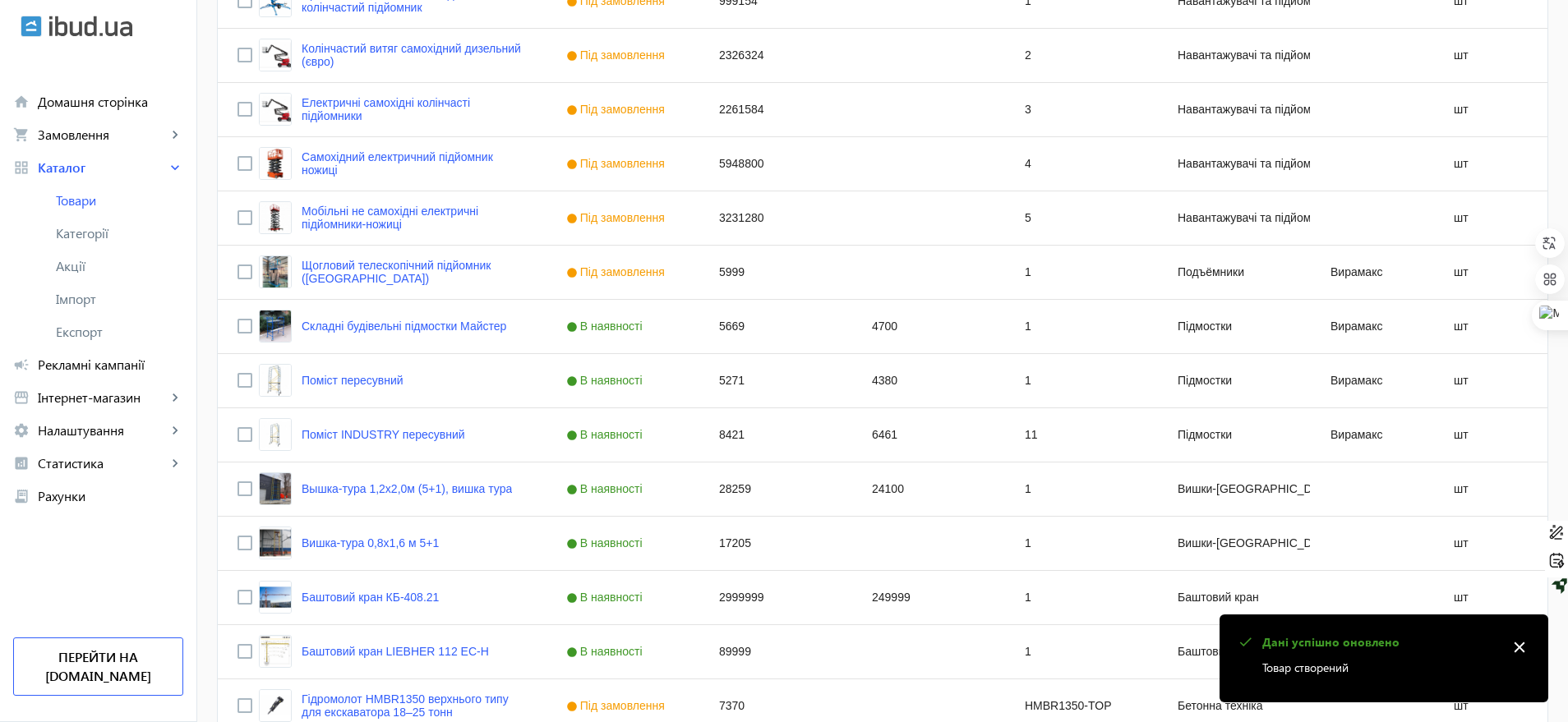
scroll to position [829, 0]
